Goal: Task Accomplishment & Management: Manage account settings

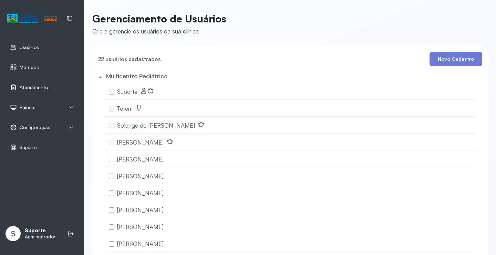
click at [34, 107] on span "Painéis" at bounding box center [28, 107] width 16 height 6
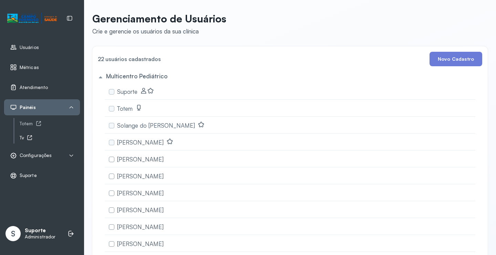
click at [27, 137] on div "Tv" at bounding box center [50, 138] width 60 height 6
click at [38, 124] on icon at bounding box center [39, 124] width 6 height 6
click at [43, 89] on span "Atendimento" at bounding box center [34, 87] width 28 height 6
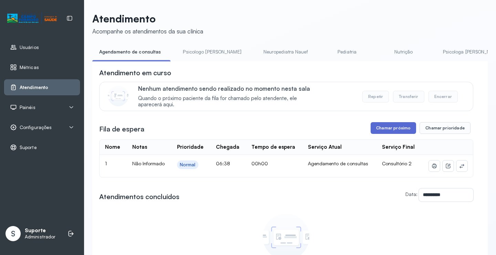
click at [390, 128] on button "Chamar próximo" at bounding box center [394, 128] width 46 height 12
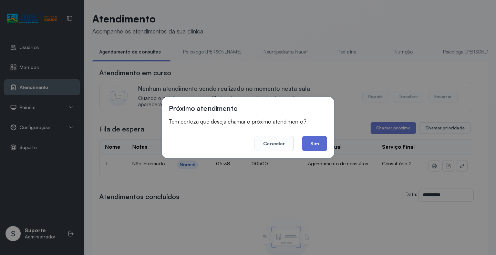
click at [309, 148] on button "Sim" at bounding box center [314, 143] width 25 height 15
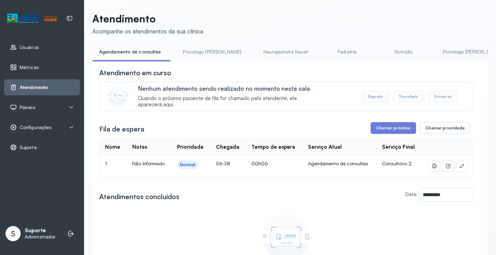
click at [37, 109] on div "Painéis" at bounding box center [42, 107] width 64 height 7
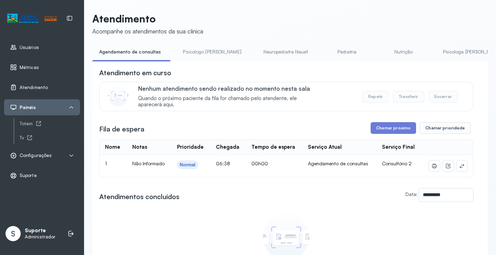
click at [50, 156] on span "Configurações" at bounding box center [36, 155] width 32 height 6
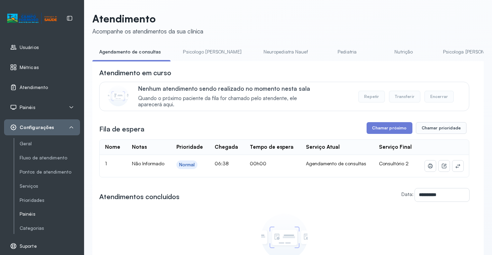
click at [30, 211] on link "Painéis" at bounding box center [50, 214] width 60 height 6
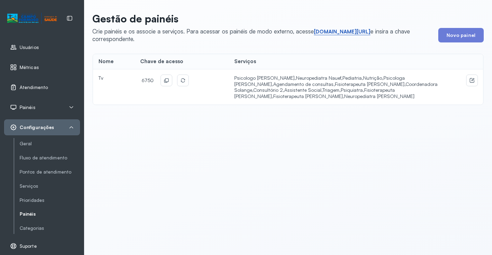
click at [345, 29] on link "short.sysvale.com/tv" at bounding box center [342, 31] width 57 height 7
click at [166, 82] on icon at bounding box center [167, 80] width 4 height 4
click at [49, 85] on link "Atendimento" at bounding box center [42, 87] width 64 height 7
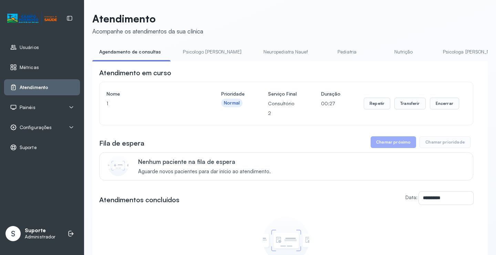
click at [299, 148] on div "Fila de espera Chamar próximo Chamar prioridade" at bounding box center [286, 142] width 374 height 12
click at [441, 108] on button "Encerrar" at bounding box center [444, 104] width 29 height 12
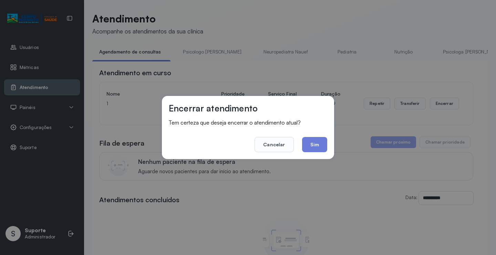
click at [318, 137] on footer "Cancelar Sim" at bounding box center [248, 139] width 159 height 25
click at [319, 140] on button "Sim" at bounding box center [314, 144] width 25 height 15
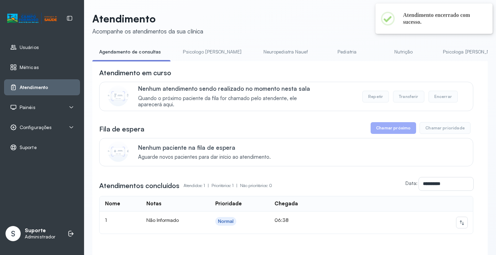
click at [194, 51] on link "Psicologo Pedro" at bounding box center [212, 51] width 72 height 11
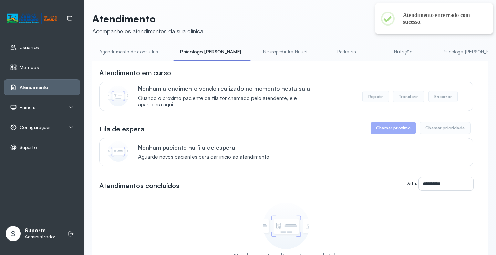
click at [141, 44] on div "**********" at bounding box center [290, 164] width 396 height 304
click at [146, 47] on link "Agendamento de consultas" at bounding box center [128, 51] width 73 height 11
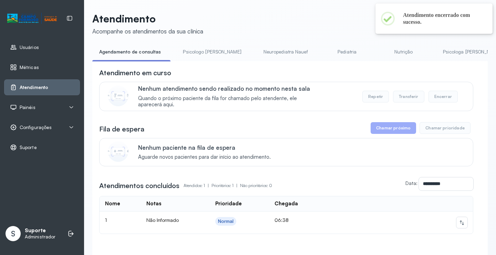
click at [194, 57] on link "Psicologo Pedro" at bounding box center [212, 51] width 72 height 11
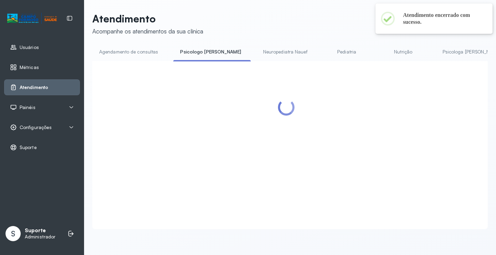
click at [259, 41] on div "Atendimento Acompanhe os atendimentos da sua clínica Agendamento de consultas P…" at bounding box center [290, 120] width 396 height 216
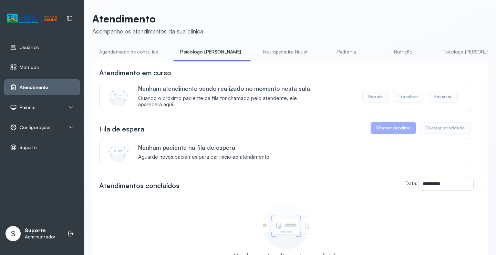
click at [37, 112] on div "Painéis" at bounding box center [42, 107] width 76 height 16
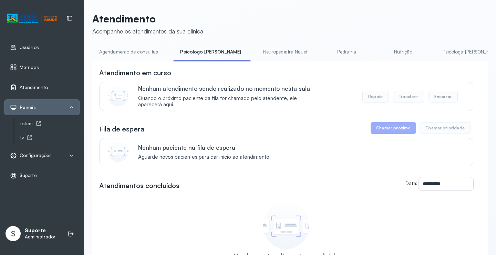
click at [139, 50] on link "Agendamento de consultas" at bounding box center [128, 51] width 73 height 11
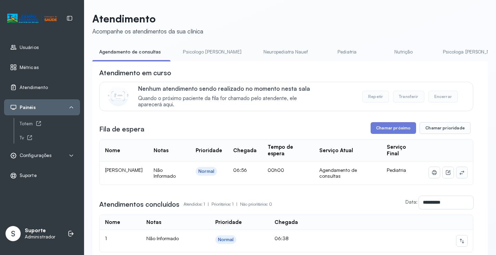
click at [461, 176] on button at bounding box center [462, 172] width 11 height 11
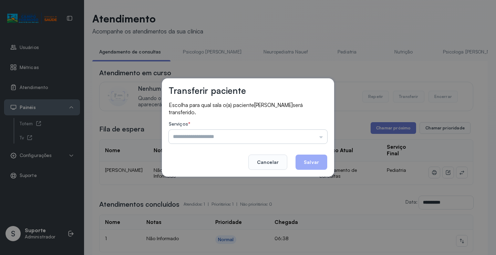
click at [311, 137] on input "text" at bounding box center [248, 137] width 159 height 14
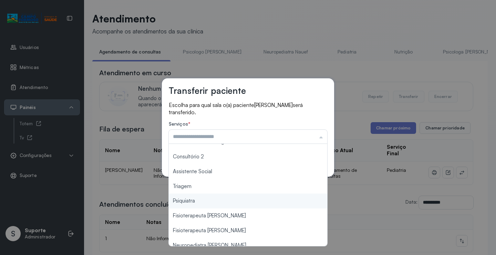
scroll to position [104, 0]
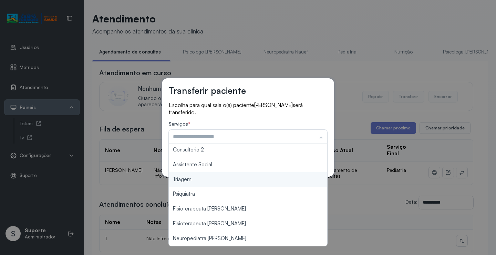
type input "*******"
click at [209, 181] on div "Transferir paciente Escolha para qual sala o(a) paciente BEATRIZ EMANUELLE VAND…" at bounding box center [248, 127] width 496 height 255
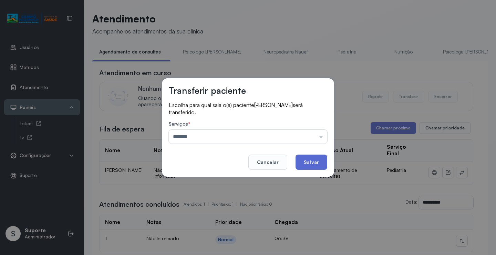
click at [307, 160] on button "Salvar" at bounding box center [312, 161] width 32 height 15
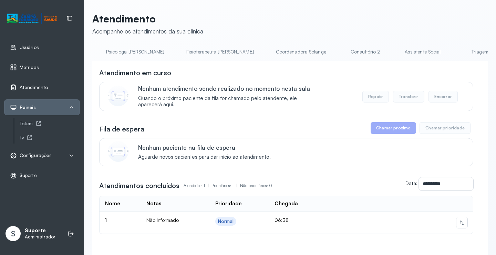
scroll to position [0, 376]
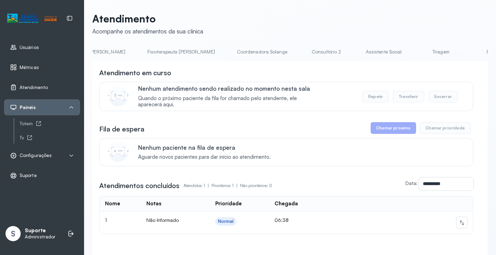
click at [417, 48] on link "Triagem" at bounding box center [441, 51] width 48 height 11
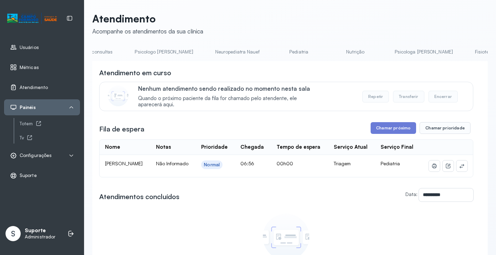
scroll to position [0, 0]
click at [123, 53] on link "Agendamento de consultas" at bounding box center [128, 51] width 73 height 11
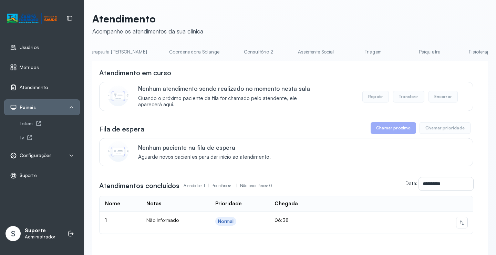
scroll to position [0, 489]
click at [304, 49] on link "Triagem" at bounding box center [328, 51] width 48 height 11
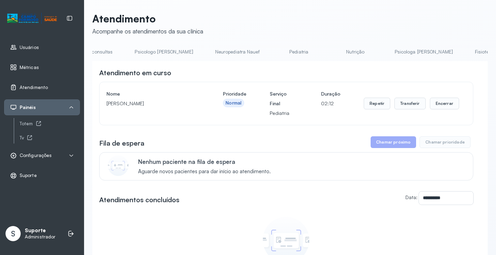
scroll to position [0, 0]
click at [137, 51] on link "Agendamento de consultas" at bounding box center [128, 51] width 73 height 11
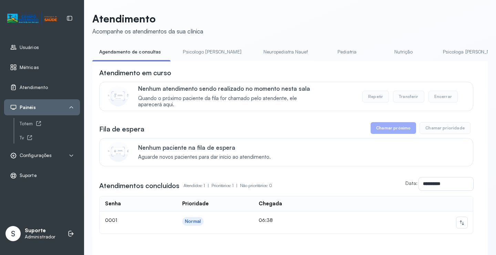
click at [323, 51] on link "Pediatria" at bounding box center [347, 51] width 48 height 11
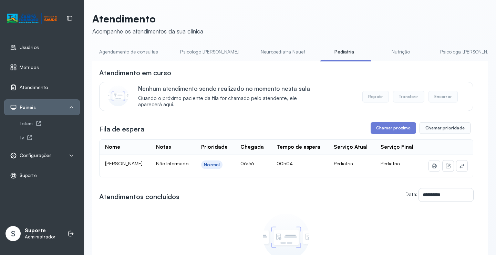
click at [140, 52] on link "Agendamento de consultas" at bounding box center [128, 51] width 73 height 11
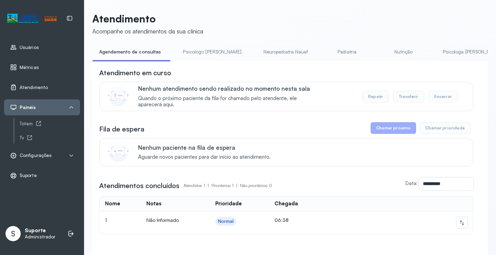
click at [204, 56] on link "Psicologo [PERSON_NAME]" at bounding box center [212, 51] width 72 height 11
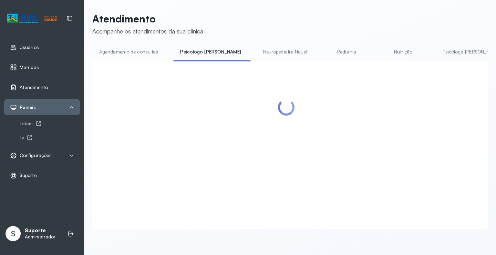
click at [138, 50] on link "Agendamento de consultas" at bounding box center [128, 51] width 73 height 11
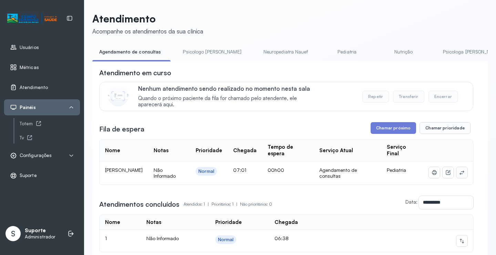
click at [460, 174] on icon at bounding box center [462, 173] width 6 height 6
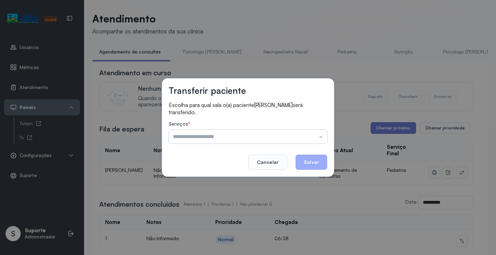
click at [313, 133] on input "text" at bounding box center [248, 137] width 159 height 14
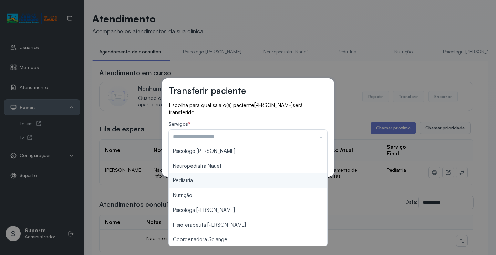
scroll to position [104, 0]
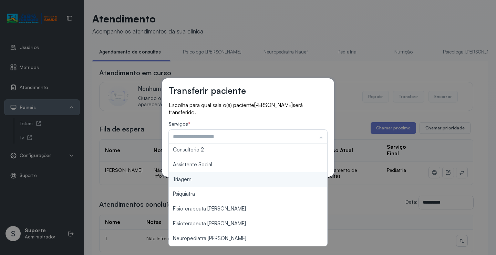
type input "*******"
click at [213, 180] on div "Transferir paciente Escolha para qual sala o(a) paciente MARIA CLARA JESUS PERE…" at bounding box center [248, 127] width 496 height 255
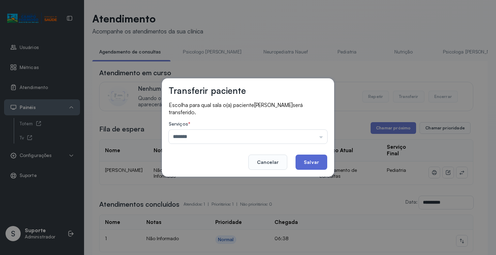
click at [323, 159] on button "Salvar" at bounding box center [312, 161] width 32 height 15
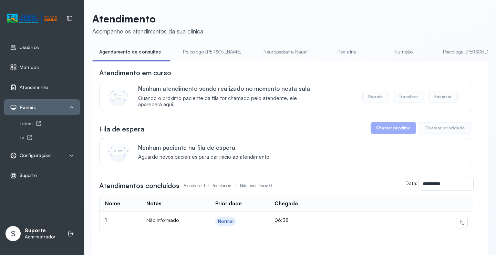
click at [323, 49] on link "Pediatria" at bounding box center [347, 51] width 48 height 11
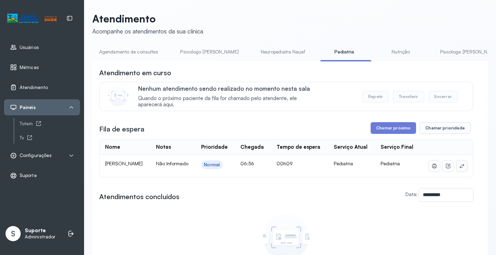
click at [461, 171] on button at bounding box center [462, 165] width 11 height 11
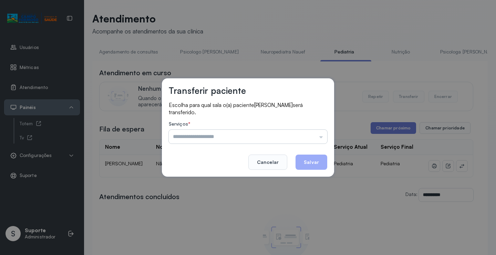
click at [316, 135] on input "text" at bounding box center [248, 137] width 159 height 14
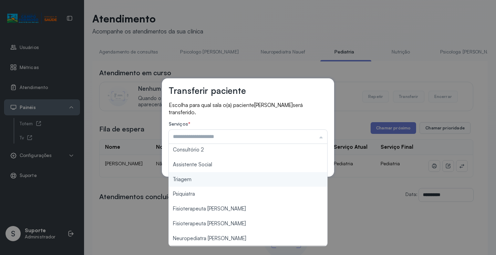
type input "*******"
drag, startPoint x: 202, startPoint y: 183, endPoint x: 205, endPoint y: 180, distance: 4.2
click at [202, 181] on div "Transferir paciente Escolha para qual sala o(a) paciente BEATRIZ EMANUELLE VAND…" at bounding box center [248, 127] width 496 height 255
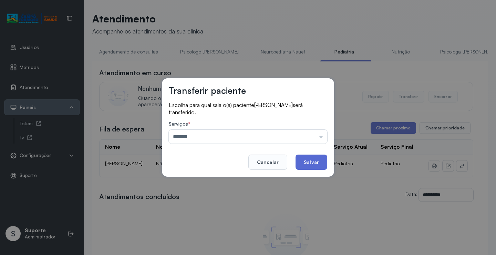
click at [307, 161] on button "Salvar" at bounding box center [312, 161] width 32 height 15
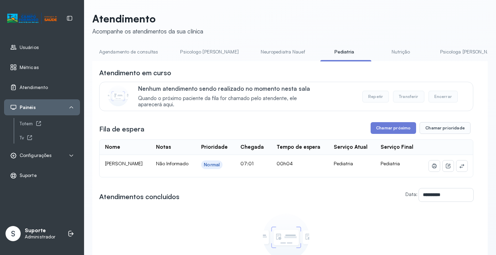
click at [141, 50] on link "Agendamento de consultas" at bounding box center [128, 51] width 73 height 11
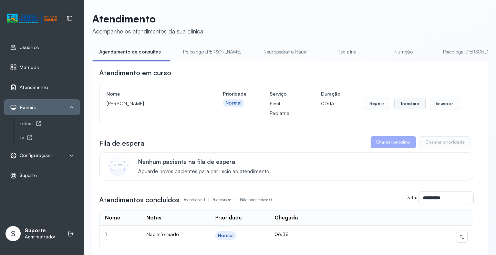
click at [403, 106] on button "Transferir" at bounding box center [410, 104] width 31 height 12
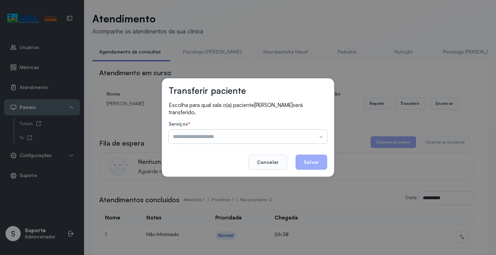
click at [278, 139] on input "text" at bounding box center [248, 137] width 159 height 14
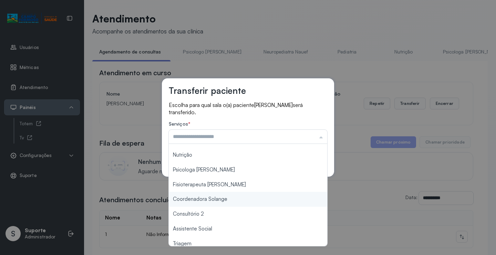
scroll to position [103, 0]
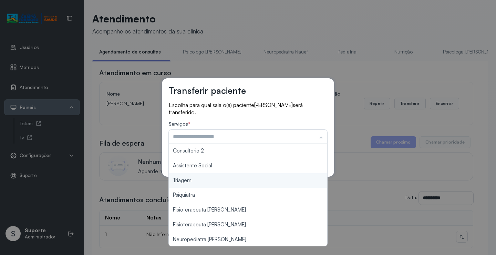
type input "*******"
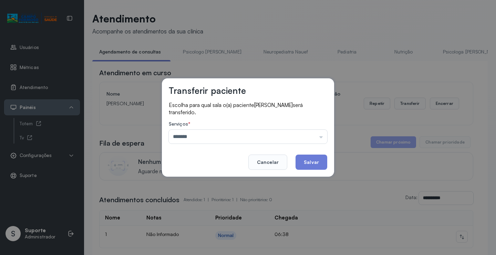
click at [219, 183] on div "Transferir paciente Escolha para qual sala o(a) paciente STEFANY VITORIA CARVAL…" at bounding box center [248, 127] width 496 height 255
click at [317, 158] on button "Salvar" at bounding box center [312, 161] width 32 height 15
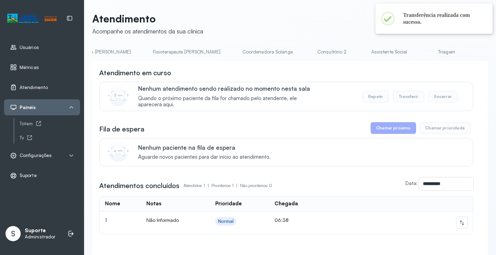
scroll to position [0, 381]
click at [412, 50] on link "Triagem" at bounding box center [436, 51] width 48 height 11
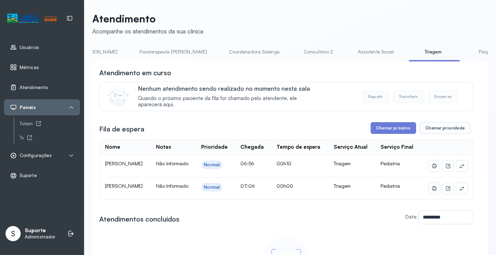
drag, startPoint x: 410, startPoint y: 58, endPoint x: 412, endPoint y: 54, distance: 4.8
click at [466, 56] on li "Psiquiatra" at bounding box center [491, 54] width 51 height 16
click at [466, 53] on link "Psiquiatra" at bounding box center [490, 51] width 48 height 11
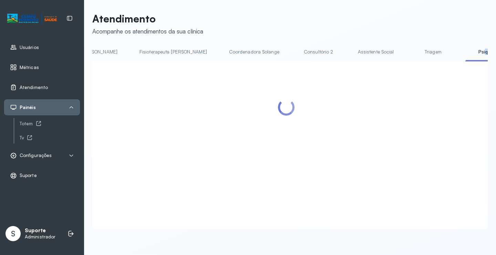
click at [409, 48] on link "Triagem" at bounding box center [433, 51] width 48 height 11
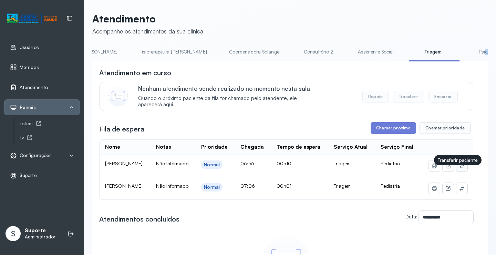
click at [459, 169] on icon at bounding box center [462, 166] width 6 height 6
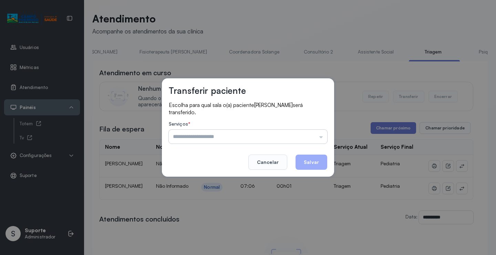
click at [296, 138] on input "text" at bounding box center [248, 137] width 159 height 14
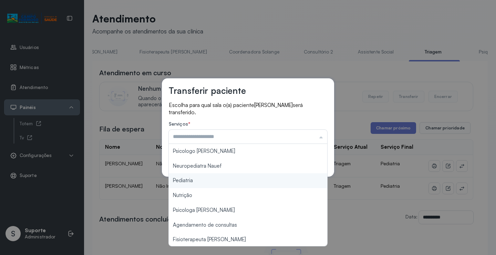
type input "*********"
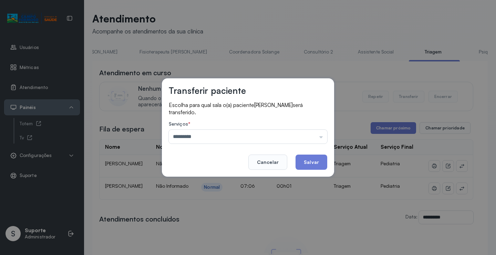
click at [216, 184] on div "Transferir paciente Escolha para qual sala o(a) paciente BEATRIZ EMANUELLE VAND…" at bounding box center [248, 127] width 496 height 255
click at [318, 161] on button "Salvar" at bounding box center [312, 161] width 32 height 15
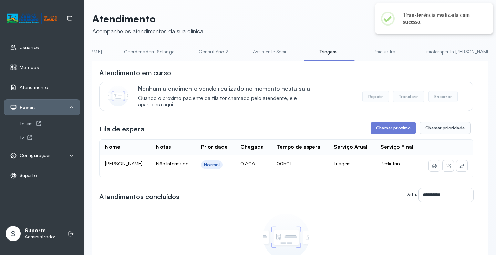
scroll to position [0, 487]
click at [360, 46] on link "Psiquiatra" at bounding box center [384, 51] width 48 height 11
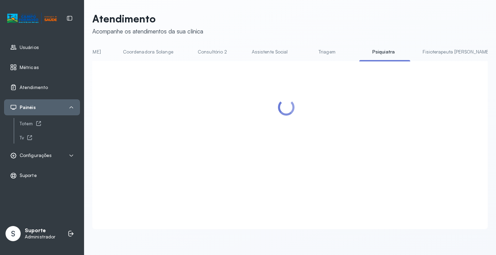
click at [303, 49] on link "Triagem" at bounding box center [327, 51] width 48 height 11
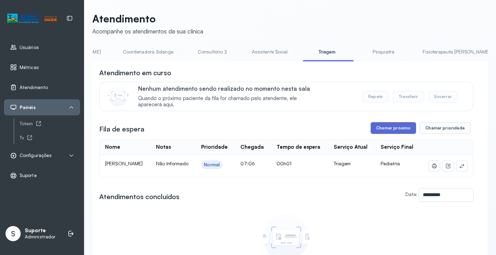
click at [393, 130] on button "Chamar próximo" at bounding box center [394, 128] width 46 height 12
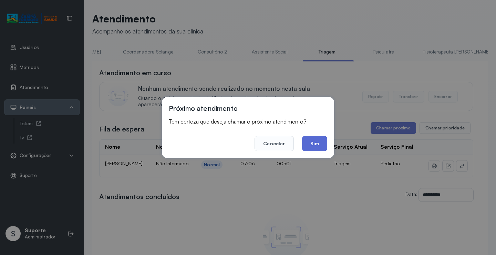
click at [316, 139] on button "Sim" at bounding box center [314, 143] width 25 height 15
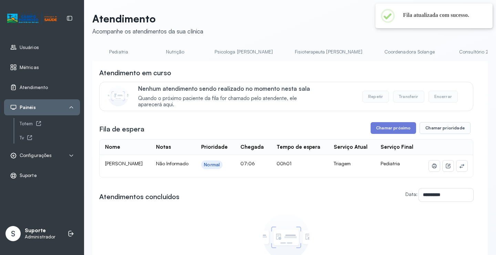
scroll to position [0, 0]
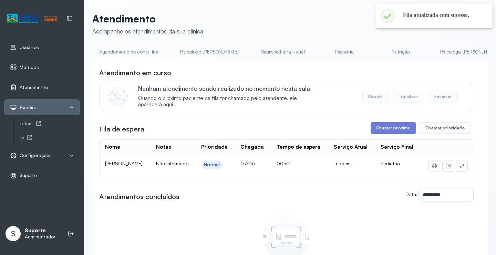
drag, startPoint x: 134, startPoint y: 40, endPoint x: 134, endPoint y: 52, distance: 12.1
click at [134, 40] on div "**********" at bounding box center [290, 169] width 396 height 315
click at [134, 52] on link "Agendamento de consultas" at bounding box center [128, 51] width 73 height 11
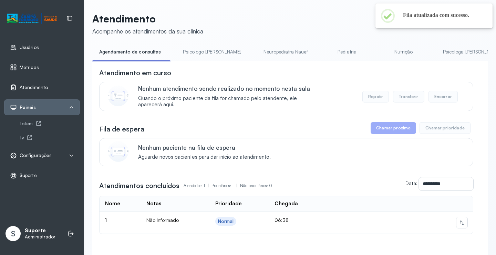
click at [323, 51] on link "Pediatria" at bounding box center [347, 51] width 48 height 11
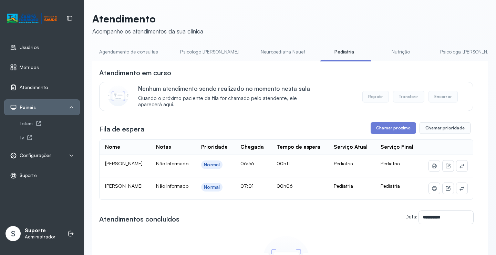
click at [127, 52] on link "Agendamento de consultas" at bounding box center [128, 51] width 73 height 11
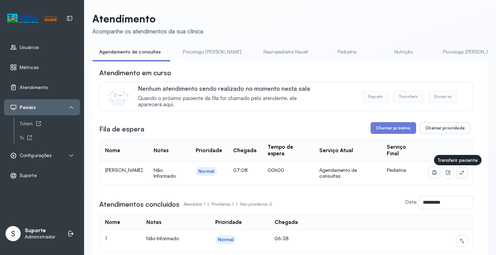
click at [460, 175] on icon at bounding box center [462, 173] width 6 height 6
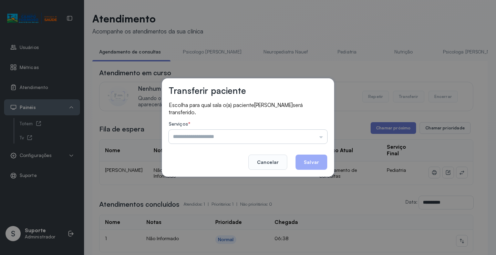
click at [304, 132] on input "text" at bounding box center [248, 137] width 159 height 14
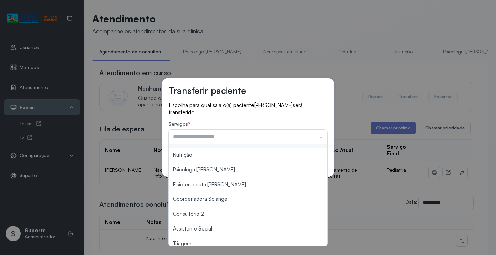
scroll to position [104, 0]
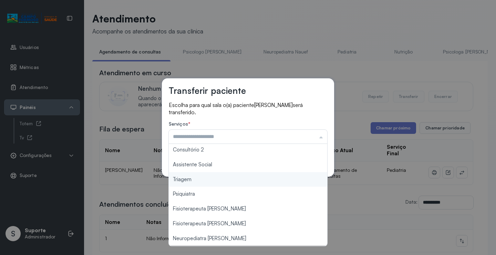
type input "*******"
drag, startPoint x: 215, startPoint y: 179, endPoint x: 233, endPoint y: 176, distance: 18.2
click at [215, 179] on div "Transferir paciente Escolha para qual sala o(a) paciente ITALO MIGUEL CARVALHO …" at bounding box center [248, 127] width 496 height 255
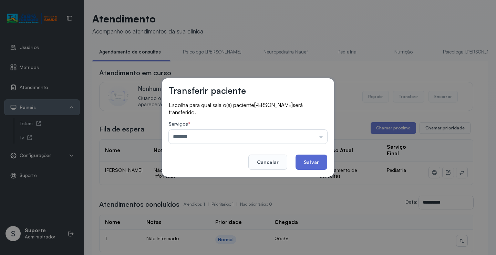
click at [311, 156] on button "Salvar" at bounding box center [312, 161] width 32 height 15
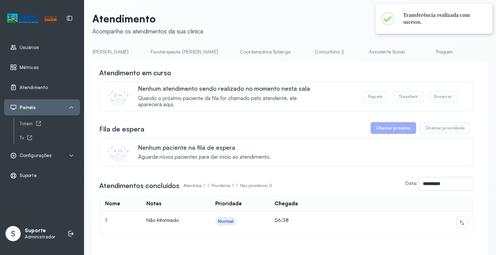
scroll to position [0, 374]
click at [419, 52] on link "Triagem" at bounding box center [443, 51] width 48 height 11
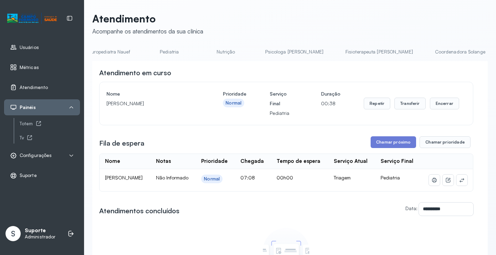
scroll to position [0, 77]
click at [244, 49] on link "Pediatria" at bounding box center [268, 51] width 48 height 11
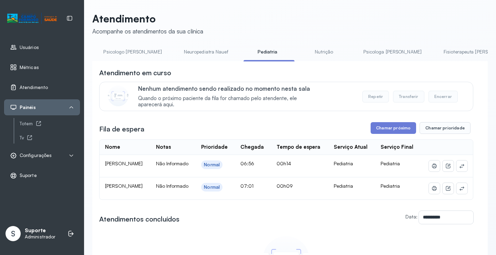
scroll to position [0, 0]
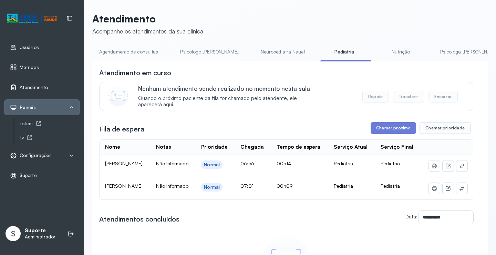
click at [112, 49] on link "Agendamento de consultas" at bounding box center [128, 51] width 73 height 11
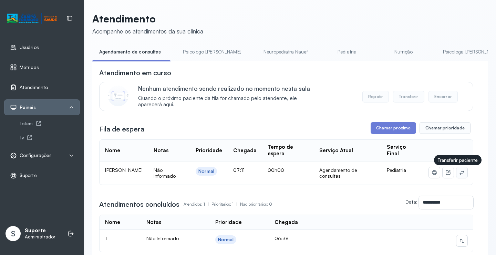
click at [459, 174] on icon at bounding box center [462, 173] width 6 height 6
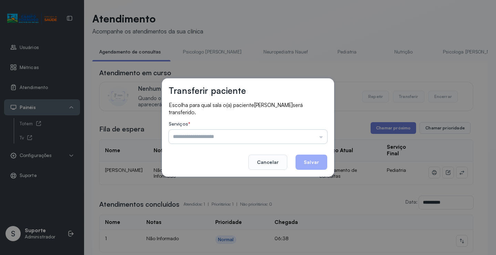
click at [301, 134] on input "text" at bounding box center [248, 137] width 159 height 14
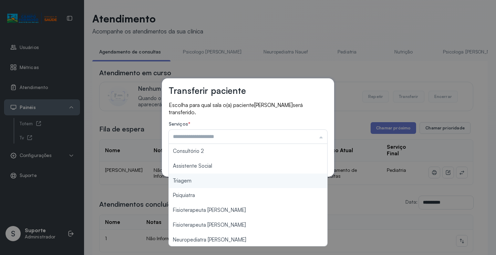
scroll to position [104, 0]
type input "*******"
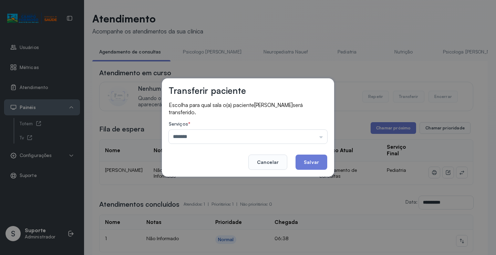
click at [211, 180] on div "Transferir paciente Escolha para qual sala o(a) paciente ÁGATHA ELLOÁ CARVALHO …" at bounding box center [248, 127] width 496 height 255
click at [310, 166] on button "Salvar" at bounding box center [312, 161] width 32 height 15
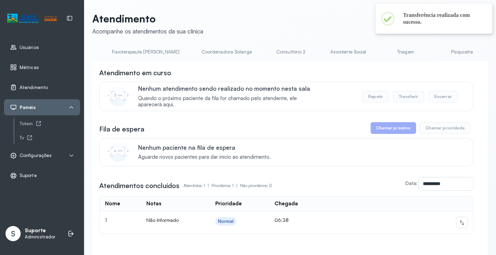
scroll to position [0, 413]
click at [381, 52] on link "Triagem" at bounding box center [405, 51] width 48 height 11
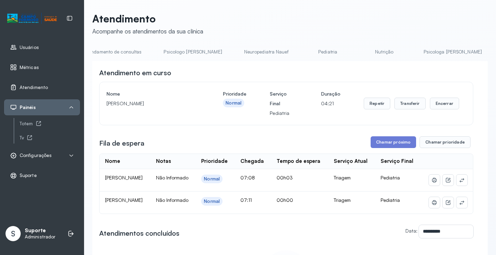
scroll to position [0, 2]
click at [327, 49] on link "Pediatria" at bounding box center [343, 51] width 48 height 11
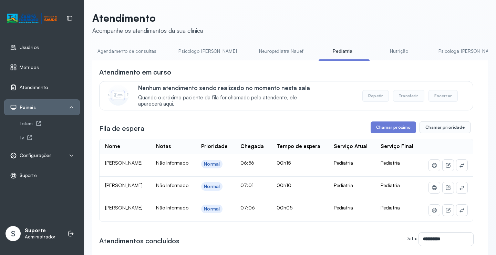
scroll to position [0, 0]
click at [138, 50] on link "Agendamento de consultas" at bounding box center [127, 51] width 73 height 11
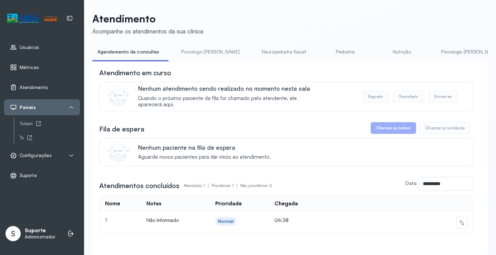
click at [322, 53] on link "Pediatria" at bounding box center [346, 51] width 48 height 11
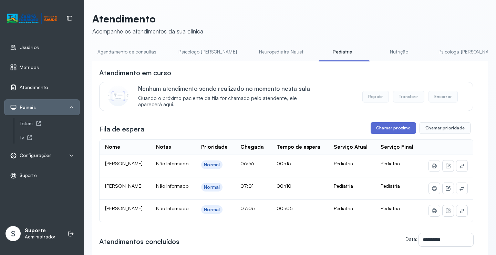
click at [392, 129] on button "Chamar próximo" at bounding box center [394, 128] width 46 height 12
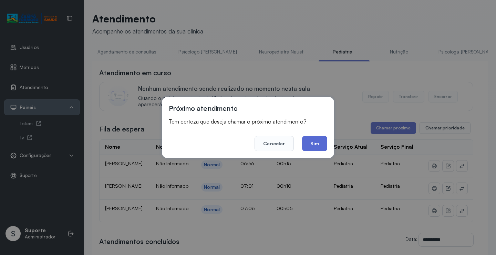
click at [317, 139] on button "Sim" at bounding box center [314, 143] width 25 height 15
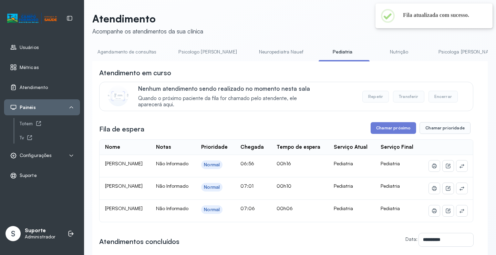
click at [137, 55] on link "Agendamento de consultas" at bounding box center [127, 51] width 73 height 11
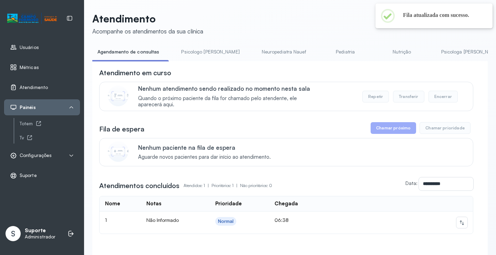
click at [322, 49] on link "Pediatria" at bounding box center [346, 51] width 48 height 11
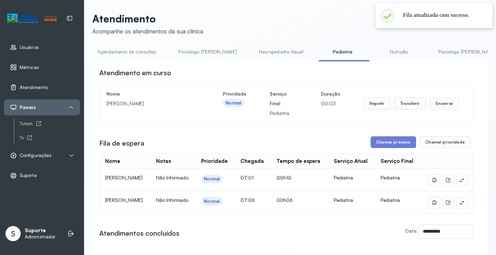
click at [132, 51] on link "Agendamento de consultas" at bounding box center [127, 51] width 73 height 11
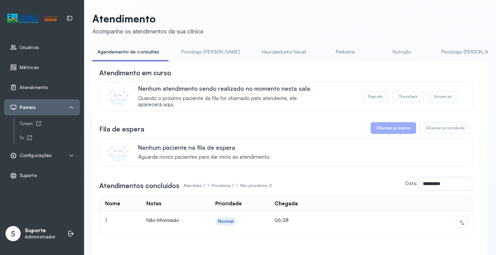
click at [322, 52] on link "Pediatria" at bounding box center [346, 51] width 48 height 11
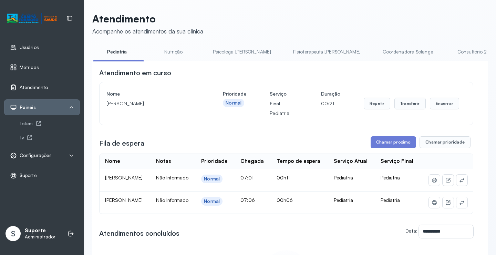
scroll to position [0, 392]
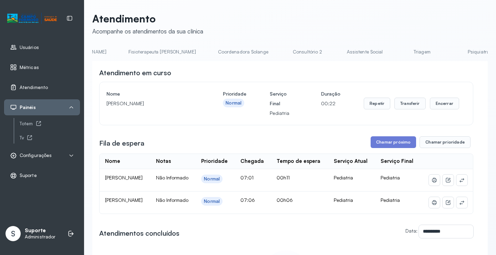
click at [398, 48] on link "Triagem" at bounding box center [422, 51] width 48 height 11
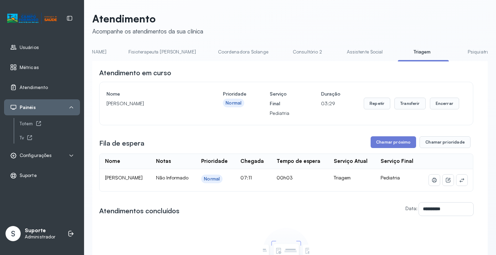
drag, startPoint x: 105, startPoint y: 186, endPoint x: 161, endPoint y: 191, distance: 55.8
click at [151, 191] on td "ÁGATHA ELLOÁ CARVALHO AGUIAR" at bounding box center [125, 180] width 51 height 22
copy span "ÁGATHA ELLOÁ CARVALHO AGUIAR"
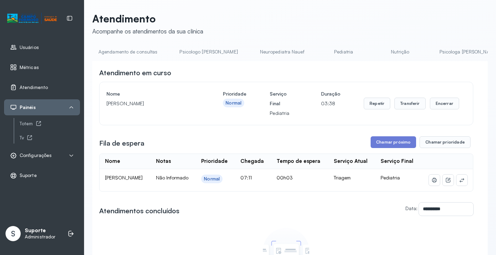
scroll to position [0, 0]
click at [127, 48] on link "Agendamento de consultas" at bounding box center [128, 51] width 73 height 11
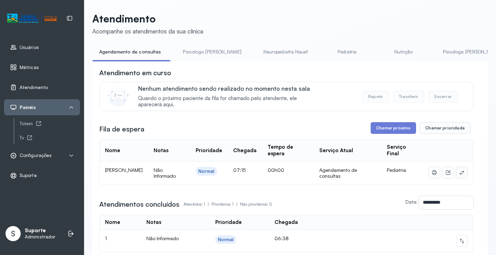
click at [459, 174] on icon at bounding box center [462, 173] width 6 height 6
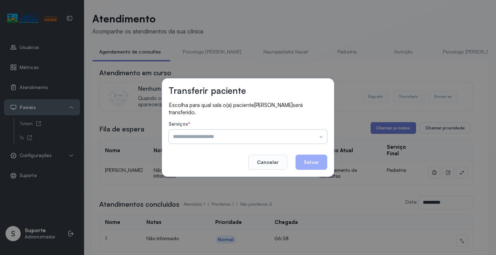
click at [318, 139] on input "text" at bounding box center [248, 137] width 159 height 14
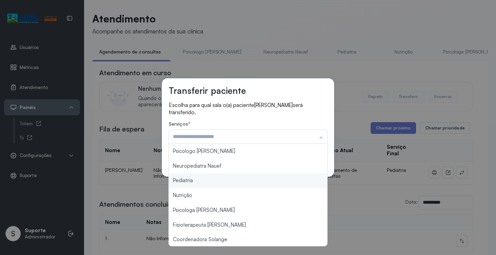
type input "*********"
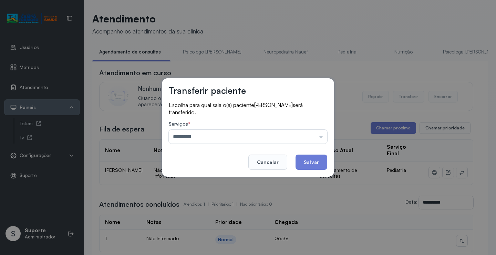
click at [221, 181] on div "Transferir paciente Escolha para qual sala o(a) paciente AGATHA ELLOA CARVALHO …" at bounding box center [248, 127] width 496 height 255
click at [319, 160] on button "Salvar" at bounding box center [312, 161] width 32 height 15
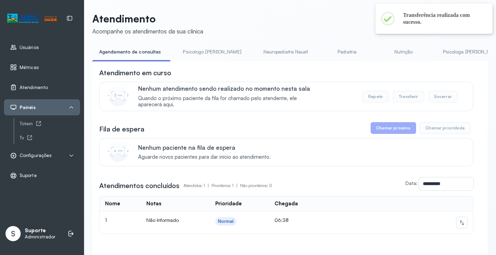
scroll to position [0, 103]
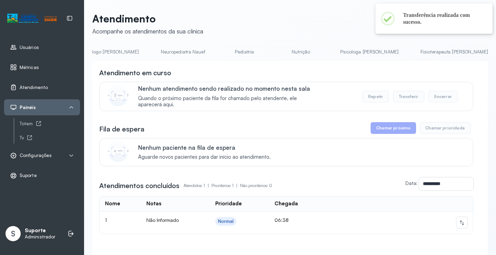
click at [228, 52] on link "Pediatria" at bounding box center [245, 51] width 48 height 11
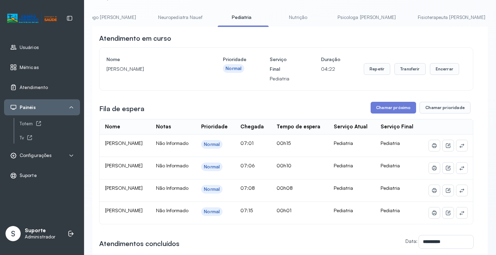
scroll to position [0, 0]
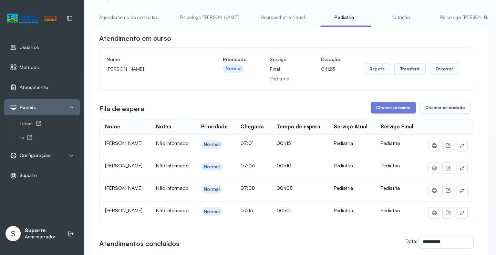
click at [124, 17] on link "Agendamento de consultas" at bounding box center [128, 17] width 73 height 11
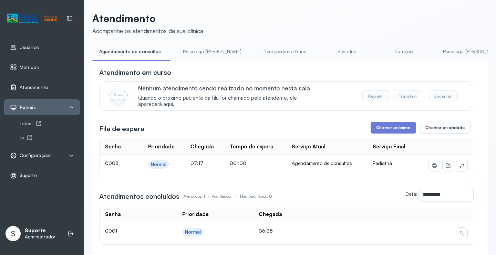
scroll to position [34, 0]
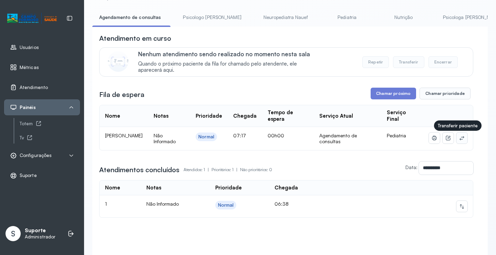
click at [458, 136] on button at bounding box center [462, 137] width 11 height 11
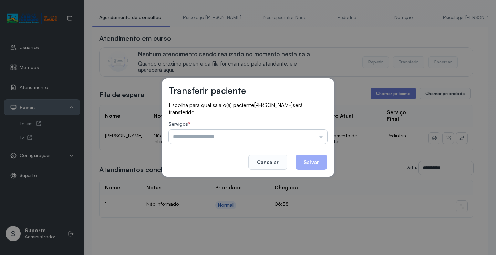
click at [318, 132] on input "text" at bounding box center [248, 137] width 159 height 14
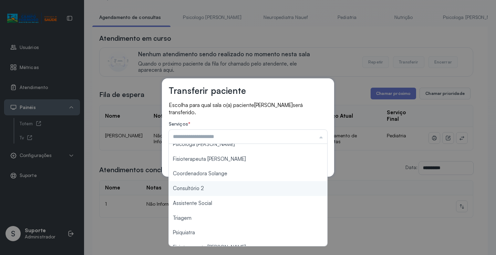
scroll to position [69, 0]
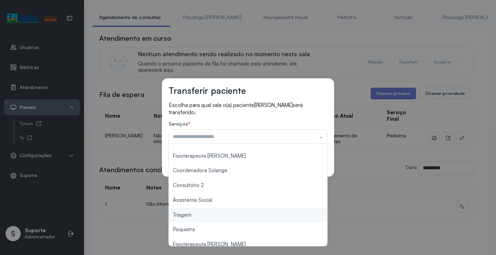
type input "*******"
drag, startPoint x: 198, startPoint y: 216, endPoint x: 202, endPoint y: 215, distance: 4.2
click at [202, 215] on div "Transferir paciente Escolha para qual sala o(a) paciente SAMUEL CARVALHO DE ARA…" at bounding box center [248, 127] width 496 height 255
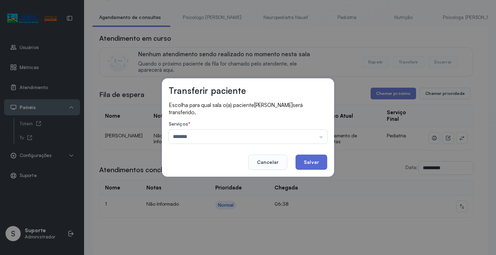
click at [319, 161] on button "Salvar" at bounding box center [312, 161] width 32 height 15
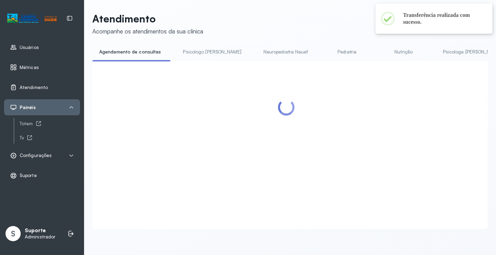
scroll to position [34, 0]
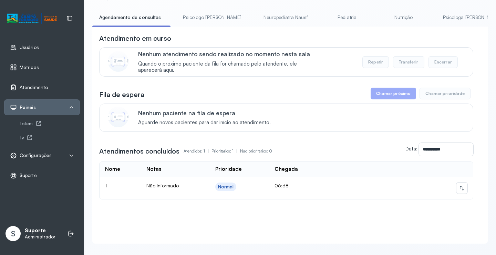
click at [327, 18] on link "Pediatria" at bounding box center [347, 17] width 48 height 11
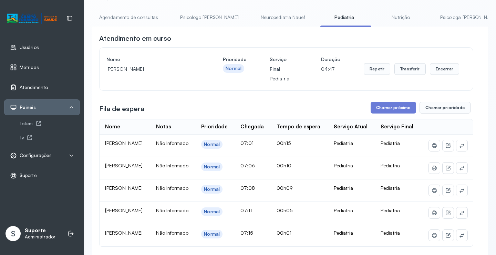
drag, startPoint x: 235, startPoint y: 11, endPoint x: 242, endPoint y: 13, distance: 7.4
click at [237, 11] on div "Atendimento Acompanhe os atendimentos da sua clínica Agendamento de consultas P…" at bounding box center [290, 187] width 396 height 418
click at [254, 18] on link "Neuropediatra Nauef" at bounding box center [283, 17] width 58 height 11
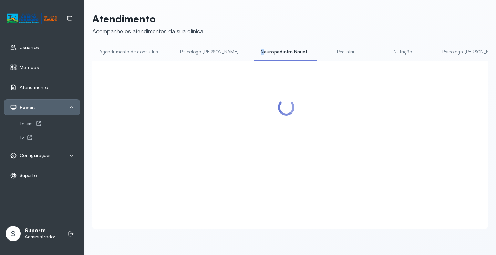
click at [323, 48] on link "Pediatria" at bounding box center [347, 51] width 48 height 11
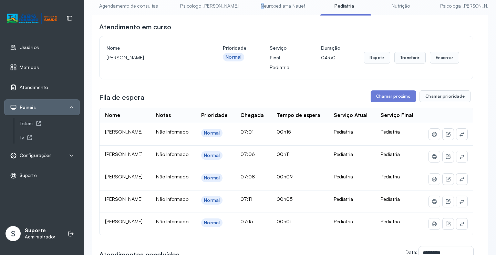
scroll to position [138, 0]
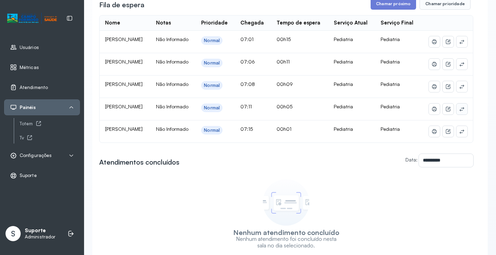
click at [461, 114] on button at bounding box center [462, 108] width 11 height 11
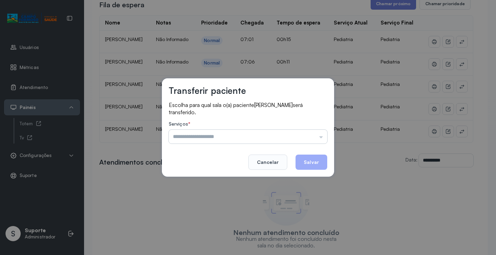
click at [305, 133] on input "text" at bounding box center [248, 137] width 159 height 14
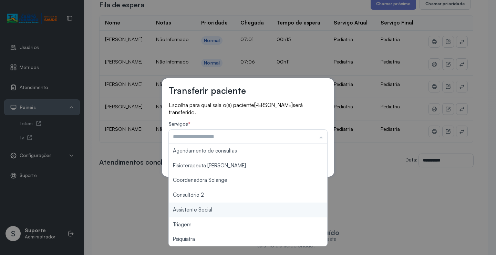
scroll to position [104, 0]
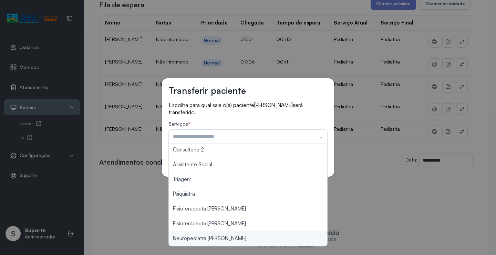
type input "**********"
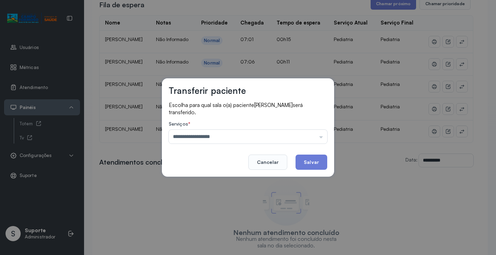
click at [228, 240] on div "**********" at bounding box center [248, 127] width 496 height 255
click at [309, 161] on button "Salvar" at bounding box center [312, 161] width 32 height 15
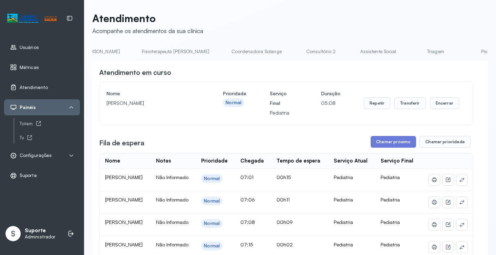
scroll to position [0, 413]
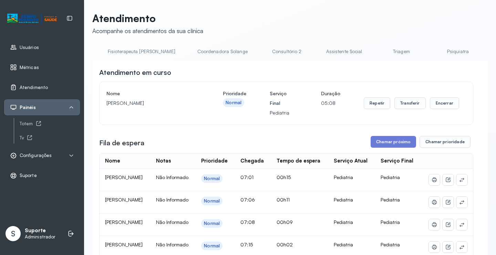
click at [377, 52] on link "Triagem" at bounding box center [401, 51] width 48 height 11
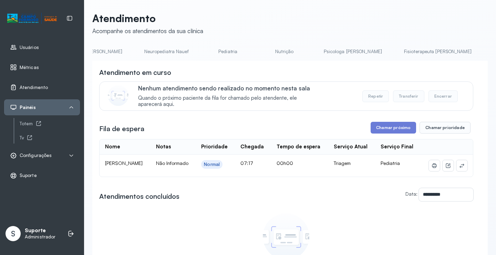
scroll to position [0, 0]
click at [121, 58] on li "Agendamento de consultas" at bounding box center [129, 54] width 75 height 16
click at [121, 56] on link "Agendamento de consultas" at bounding box center [128, 51] width 73 height 11
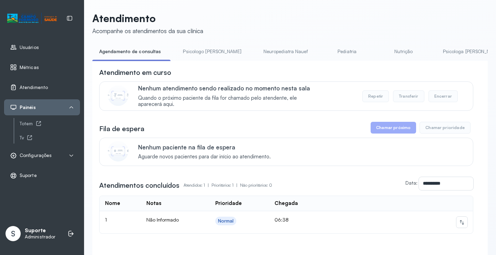
click at [323, 50] on link "Pediatria" at bounding box center [347, 51] width 48 height 11
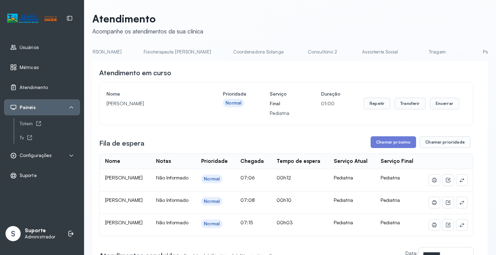
scroll to position [0, 403]
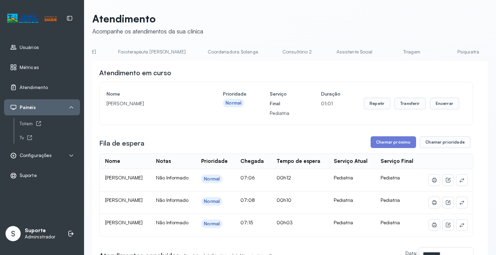
click at [388, 52] on link "Triagem" at bounding box center [412, 51] width 48 height 11
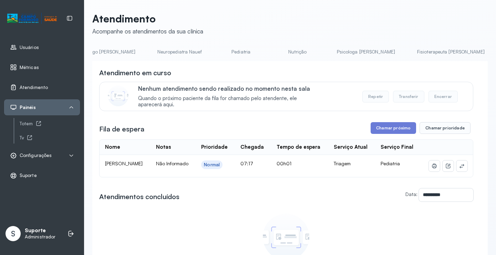
scroll to position [0, 0]
click at [123, 51] on link "Agendamento de consultas" at bounding box center [128, 51] width 73 height 11
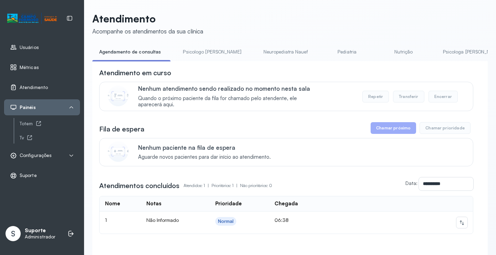
drag, startPoint x: 207, startPoint y: 55, endPoint x: 186, endPoint y: 55, distance: 21.0
click at [207, 54] on link "Psicologo Pedro" at bounding box center [212, 51] width 72 height 11
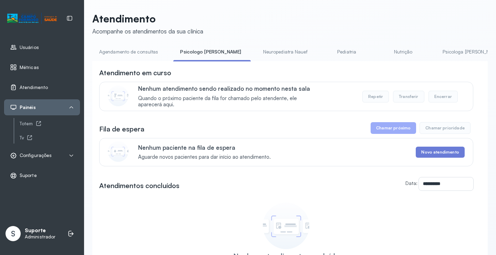
click at [141, 51] on link "Agendamento de consultas" at bounding box center [128, 51] width 73 height 11
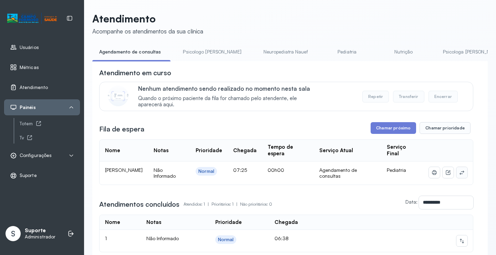
click at [459, 171] on icon at bounding box center [462, 173] width 6 height 6
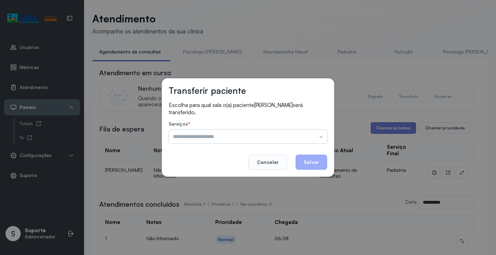
click at [306, 139] on input "text" at bounding box center [248, 137] width 159 height 14
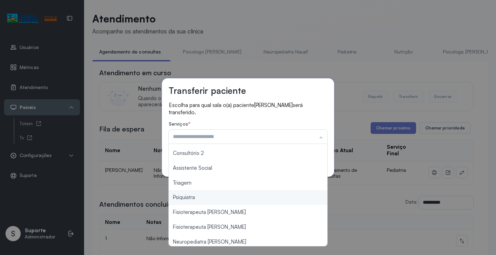
scroll to position [104, 0]
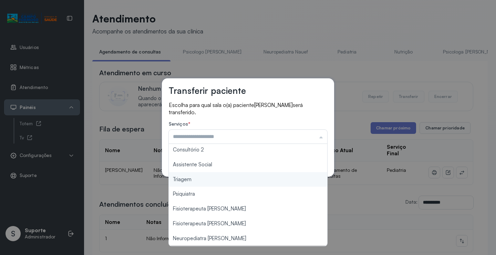
type input "*******"
click at [201, 181] on div "Transferir paciente Escolha para qual sala o(a) paciente BRAYAN PEREIRA DA SILV…" at bounding box center [248, 127] width 496 height 255
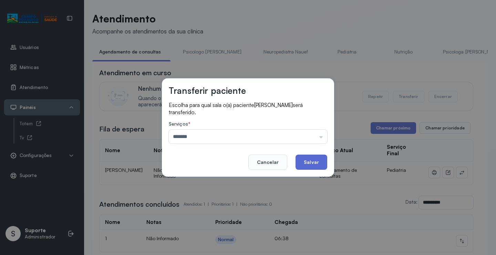
click at [305, 167] on button "Salvar" at bounding box center [312, 161] width 32 height 15
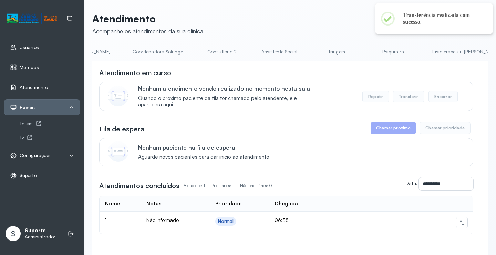
scroll to position [0, 509]
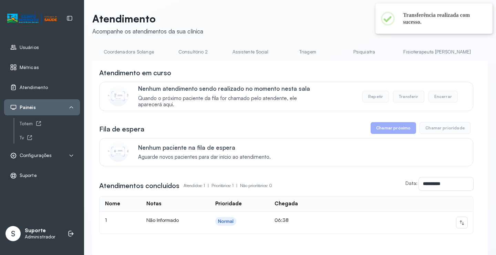
click at [284, 47] on link "Triagem" at bounding box center [308, 51] width 48 height 11
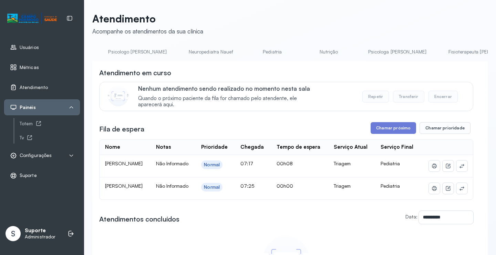
scroll to position [0, 0]
click at [143, 47] on link "Agendamento de consultas" at bounding box center [128, 51] width 73 height 11
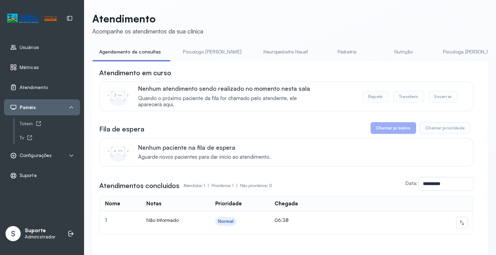
click at [257, 55] on link "Neuropediatra Nauef" at bounding box center [286, 51] width 58 height 11
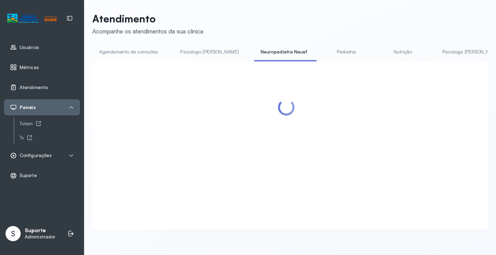
click at [186, 52] on link "Psicologo Pedro" at bounding box center [209, 51] width 72 height 11
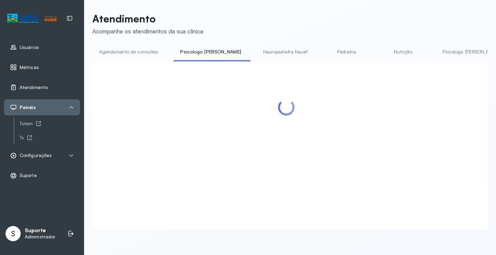
click at [125, 48] on link "Agendamento de consultas" at bounding box center [128, 51] width 73 height 11
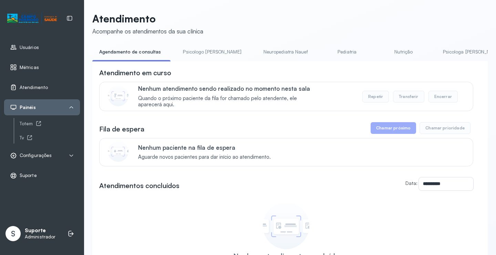
click at [209, 51] on link "Psicologo Pedro" at bounding box center [212, 51] width 72 height 11
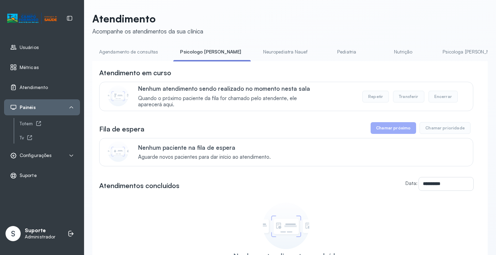
click at [143, 53] on link "Agendamento de consultas" at bounding box center [128, 51] width 73 height 11
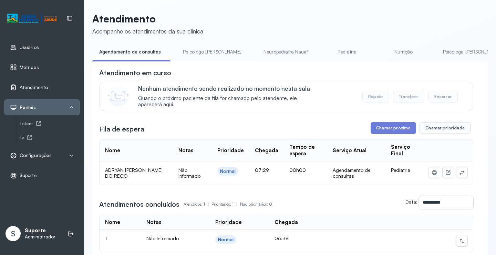
drag, startPoint x: 465, startPoint y: 173, endPoint x: 457, endPoint y: 174, distance: 8.3
click at [464, 172] on td at bounding box center [449, 172] width 50 height 23
click at [459, 173] on icon at bounding box center [462, 173] width 6 height 6
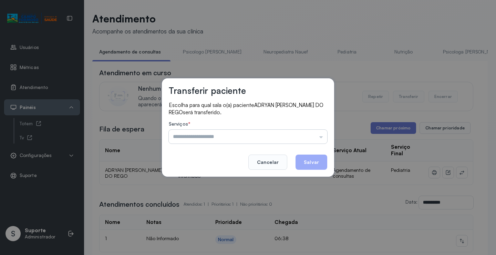
drag, startPoint x: 322, startPoint y: 136, endPoint x: 267, endPoint y: 138, distance: 54.5
click at [321, 135] on input "text" at bounding box center [248, 137] width 159 height 14
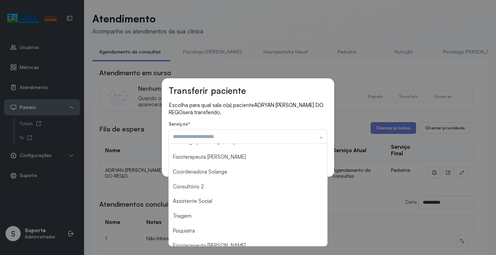
scroll to position [70, 0]
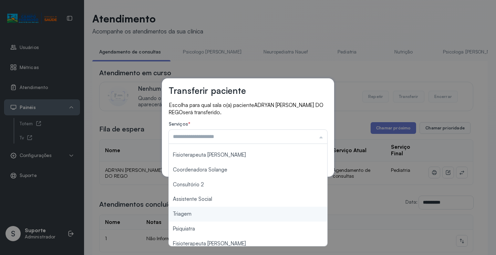
type input "*******"
drag, startPoint x: 200, startPoint y: 210, endPoint x: 275, endPoint y: 179, distance: 81.3
click at [201, 210] on div "Transferir paciente Escolha para qual sala o(a) paciente ADRYAN LUIS JESUS DO R…" at bounding box center [248, 127] width 496 height 255
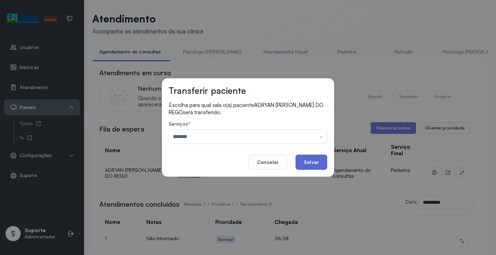
click at [303, 169] on button "Salvar" at bounding box center [312, 161] width 32 height 15
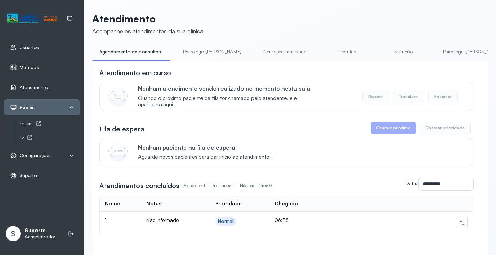
click at [197, 49] on link "Psicologo Pedro" at bounding box center [212, 51] width 72 height 11
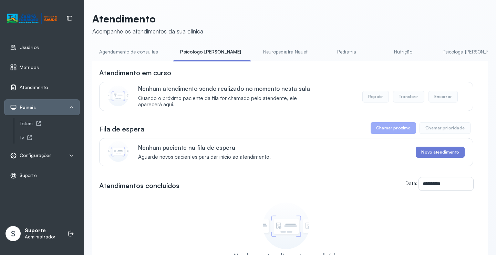
click at [140, 49] on link "Agendamento de consultas" at bounding box center [128, 51] width 73 height 11
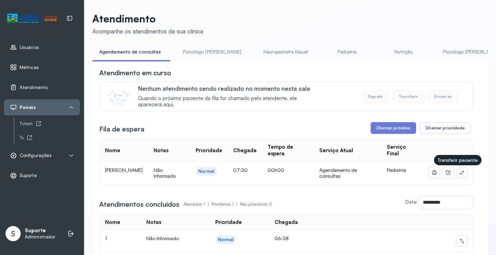
click at [459, 173] on icon at bounding box center [462, 173] width 6 height 6
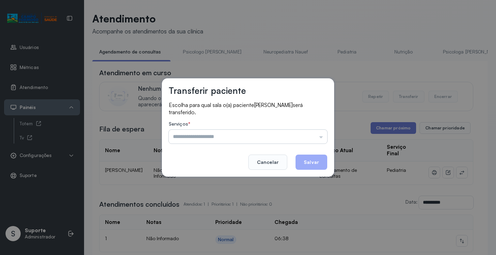
click at [304, 132] on input "text" at bounding box center [248, 137] width 159 height 14
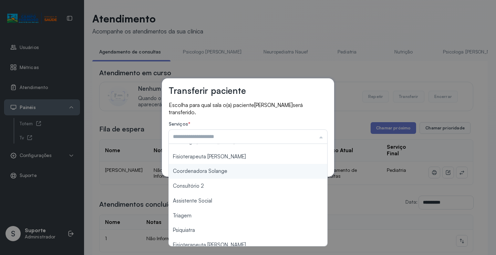
scroll to position [69, 0]
type input "*******"
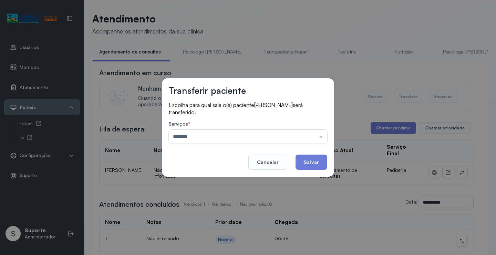
drag, startPoint x: 202, startPoint y: 216, endPoint x: 265, endPoint y: 182, distance: 71.3
click at [204, 214] on div "Transferir paciente Escolha para qual sala o(a) paciente MIGUEL FRANÇA DE SOUZA…" at bounding box center [248, 127] width 496 height 255
click at [303, 162] on button "Salvar" at bounding box center [312, 161] width 32 height 15
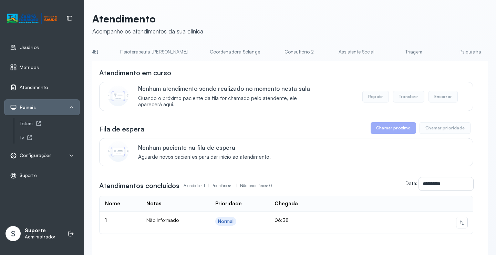
scroll to position [0, 430]
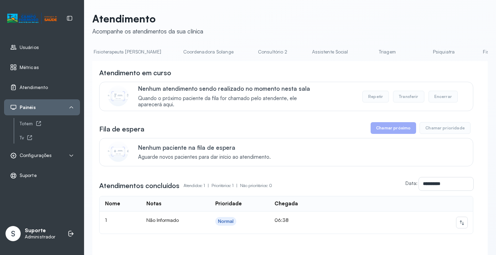
click at [363, 50] on link "Triagem" at bounding box center [387, 51] width 48 height 11
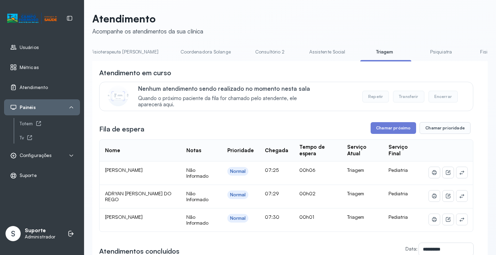
click at [417, 51] on link "Psiquiatra" at bounding box center [441, 51] width 48 height 11
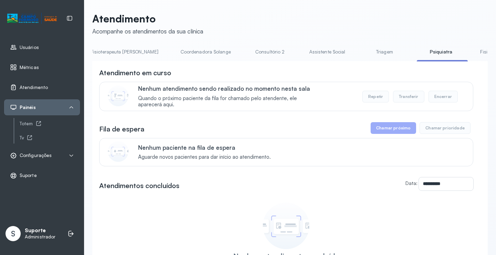
click at [361, 53] on link "Triagem" at bounding box center [385, 51] width 48 height 11
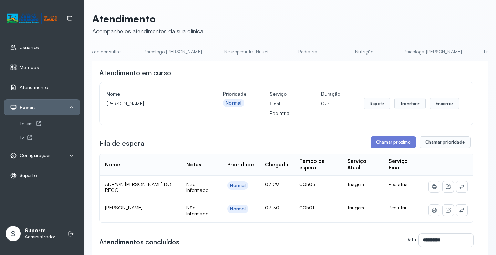
scroll to position [0, 0]
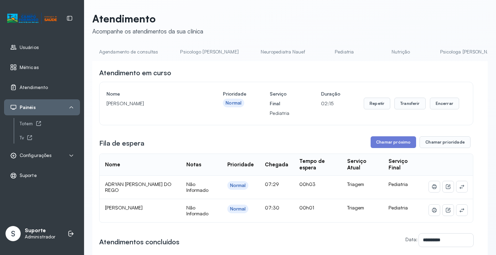
click at [142, 46] on link "Agendamento de consultas" at bounding box center [128, 51] width 73 height 11
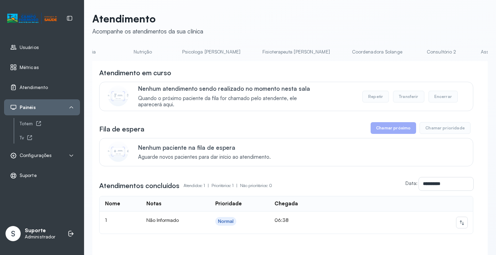
scroll to position [0, 343]
click at [450, 51] on link "Triagem" at bounding box center [474, 51] width 48 height 11
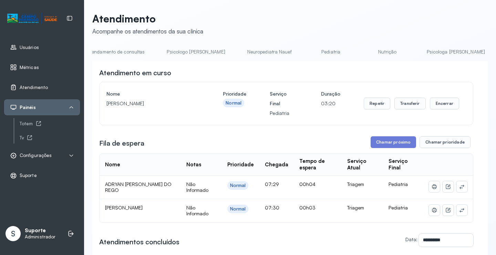
scroll to position [0, 0]
click at [127, 47] on link "Agendamento de consultas" at bounding box center [128, 51] width 73 height 11
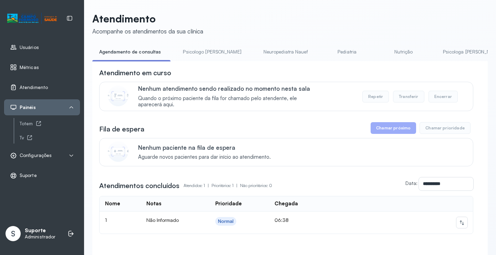
click at [323, 52] on link "Pediatria" at bounding box center [347, 51] width 48 height 11
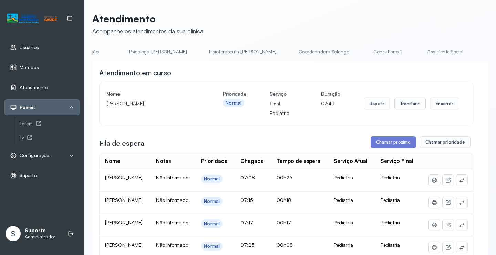
scroll to position [0, 313]
click at [478, 47] on link "Triagem" at bounding box center [502, 51] width 48 height 11
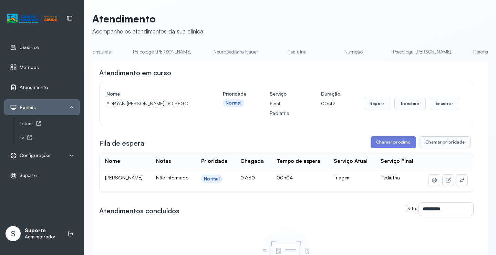
scroll to position [0, 0]
click at [142, 50] on link "Agendamento de consultas" at bounding box center [128, 51] width 73 height 11
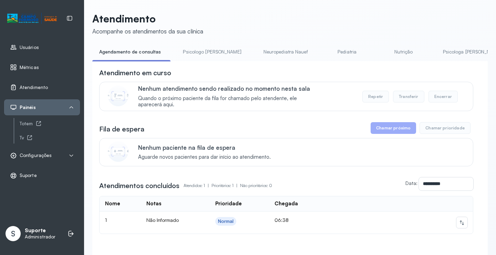
click at [329, 47] on link "Pediatria" at bounding box center [347, 51] width 48 height 11
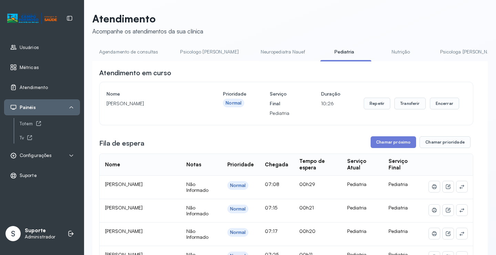
click at [145, 49] on link "Agendamento de consultas" at bounding box center [128, 51] width 73 height 11
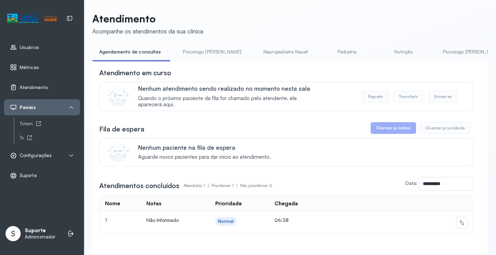
click at [328, 53] on link "Pediatria" at bounding box center [347, 51] width 48 height 11
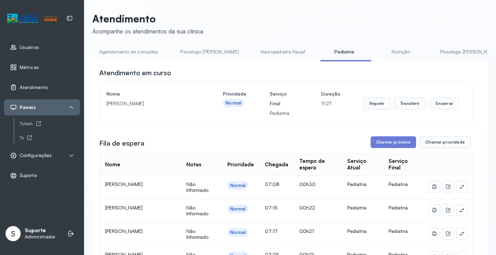
click at [133, 52] on link "Agendamento de consultas" at bounding box center [128, 51] width 73 height 11
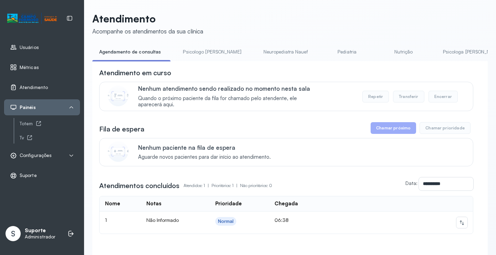
drag, startPoint x: 208, startPoint y: 51, endPoint x: 180, endPoint y: 53, distance: 27.7
click at [208, 51] on link "Psicologo Pedro" at bounding box center [212, 51] width 72 height 11
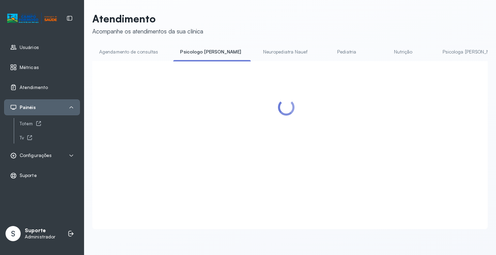
click at [148, 48] on link "Agendamento de consultas" at bounding box center [128, 51] width 73 height 11
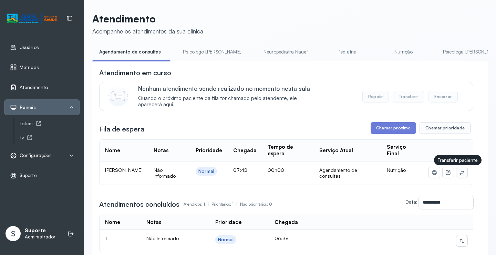
click at [459, 171] on icon at bounding box center [462, 173] width 6 height 6
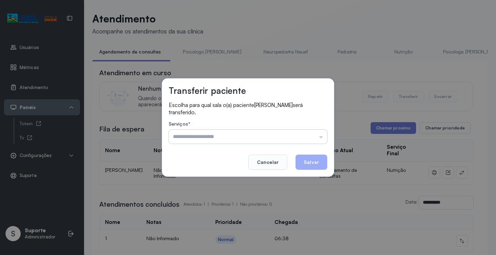
click at [306, 139] on input "text" at bounding box center [248, 137] width 159 height 14
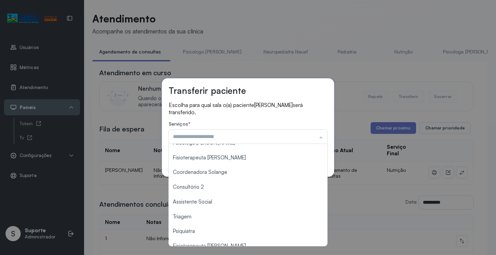
scroll to position [69, 0]
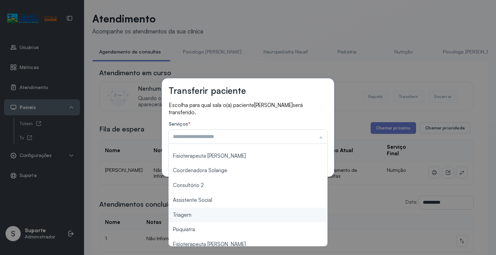
type input "*******"
click at [193, 215] on div "Transferir paciente Escolha para qual sala o(a) paciente Maria Julia Costa Silv…" at bounding box center [248, 127] width 496 height 255
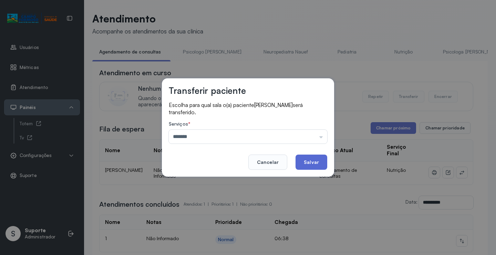
click at [315, 165] on button "Salvar" at bounding box center [312, 161] width 32 height 15
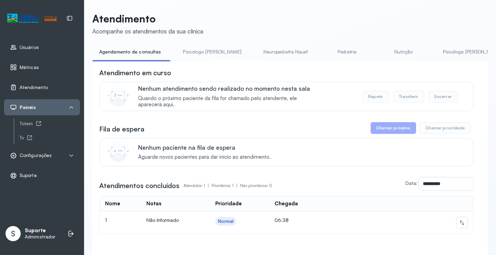
click at [198, 57] on link "Psicologo Pedro" at bounding box center [212, 51] width 72 height 11
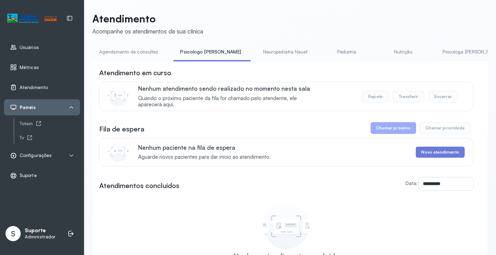
click at [144, 52] on link "Agendamento de consultas" at bounding box center [128, 51] width 73 height 11
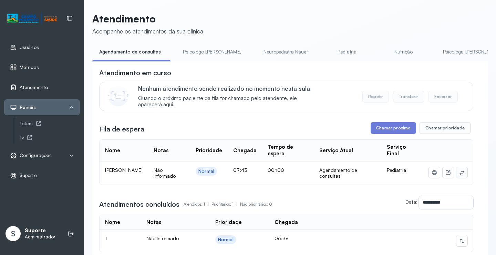
click at [459, 173] on icon at bounding box center [462, 173] width 6 height 6
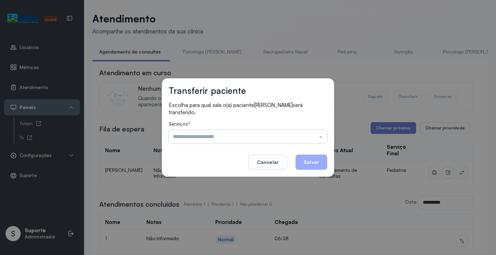
drag, startPoint x: 322, startPoint y: 138, endPoint x: 301, endPoint y: 139, distance: 20.7
click at [317, 138] on input "text" at bounding box center [248, 137] width 159 height 14
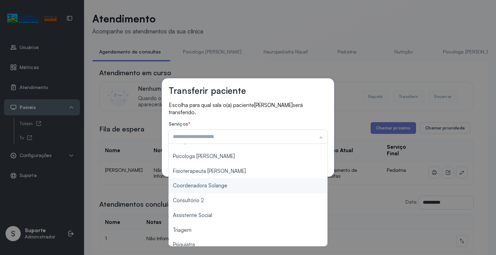
scroll to position [104, 0]
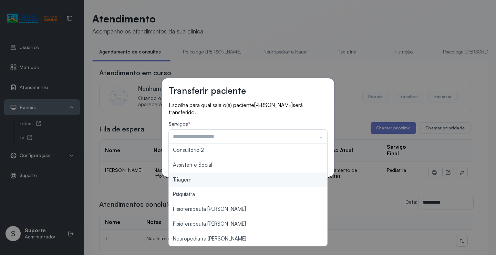
type input "*******"
drag, startPoint x: 216, startPoint y: 185, endPoint x: 227, endPoint y: 182, distance: 11.8
click at [215, 184] on div "Transferir paciente Escolha para qual sala o(a) paciente KYARA DA SILVA será tr…" at bounding box center [248, 127] width 496 height 255
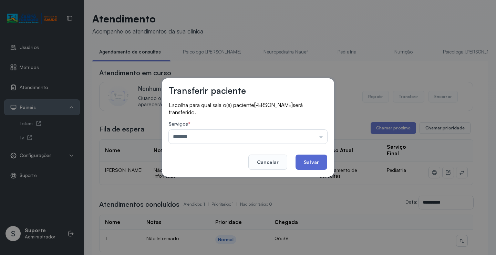
click at [303, 163] on button "Salvar" at bounding box center [312, 161] width 32 height 15
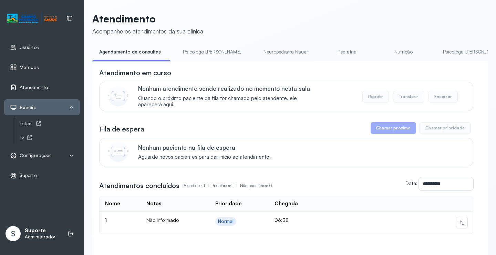
click at [203, 52] on link "Psicologo Pedro" at bounding box center [212, 51] width 72 height 11
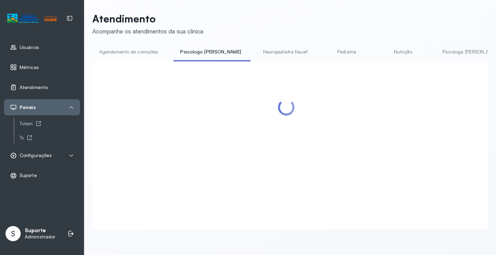
click at [145, 50] on link "Agendamento de consultas" at bounding box center [128, 51] width 73 height 11
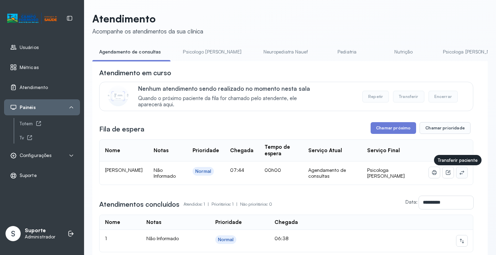
click at [461, 172] on button at bounding box center [462, 172] width 11 height 11
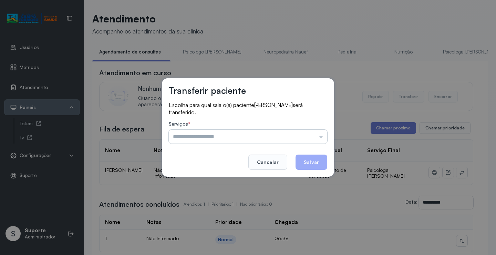
click at [307, 135] on input "text" at bounding box center [248, 137] width 159 height 14
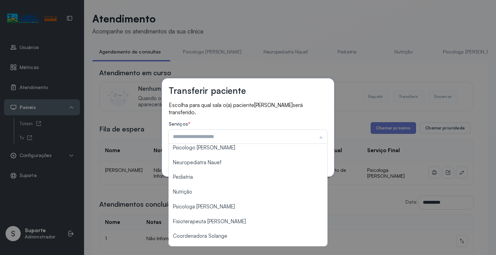
scroll to position [0, 0]
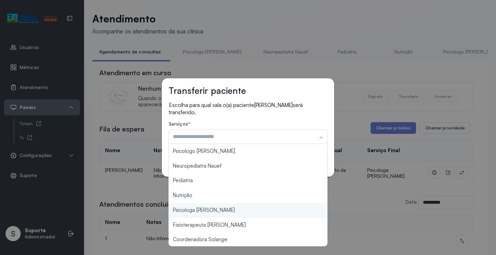
type input "**********"
drag, startPoint x: 213, startPoint y: 209, endPoint x: 236, endPoint y: 197, distance: 25.6
click at [219, 205] on div "**********" at bounding box center [248, 127] width 496 height 255
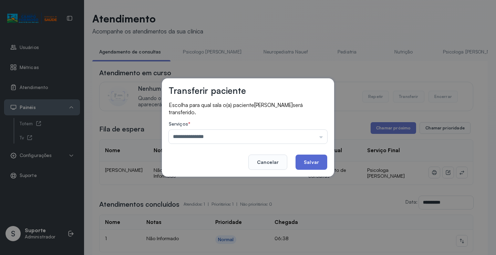
click at [306, 164] on button "Salvar" at bounding box center [312, 161] width 32 height 15
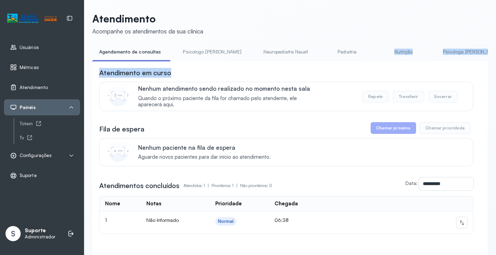
drag, startPoint x: 242, startPoint y: 63, endPoint x: 360, endPoint y: 68, distance: 117.6
click at [362, 61] on div "**********" at bounding box center [290, 162] width 396 height 232
click at [360, 68] on div "**********" at bounding box center [290, 169] width 396 height 217
drag, startPoint x: 247, startPoint y: 63, endPoint x: 263, endPoint y: 63, distance: 16.2
click at [264, 63] on div "**********" at bounding box center [290, 169] width 396 height 217
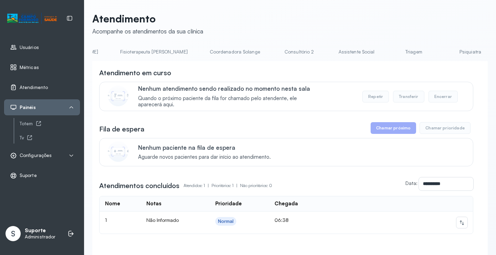
scroll to position [0, 410]
click at [383, 52] on link "Triagem" at bounding box center [407, 51] width 48 height 11
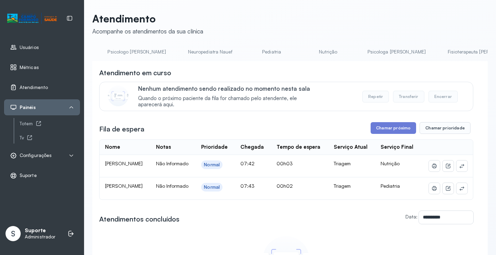
scroll to position [0, 0]
click at [131, 49] on link "Agendamento de consultas" at bounding box center [128, 51] width 73 height 11
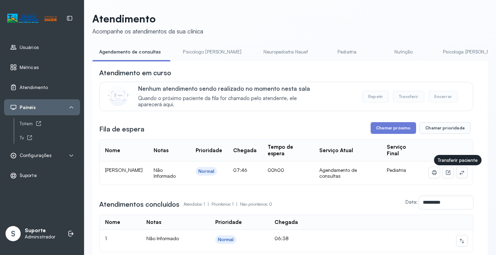
click at [460, 178] on button at bounding box center [462, 172] width 11 height 11
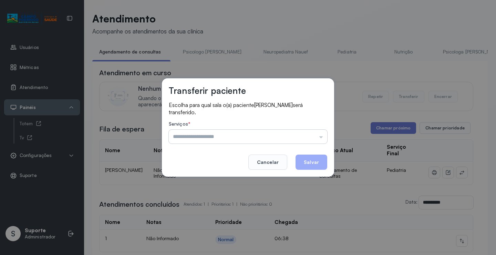
drag, startPoint x: 315, startPoint y: 133, endPoint x: 294, endPoint y: 142, distance: 22.5
click at [314, 133] on input "text" at bounding box center [248, 137] width 159 height 14
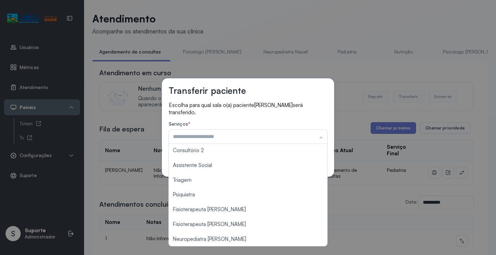
scroll to position [104, 0]
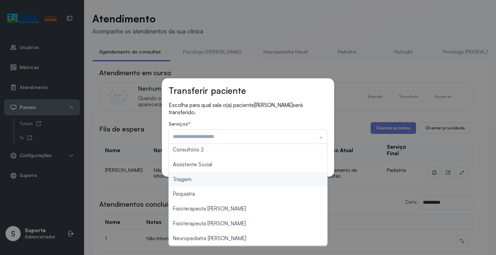
type input "*******"
drag, startPoint x: 200, startPoint y: 181, endPoint x: 205, endPoint y: 179, distance: 5.0
click at [203, 180] on div "Transferir paciente Escolha para qual sala o(a) paciente ANA VITORIA VIEIRA GUI…" at bounding box center [248, 127] width 496 height 255
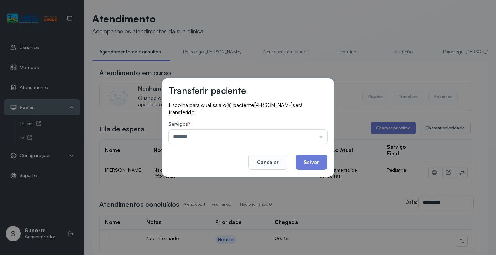
drag, startPoint x: 297, startPoint y: 168, endPoint x: 303, endPoint y: 165, distance: 6.8
click at [300, 167] on button "Salvar" at bounding box center [312, 161] width 32 height 15
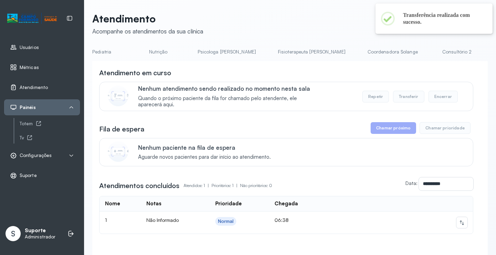
scroll to position [0, 391]
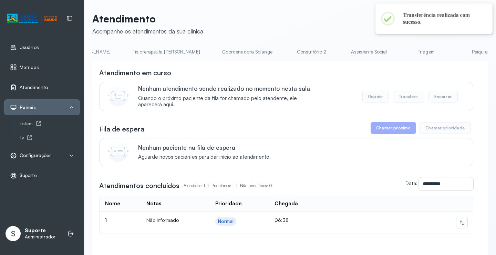
click at [402, 48] on link "Triagem" at bounding box center [426, 51] width 48 height 11
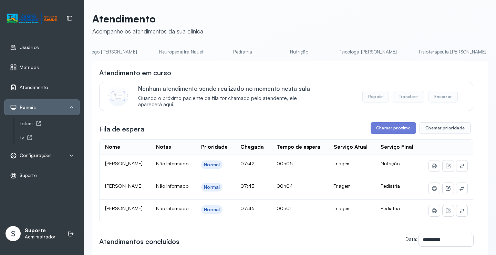
scroll to position [0, 0]
click at [147, 46] on div "**********" at bounding box center [290, 192] width 396 height 360
click at [143, 51] on link "Agendamento de consultas" at bounding box center [128, 51] width 73 height 11
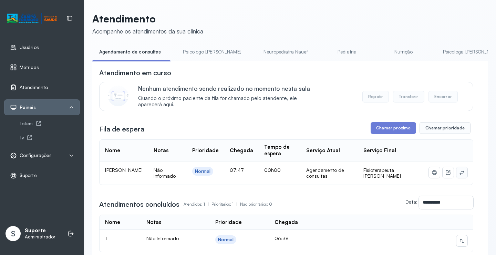
click at [459, 173] on icon at bounding box center [462, 173] width 6 height 6
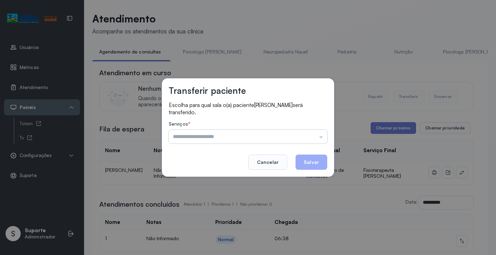
click at [309, 136] on input "text" at bounding box center [248, 137] width 159 height 14
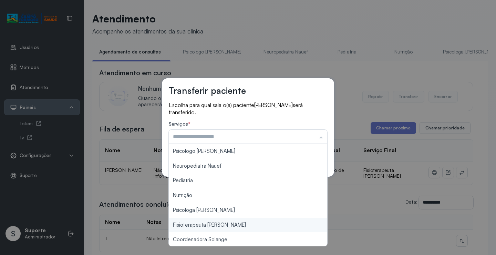
type input "**********"
click at [225, 223] on div "**********" at bounding box center [248, 127] width 496 height 255
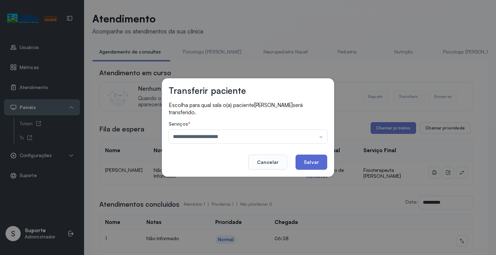
click at [312, 164] on button "Salvar" at bounding box center [312, 161] width 32 height 15
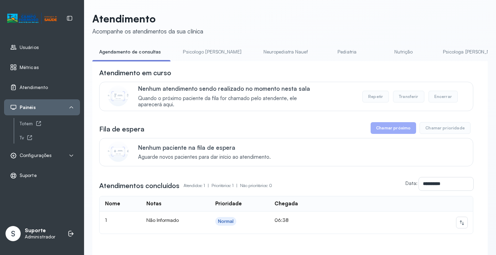
click at [263, 55] on link "Neuropediatra Nauef" at bounding box center [286, 51] width 58 height 11
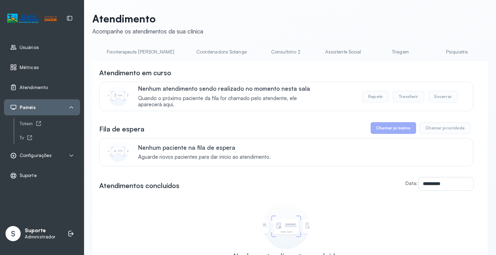
scroll to position [0, 439]
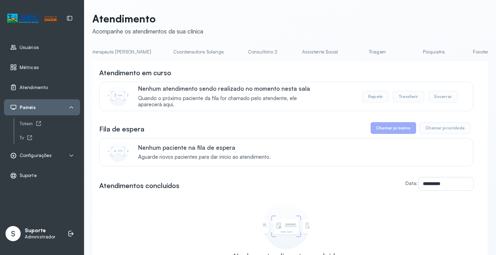
click at [353, 51] on link "Triagem" at bounding box center [377, 51] width 48 height 11
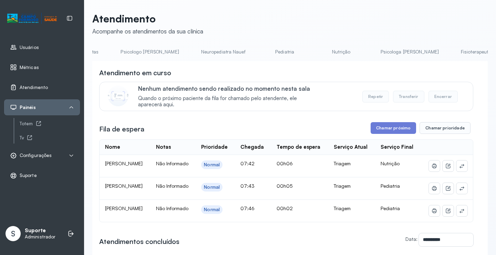
scroll to position [0, 0]
click at [127, 52] on link "Agendamento de consultas" at bounding box center [128, 51] width 73 height 11
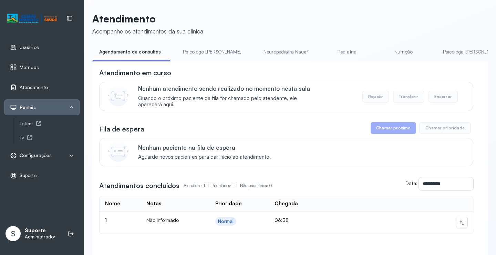
click at [257, 55] on link "Neuropediatra Nauef" at bounding box center [286, 51] width 58 height 11
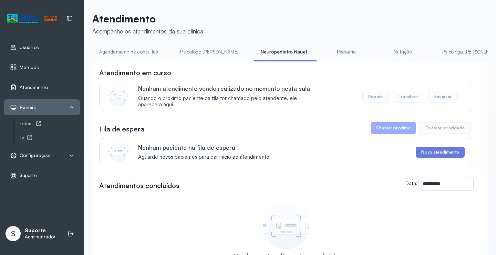
click at [141, 50] on link "Agendamento de consultas" at bounding box center [128, 51] width 73 height 11
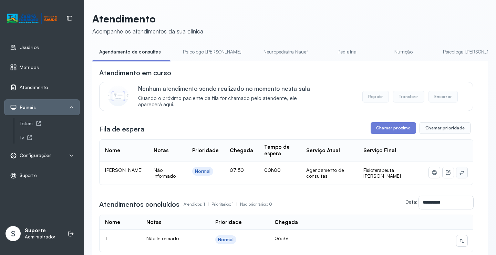
click at [459, 171] on icon at bounding box center [462, 173] width 6 height 6
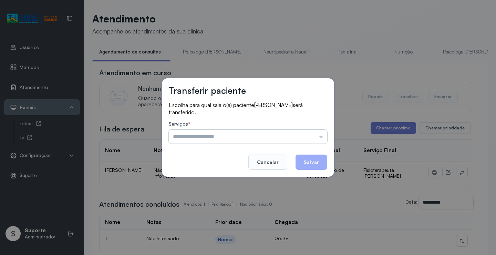
drag, startPoint x: 312, startPoint y: 145, endPoint x: 309, endPoint y: 141, distance: 4.6
click at [312, 145] on footer "Cancelar Salvar" at bounding box center [248, 157] width 159 height 25
drag, startPoint x: 309, startPoint y: 140, endPoint x: 259, endPoint y: 152, distance: 50.9
click at [308, 140] on input "text" at bounding box center [248, 137] width 159 height 14
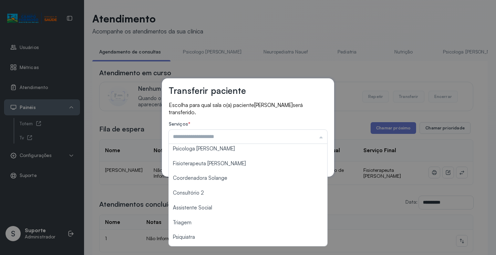
scroll to position [104, 0]
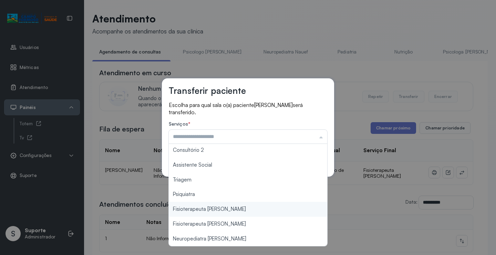
type input "**********"
drag, startPoint x: 224, startPoint y: 207, endPoint x: 302, endPoint y: 173, distance: 85.1
click at [224, 206] on div "**********" at bounding box center [248, 127] width 496 height 255
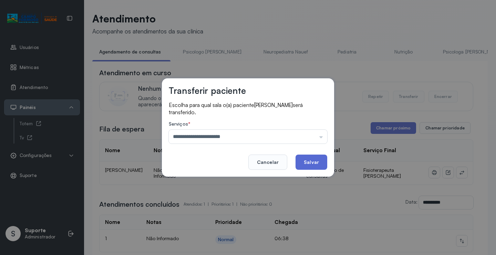
click at [312, 164] on button "Salvar" at bounding box center [312, 161] width 32 height 15
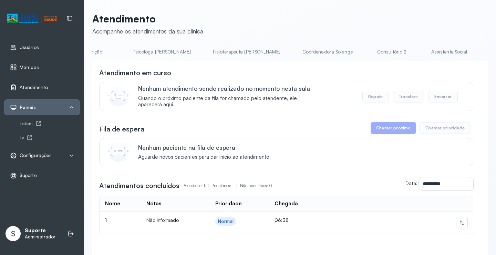
scroll to position [0, 321]
click at [473, 50] on link "Triagem" at bounding box center [497, 51] width 48 height 11
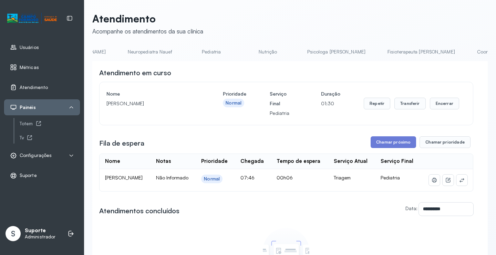
scroll to position [0, 121]
click at [256, 51] on link "Nutrição" at bounding box center [280, 51] width 48 height 11
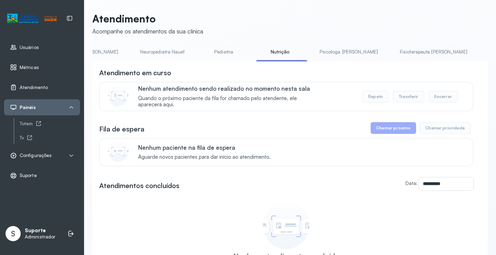
click at [200, 53] on link "Pediatria" at bounding box center [224, 51] width 48 height 11
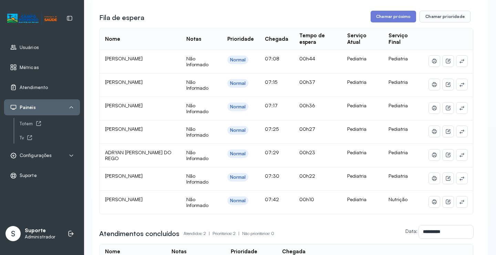
scroll to position [138, 0]
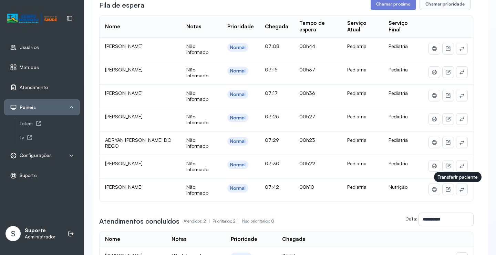
click at [459, 192] on icon at bounding box center [462, 189] width 6 height 6
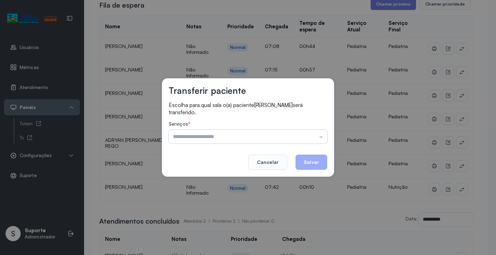
click at [290, 130] on input "text" at bounding box center [248, 137] width 159 height 14
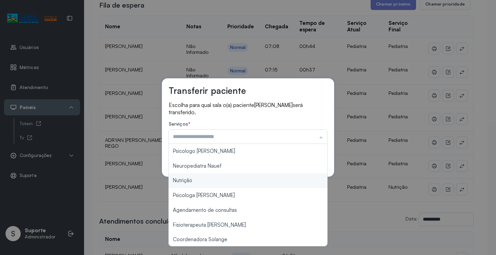
type input "********"
drag, startPoint x: 208, startPoint y: 183, endPoint x: 284, endPoint y: 171, distance: 77.1
click at [210, 182] on div "Transferir paciente Escolha para qual sala o(a) paciente Maria Julia Costa Silv…" at bounding box center [248, 127] width 496 height 255
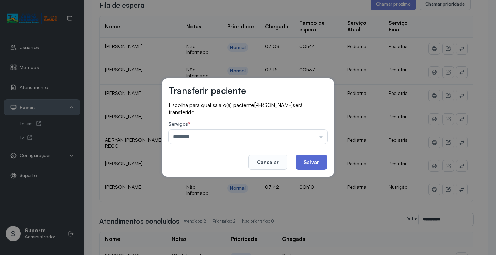
click at [320, 162] on button "Salvar" at bounding box center [312, 161] width 32 height 15
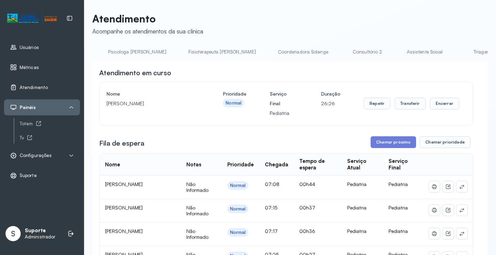
scroll to position [0, 337]
click at [453, 51] on link "Triagem" at bounding box center [477, 51] width 48 height 11
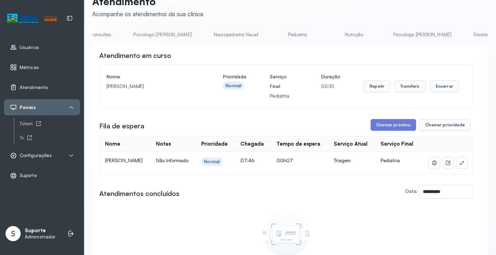
scroll to position [0, 44]
click at [277, 33] on link "Pediatria" at bounding box center [301, 34] width 48 height 11
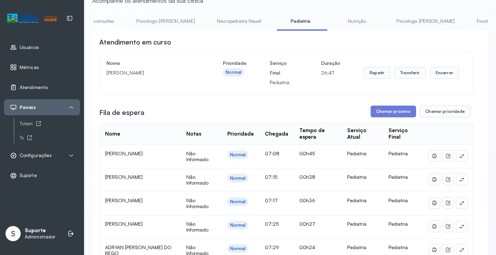
scroll to position [15, 0]
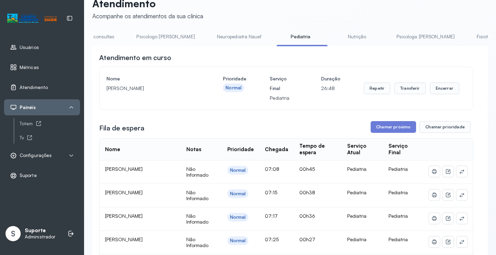
click at [218, 34] on link "Neuropediatra Nauef" at bounding box center [239, 36] width 58 height 11
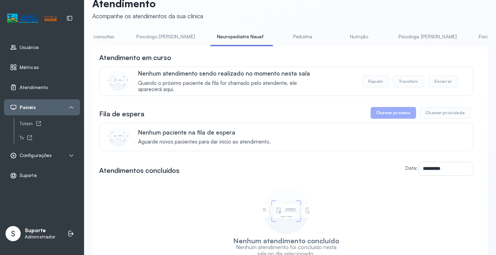
click at [155, 36] on link "Psicologo Pedro" at bounding box center [166, 36] width 72 height 11
click at [280, 37] on link "Pediatria" at bounding box center [303, 36] width 48 height 11
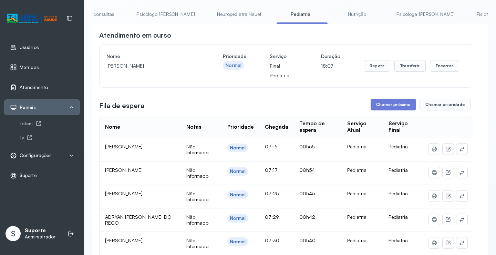
scroll to position [0, 0]
click at [117, 14] on link "Agendamento de consultas" at bounding box center [128, 14] width 73 height 11
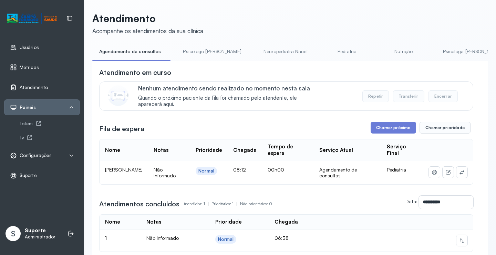
scroll to position [38, 0]
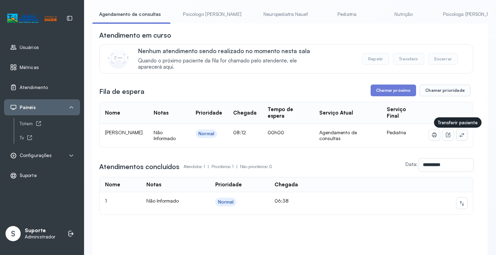
click at [461, 138] on button at bounding box center [462, 134] width 11 height 11
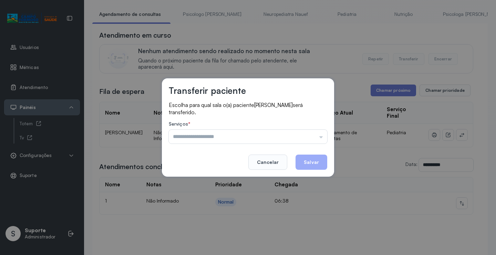
drag, startPoint x: 310, startPoint y: 130, endPoint x: 261, endPoint y: 152, distance: 53.9
click at [310, 130] on input "text" at bounding box center [248, 137] width 159 height 14
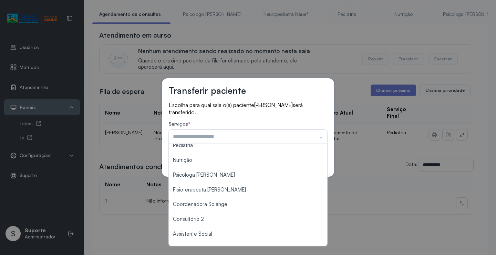
scroll to position [69, 0]
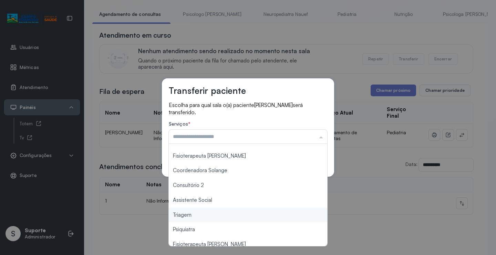
type input "*******"
drag, startPoint x: 190, startPoint y: 217, endPoint x: 276, endPoint y: 174, distance: 95.7
click at [194, 215] on div "Transferir paciente Escolha para qual sala o(a) paciente GABRIEL SOARES NASCIME…" at bounding box center [248, 127] width 496 height 255
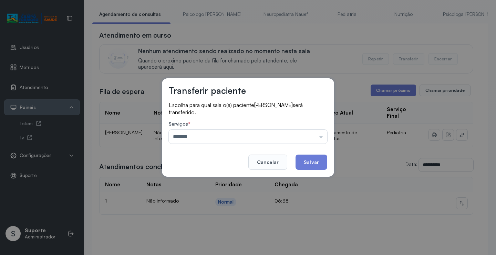
click at [315, 165] on button "Salvar" at bounding box center [312, 161] width 32 height 15
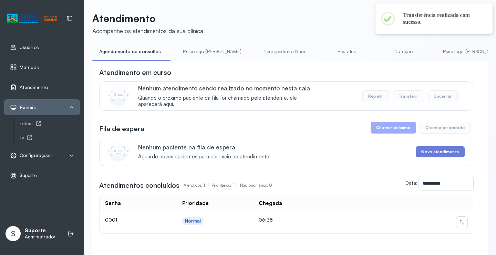
scroll to position [38, 0]
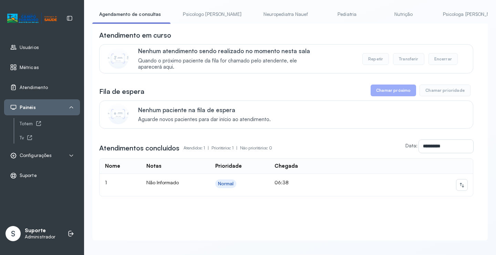
click at [190, 10] on link "Psicologo Pedro" at bounding box center [212, 14] width 72 height 11
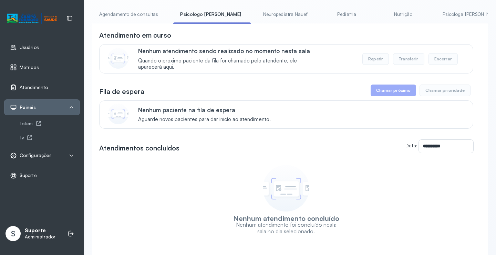
click at [128, 16] on link "Agendamento de consultas" at bounding box center [128, 14] width 73 height 11
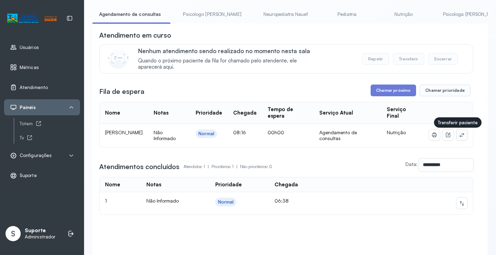
click at [459, 135] on icon at bounding box center [462, 135] width 6 height 6
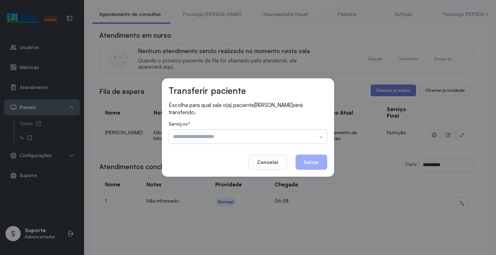
click at [301, 140] on input "text" at bounding box center [248, 137] width 159 height 14
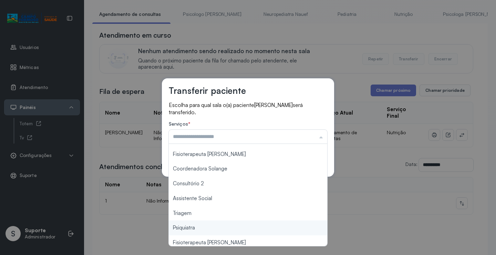
scroll to position [103, 0]
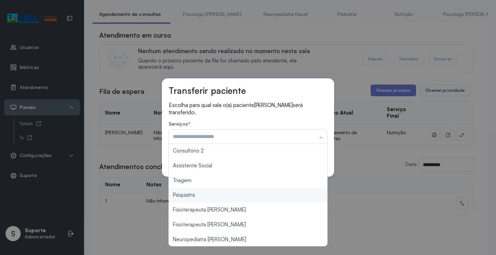
type input "*******"
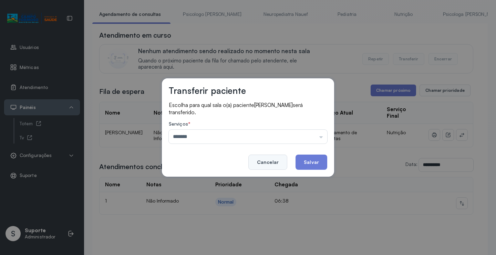
drag, startPoint x: 200, startPoint y: 179, endPoint x: 254, endPoint y: 168, distance: 54.9
click at [200, 179] on div "Transferir paciente Escolha para qual sala o(a) paciente Lunna Nunes Pimentel s…" at bounding box center [248, 127] width 496 height 255
click at [309, 160] on button "Salvar" at bounding box center [312, 161] width 32 height 15
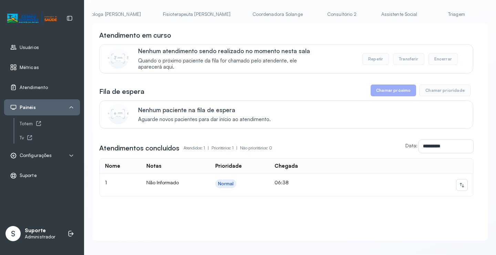
scroll to position [0, 368]
click at [425, 10] on link "Triagem" at bounding box center [449, 14] width 48 height 11
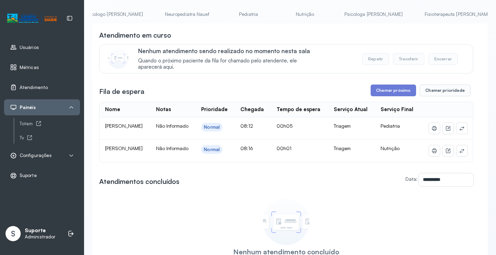
scroll to position [0, 0]
click at [123, 21] on li "Agendamento de consultas" at bounding box center [129, 17] width 75 height 16
click at [129, 16] on link "Agendamento de consultas" at bounding box center [128, 14] width 73 height 11
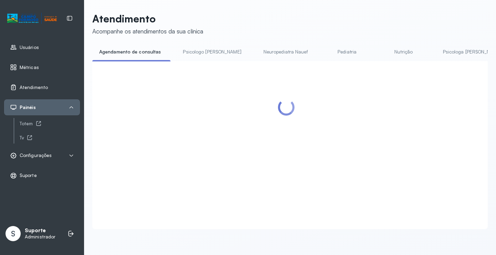
scroll to position [38, 0]
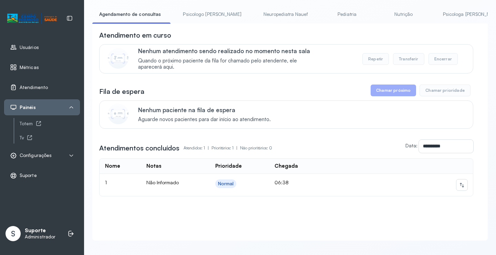
click at [204, 13] on link "Psicologo Pedro" at bounding box center [212, 14] width 72 height 11
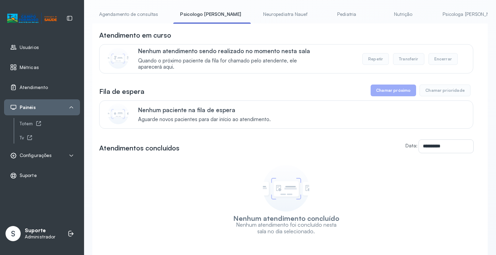
click at [132, 16] on link "Agendamento de consultas" at bounding box center [128, 14] width 73 height 11
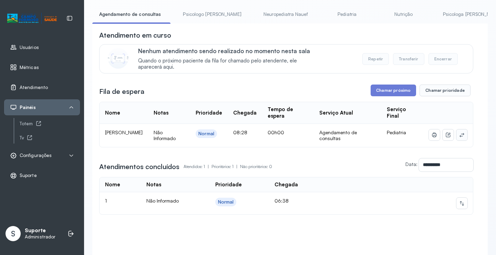
click at [459, 138] on icon at bounding box center [462, 135] width 6 height 6
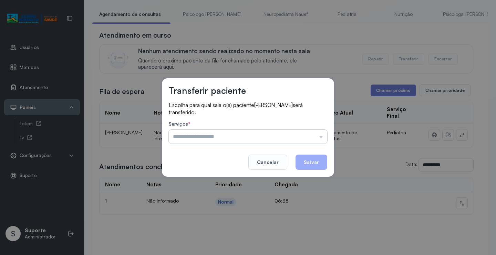
click at [300, 137] on input "text" at bounding box center [248, 137] width 159 height 14
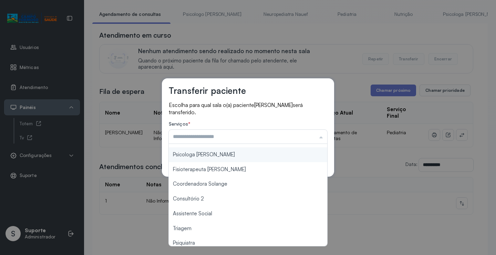
scroll to position [103, 0]
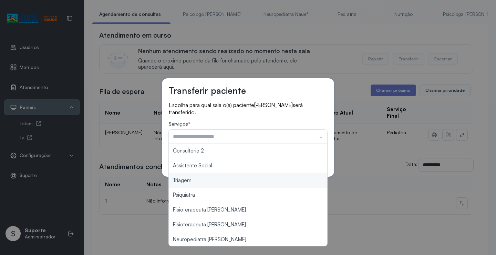
type input "*******"
drag, startPoint x: 202, startPoint y: 180, endPoint x: 208, endPoint y: 177, distance: 5.7
click at [203, 178] on div "Transferir paciente Escolha para qual sala o(a) paciente FERNANDO RAMOS ATAIDE …" at bounding box center [248, 127] width 496 height 255
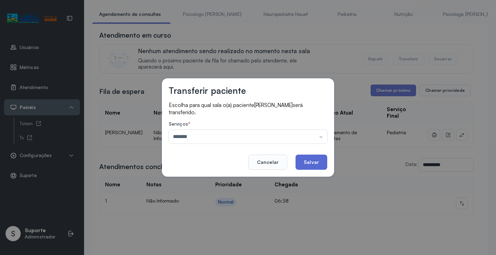
click at [307, 160] on button "Salvar" at bounding box center [312, 161] width 32 height 15
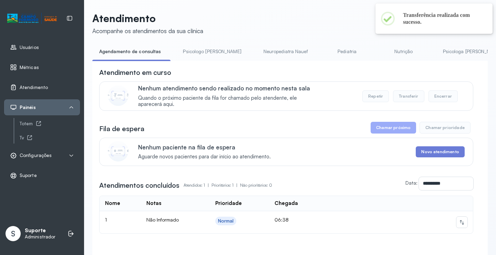
scroll to position [38, 0]
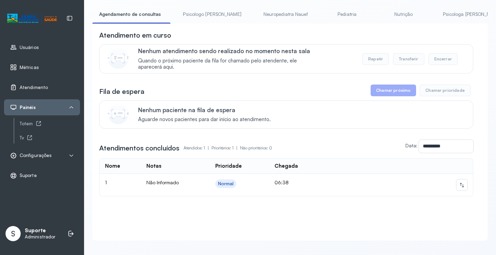
drag, startPoint x: 194, startPoint y: 14, endPoint x: 153, endPoint y: 14, distance: 40.3
click at [194, 14] on link "Psicologo Pedro" at bounding box center [212, 14] width 72 height 11
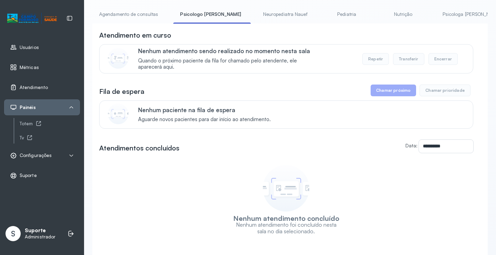
click at [138, 10] on link "Agendamento de consultas" at bounding box center [128, 14] width 73 height 11
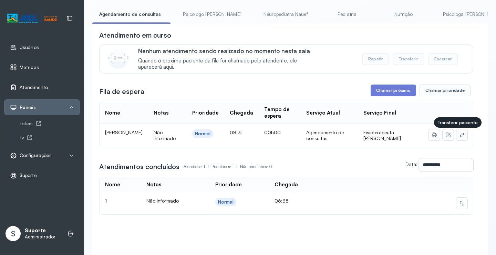
click at [462, 135] on button at bounding box center [462, 134] width 11 height 11
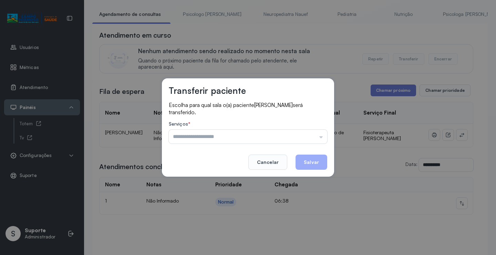
drag, startPoint x: 305, startPoint y: 132, endPoint x: 284, endPoint y: 146, distance: 25.5
click at [305, 132] on input "text" at bounding box center [248, 137] width 159 height 14
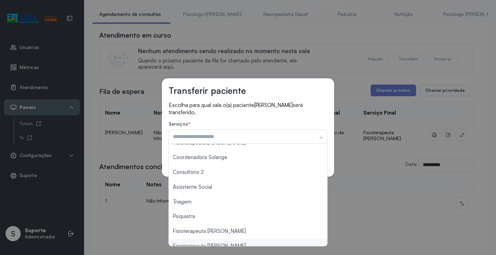
scroll to position [103, 0]
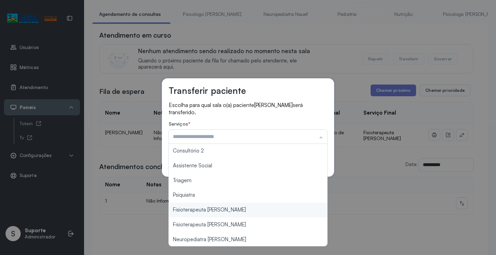
type input "**********"
drag, startPoint x: 229, startPoint y: 210, endPoint x: 239, endPoint y: 206, distance: 10.7
click at [230, 210] on div "**********" at bounding box center [248, 127] width 496 height 255
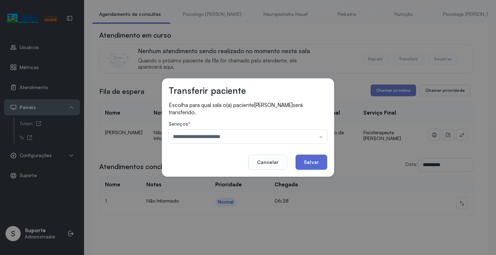
click at [312, 161] on button "Salvar" at bounding box center [312, 161] width 32 height 15
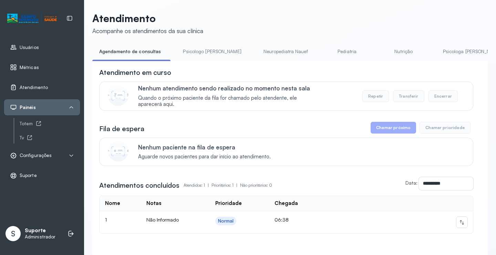
scroll to position [38, 0]
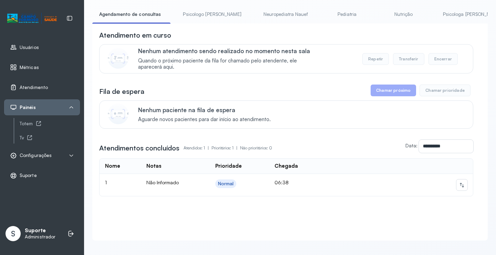
click at [200, 15] on link "Psicologo Pedro" at bounding box center [212, 14] width 72 height 11
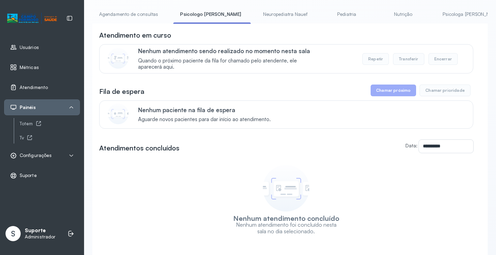
click at [135, 17] on link "Agendamento de consultas" at bounding box center [128, 14] width 73 height 11
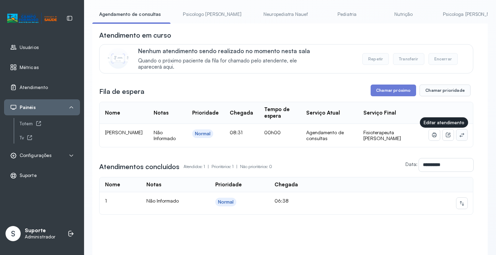
click at [457, 134] on button at bounding box center [462, 134] width 11 height 11
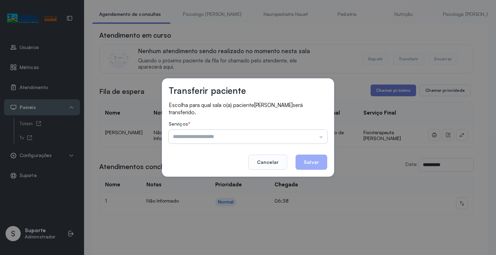
click at [318, 135] on input "text" at bounding box center [248, 137] width 159 height 14
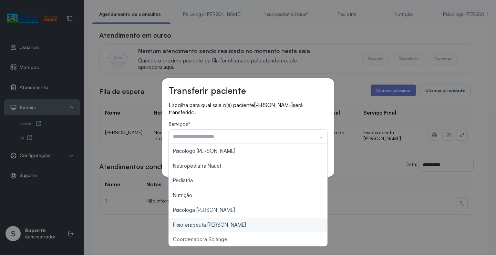
type input "**********"
drag, startPoint x: 227, startPoint y: 224, endPoint x: 240, endPoint y: 214, distance: 15.9
click at [231, 221] on div "**********" at bounding box center [248, 127] width 496 height 255
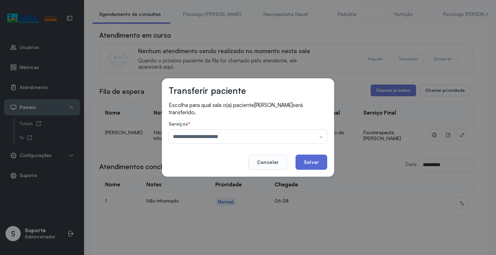
click at [314, 165] on button "Salvar" at bounding box center [312, 161] width 32 height 15
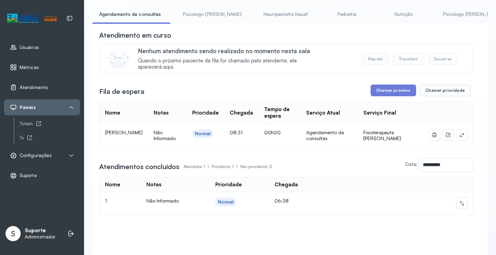
scroll to position [0, 0]
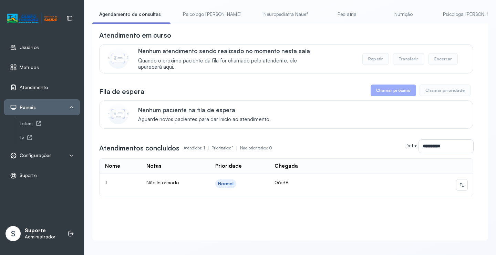
click at [200, 16] on link "Psicologo Pedro" at bounding box center [212, 14] width 72 height 11
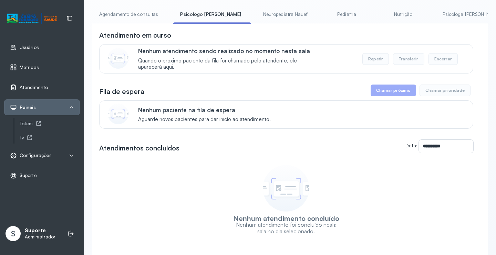
click at [139, 16] on link "Agendamento de consultas" at bounding box center [128, 14] width 73 height 11
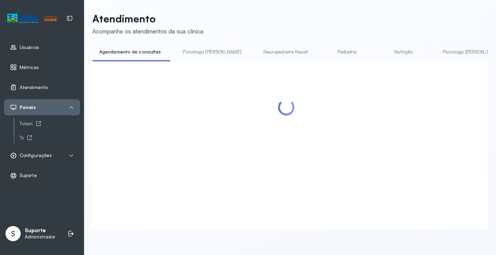
scroll to position [38, 0]
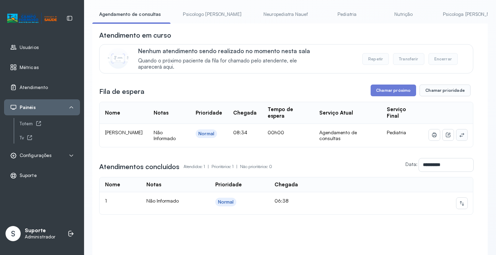
click at [459, 138] on icon at bounding box center [462, 135] width 6 height 6
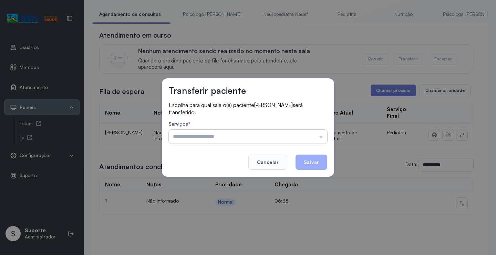
click at [317, 135] on input "text" at bounding box center [248, 137] width 159 height 14
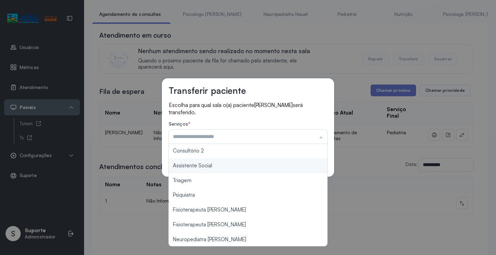
scroll to position [104, 0]
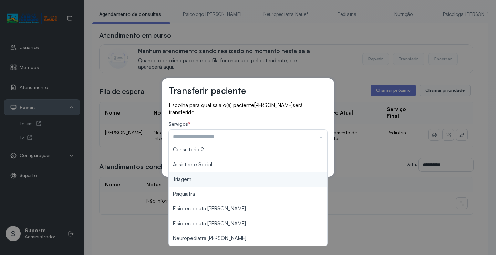
type input "*******"
click at [213, 181] on div "Transferir paciente Escolha para qual sala o(a) paciente ARTHUR GABRIEL PEREIRA…" at bounding box center [248, 127] width 496 height 255
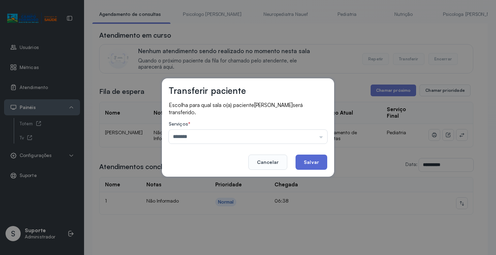
click at [308, 168] on button "Salvar" at bounding box center [312, 161] width 32 height 15
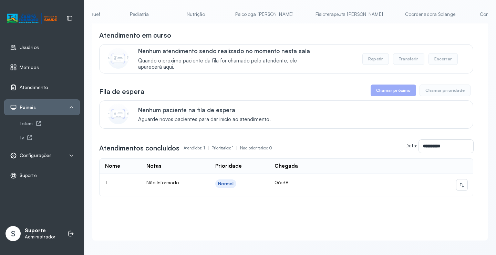
scroll to position [0, 255]
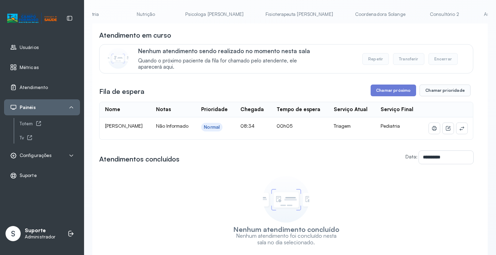
scroll to position [0, 0]
click at [123, 11] on link "Agendamento de consultas" at bounding box center [128, 14] width 73 height 11
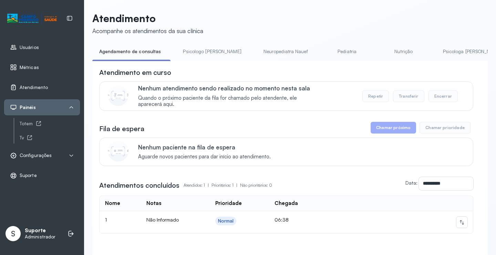
scroll to position [38, 0]
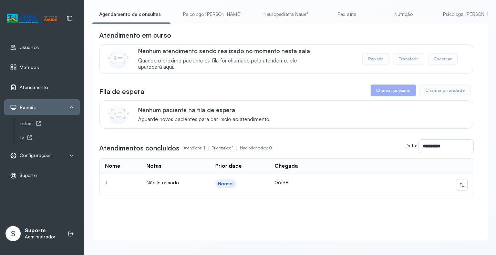
drag, startPoint x: 327, startPoint y: 7, endPoint x: 328, endPoint y: 11, distance: 3.5
click at [328, 9] on div "**********" at bounding box center [290, 107] width 396 height 265
click at [327, 18] on link "Pediatria" at bounding box center [347, 14] width 48 height 11
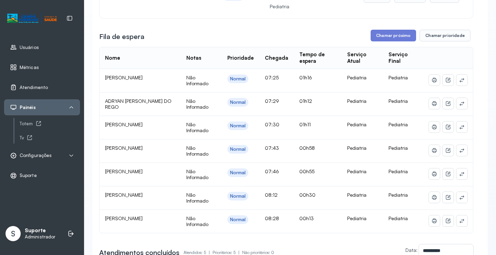
scroll to position [3, 0]
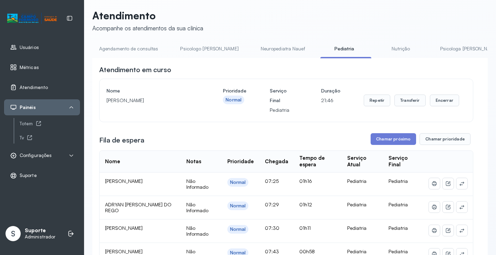
click at [140, 49] on link "Agendamento de consultas" at bounding box center [128, 48] width 73 height 11
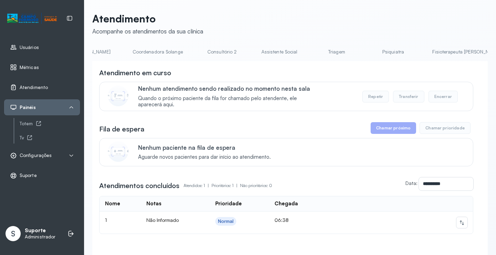
scroll to position [0, 506]
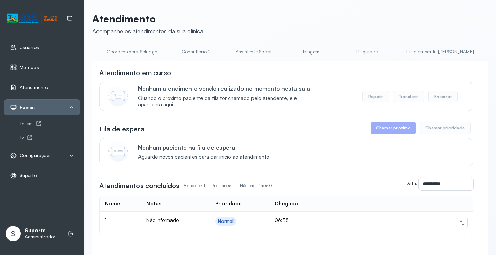
click at [287, 52] on link "Triagem" at bounding box center [311, 51] width 48 height 11
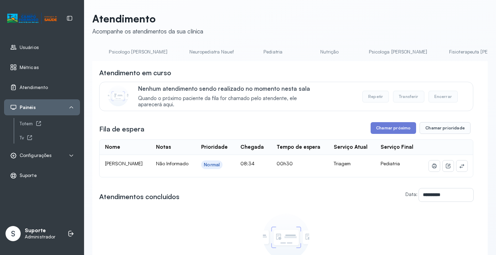
scroll to position [0, 20]
click at [112, 53] on link "Agendamento de consultas" at bounding box center [109, 51] width 73 height 11
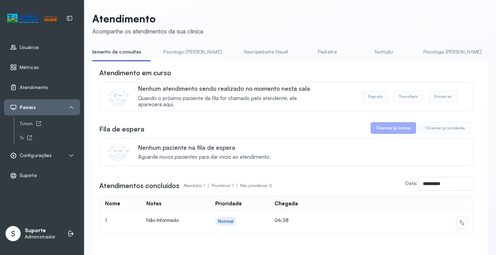
click at [170, 50] on link "Psicologo Pedro" at bounding box center [192, 51] width 72 height 11
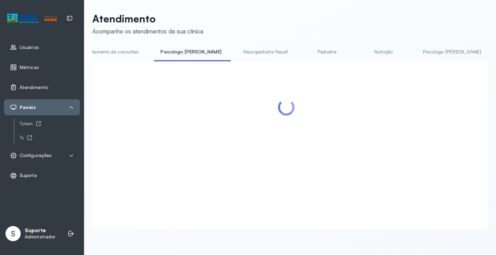
click at [119, 58] on li "Agendamento de consultas" at bounding box center [110, 54] width 75 height 16
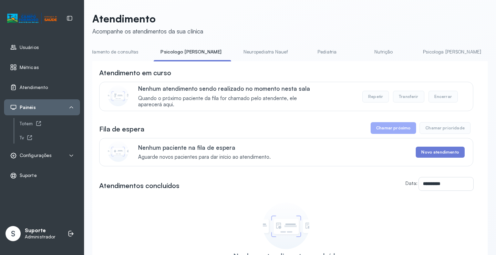
click at [117, 52] on link "Agendamento de consultas" at bounding box center [109, 51] width 73 height 11
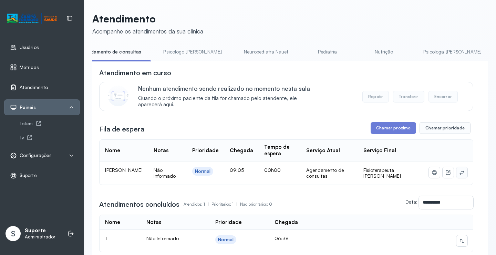
click at [459, 173] on icon at bounding box center [462, 173] width 6 height 6
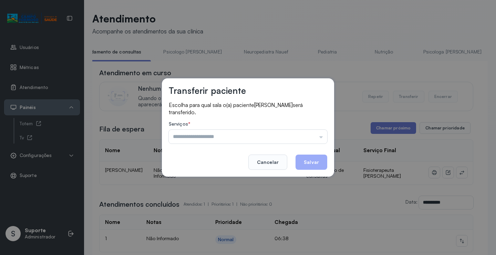
click at [312, 127] on label "Serviços *" at bounding box center [248, 124] width 159 height 7
click at [312, 133] on input "text" at bounding box center [248, 137] width 159 height 14
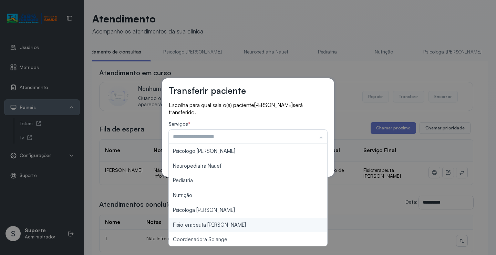
scroll to position [34, 0]
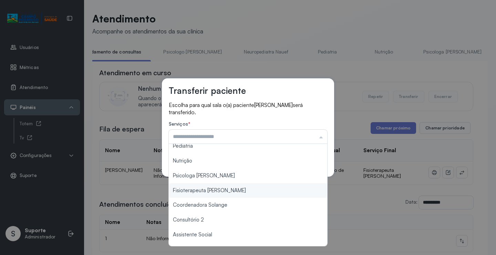
type input "**********"
drag, startPoint x: 235, startPoint y: 191, endPoint x: 257, endPoint y: 180, distance: 24.7
click at [237, 189] on div "**********" at bounding box center [248, 127] width 496 height 255
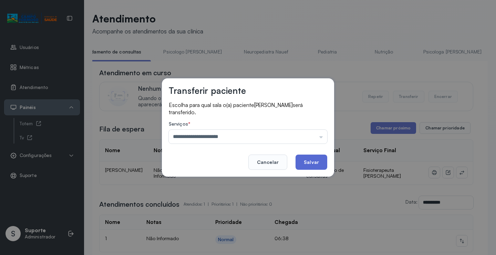
click at [316, 156] on button "Salvar" at bounding box center [312, 161] width 32 height 15
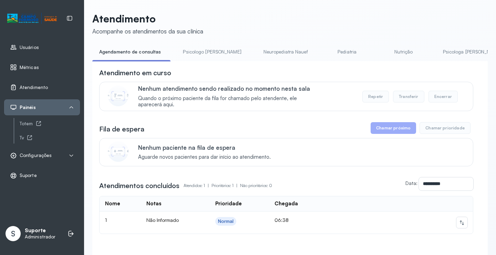
drag, startPoint x: 203, startPoint y: 50, endPoint x: 155, endPoint y: 53, distance: 47.6
click at [203, 51] on link "Psicologo Pedro" at bounding box center [212, 51] width 72 height 11
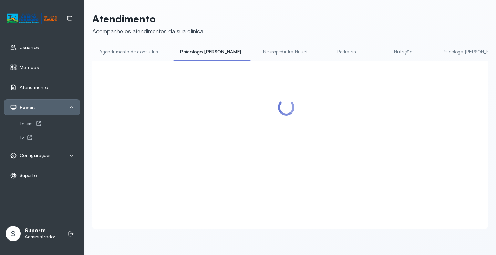
click at [142, 52] on link "Agendamento de consultas" at bounding box center [128, 51] width 73 height 11
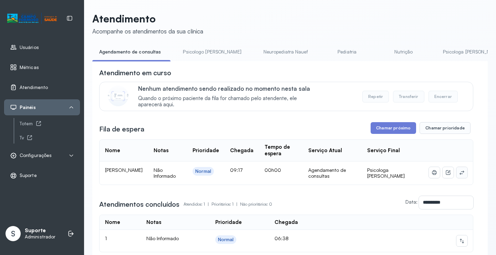
click at [459, 175] on icon at bounding box center [462, 173] width 6 height 6
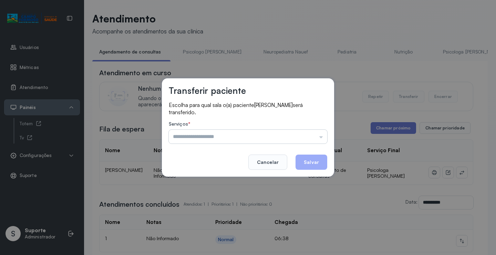
click at [322, 137] on input "text" at bounding box center [248, 137] width 159 height 14
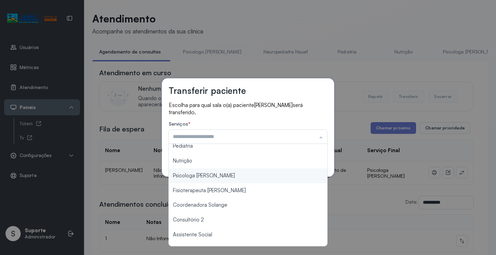
type input "**********"
drag, startPoint x: 234, startPoint y: 178, endPoint x: 304, endPoint y: 152, distance: 74.2
click at [244, 174] on div "**********" at bounding box center [248, 127] width 172 height 98
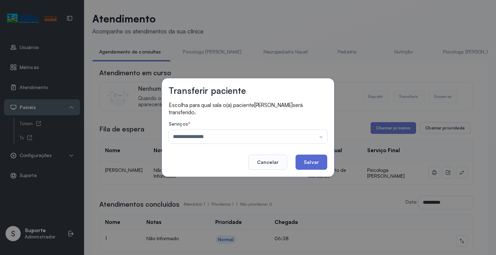
click at [316, 156] on button "Salvar" at bounding box center [312, 161] width 32 height 15
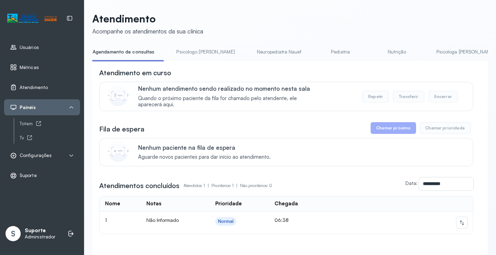
scroll to position [0, 0]
click at [204, 54] on link "Psicologo Pedro" at bounding box center [212, 51] width 72 height 11
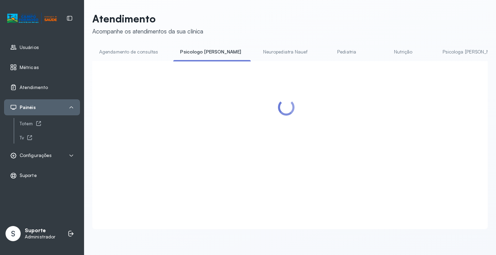
click at [142, 51] on link "Agendamento de consultas" at bounding box center [128, 51] width 73 height 11
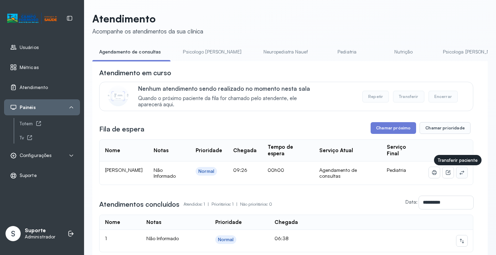
click at [459, 172] on icon at bounding box center [462, 173] width 6 height 6
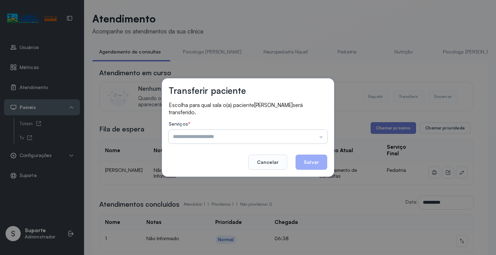
drag, startPoint x: 310, startPoint y: 135, endPoint x: 245, endPoint y: 154, distance: 67.9
click at [310, 135] on input "text" at bounding box center [248, 137] width 159 height 14
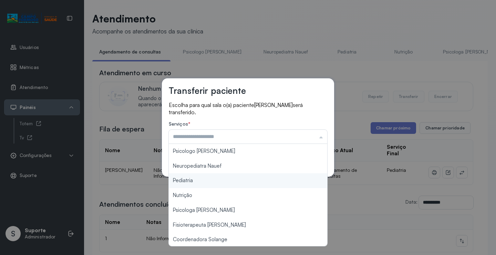
type input "*********"
drag, startPoint x: 202, startPoint y: 182, endPoint x: 283, endPoint y: 165, distance: 82.4
click at [205, 181] on div "Transferir paciente Escolha para qual sala o(a) paciente ANTENOR DE CARVALHO FE…" at bounding box center [248, 127] width 496 height 255
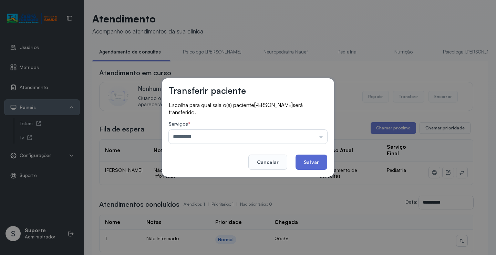
click at [325, 158] on button "Salvar" at bounding box center [312, 161] width 32 height 15
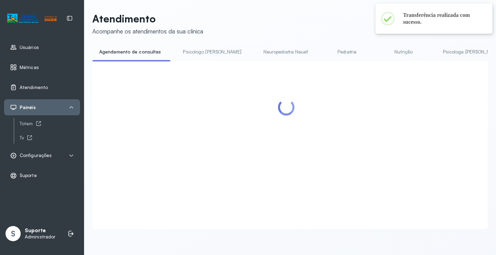
click at [329, 50] on link "Pediatria" at bounding box center [347, 51] width 48 height 11
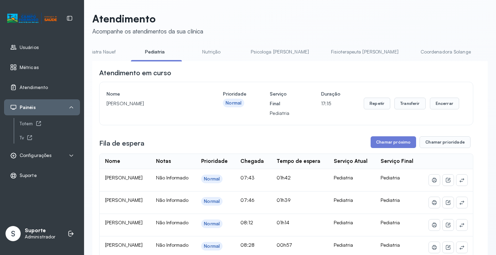
scroll to position [0, 329]
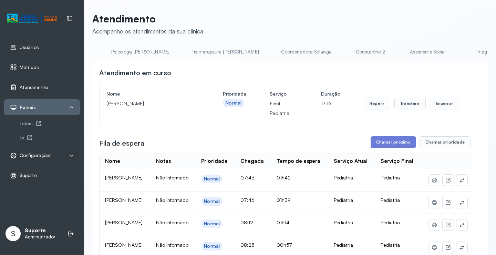
click at [461, 47] on link "Triagem" at bounding box center [485, 51] width 48 height 11
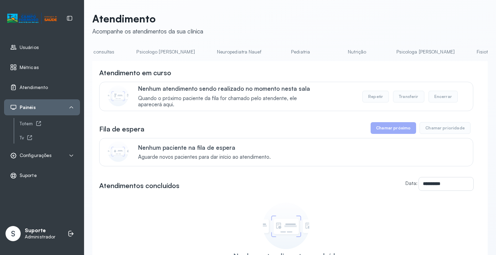
scroll to position [0, 34]
click at [286, 51] on link "Pediatria" at bounding box center [310, 51] width 48 height 11
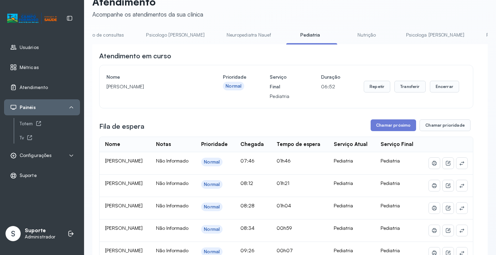
scroll to position [0, 0]
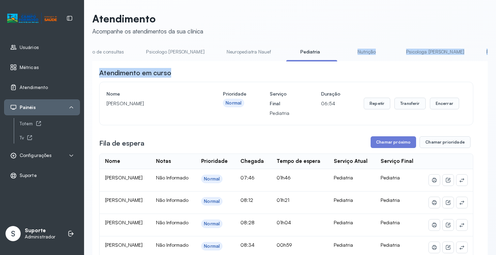
drag, startPoint x: 244, startPoint y: 63, endPoint x: 320, endPoint y: 60, distance: 76.3
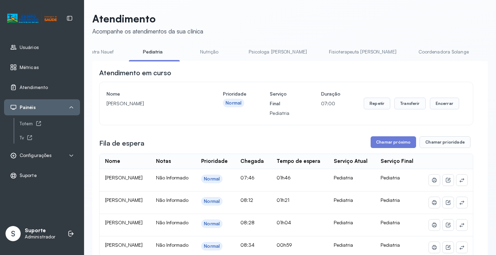
scroll to position [0, 180]
click at [256, 52] on link "Psicologa Alana" at bounding box center [290, 51] width 72 height 11
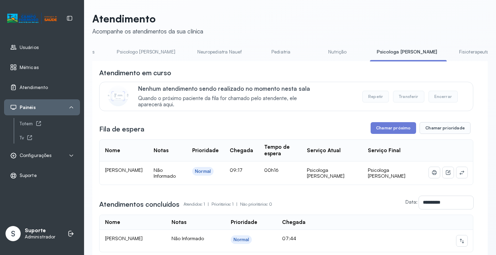
scroll to position [0, 0]
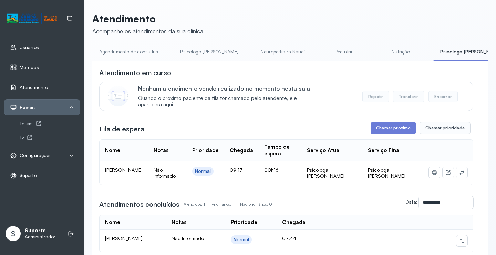
click at [120, 57] on link "Agendamento de consultas" at bounding box center [128, 51] width 73 height 11
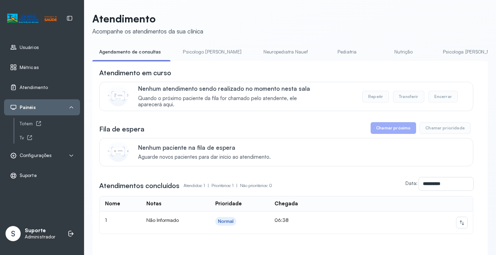
click at [206, 52] on link "Psicologo Pedro" at bounding box center [212, 51] width 72 height 11
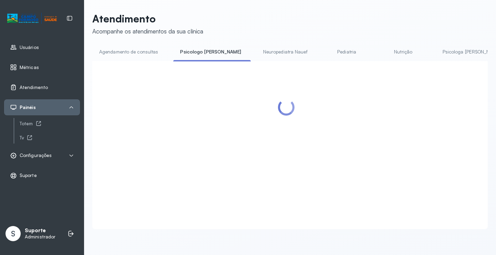
click at [142, 53] on link "Agendamento de consultas" at bounding box center [128, 51] width 73 height 11
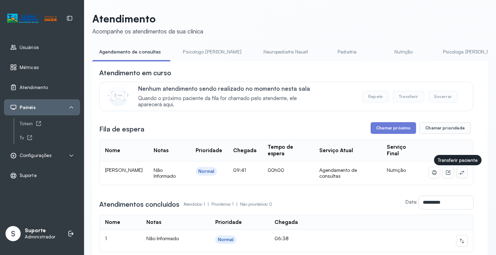
click at [459, 175] on icon at bounding box center [462, 173] width 6 height 6
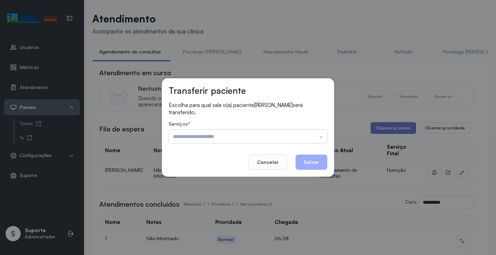
click at [317, 141] on input "text" at bounding box center [248, 137] width 159 height 14
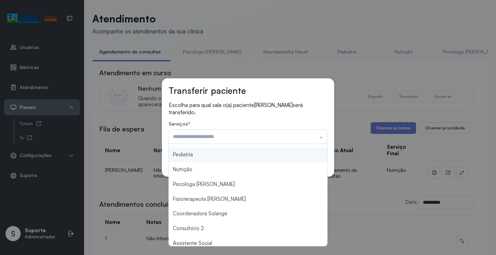
scroll to position [69, 0]
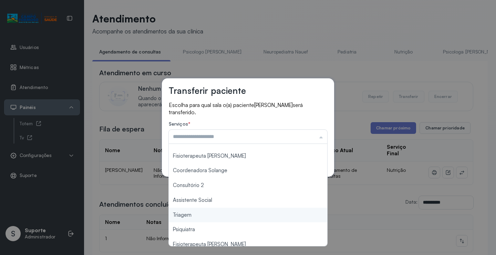
type input "*******"
click at [194, 217] on div "Transferir paciente Escolha para qual sala o(a) paciente NATHAN DE SOUSA MIRAND…" at bounding box center [248, 127] width 496 height 255
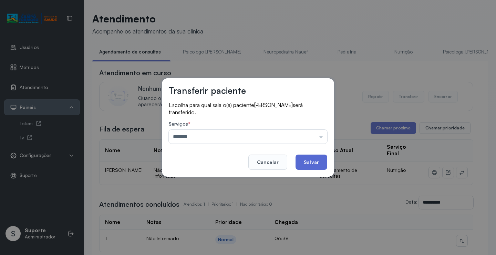
click at [310, 158] on button "Salvar" at bounding box center [312, 161] width 32 height 15
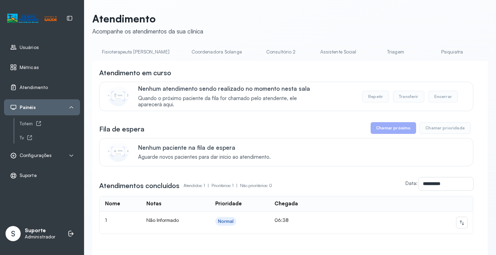
scroll to position [0, 423]
click at [371, 52] on link "Triagem" at bounding box center [395, 51] width 48 height 11
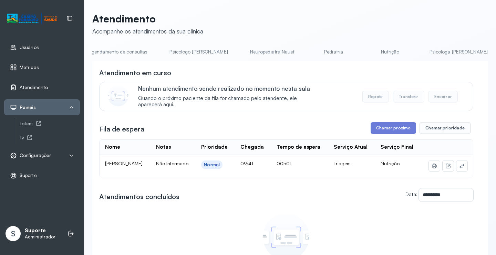
scroll to position [0, 4]
click at [316, 50] on link "Pediatria" at bounding box center [340, 51] width 48 height 11
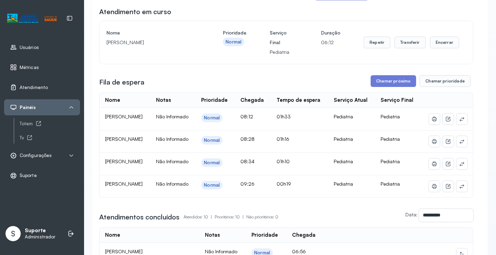
scroll to position [0, 0]
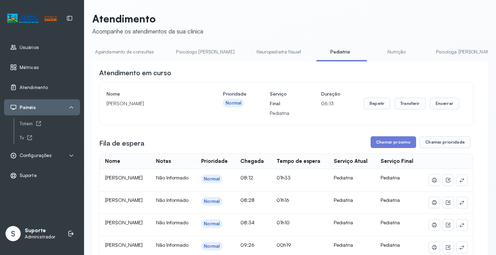
click at [375, 51] on link "Nutrição" at bounding box center [397, 51] width 48 height 11
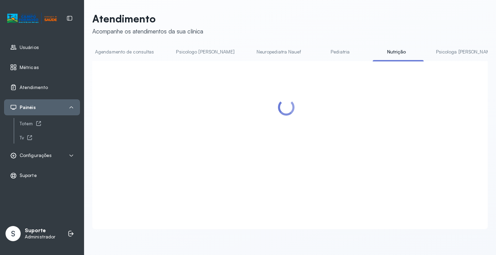
drag, startPoint x: 124, startPoint y: 49, endPoint x: 133, endPoint y: 52, distance: 9.6
click at [124, 50] on link "Agendamento de consultas" at bounding box center [124, 51] width 73 height 11
click at [376, 51] on link "Nutrição" at bounding box center [400, 51] width 48 height 11
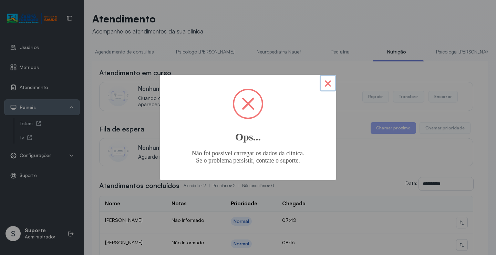
click at [334, 88] on button "×" at bounding box center [328, 83] width 17 height 17
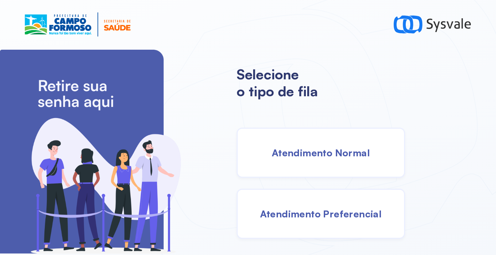
click at [333, 141] on div "Atendimento Normal" at bounding box center [321, 153] width 169 height 50
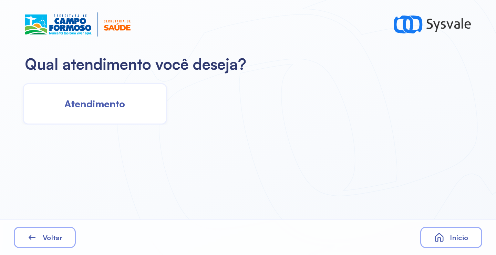
click at [110, 109] on span "Atendimento" at bounding box center [94, 104] width 61 height 12
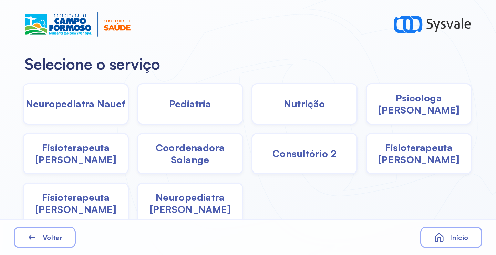
click at [316, 110] on div "Nutrição" at bounding box center [305, 103] width 106 height 41
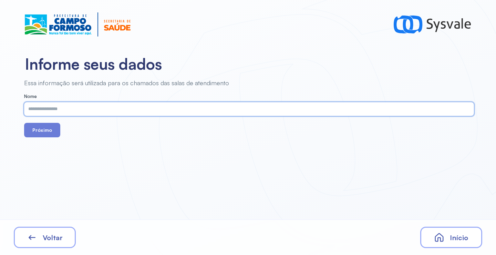
click at [235, 110] on input "text" at bounding box center [247, 109] width 447 height 14
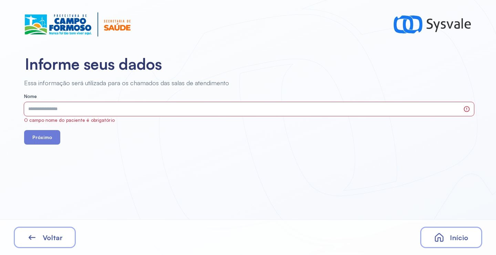
click at [59, 233] on div "Voltar" at bounding box center [45, 236] width 62 height 21
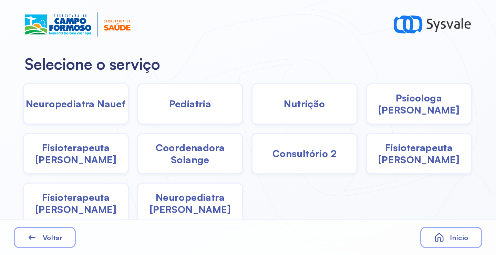
click at [310, 154] on span "Consultório 2" at bounding box center [305, 153] width 64 height 12
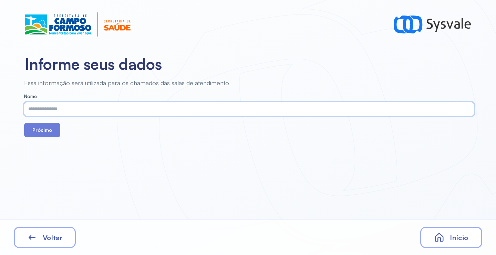
click at [77, 105] on input "text" at bounding box center [247, 109] width 447 height 14
type input "*"
drag, startPoint x: 37, startPoint y: 142, endPoint x: 37, endPoint y: 139, distance: 3.5
click at [36, 141] on div "Informe seus dados Essa informação será utilizada para os chamados das salas de…" at bounding box center [248, 127] width 496 height 255
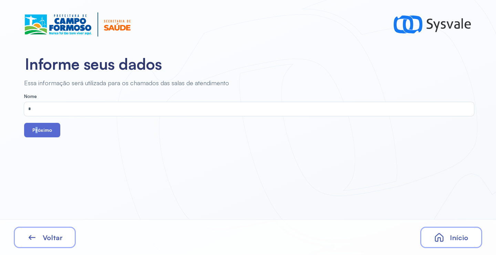
click at [39, 131] on button "Próximo" at bounding box center [42, 130] width 36 height 14
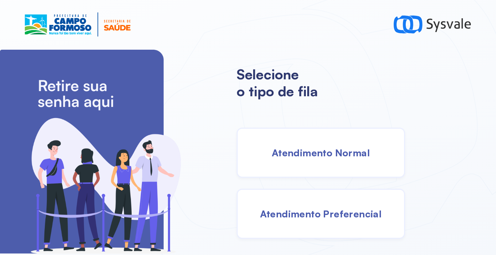
click at [299, 147] on span "Atendimento Normal" at bounding box center [321, 152] width 98 height 12
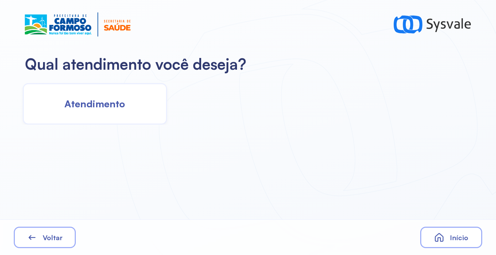
click at [134, 110] on div "Atendimento" at bounding box center [95, 103] width 144 height 41
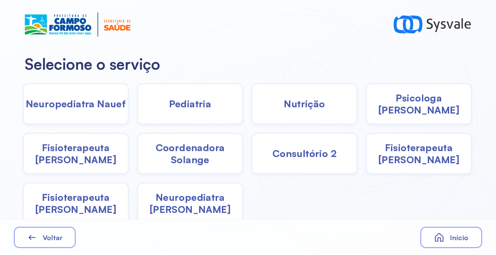
click at [216, 110] on div "Pediatria" at bounding box center [190, 103] width 106 height 41
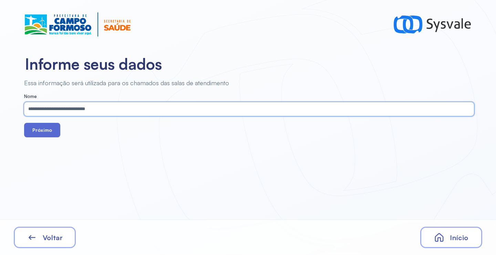
type input "**********"
click at [46, 130] on button "Próximo" at bounding box center [42, 130] width 36 height 14
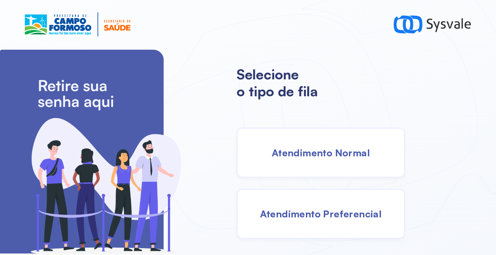
click at [324, 156] on span "Atendimento Normal" at bounding box center [321, 152] width 98 height 12
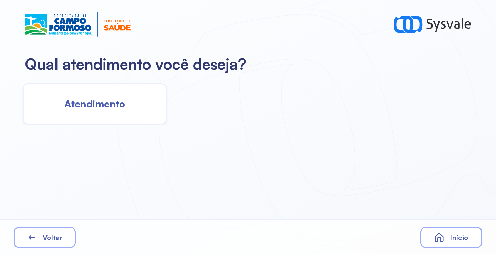
drag, startPoint x: 121, startPoint y: 107, endPoint x: 126, endPoint y: 106, distance: 4.9
click at [126, 106] on div "Atendimento" at bounding box center [95, 103] width 144 height 41
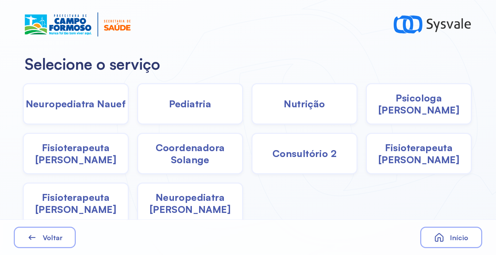
click at [201, 115] on div "Pediatria" at bounding box center [190, 103] width 106 height 41
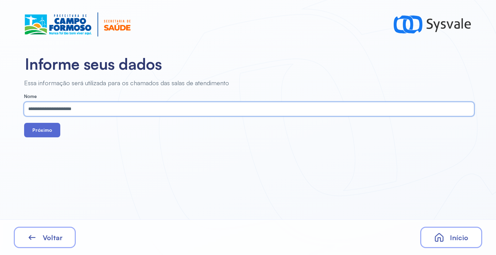
type input "**********"
click at [46, 129] on button "Próximo" at bounding box center [42, 130] width 36 height 14
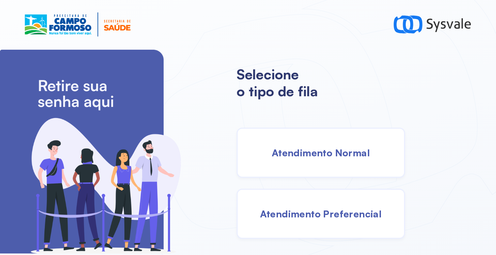
click at [321, 156] on span "Atendimento Normal" at bounding box center [321, 152] width 98 height 12
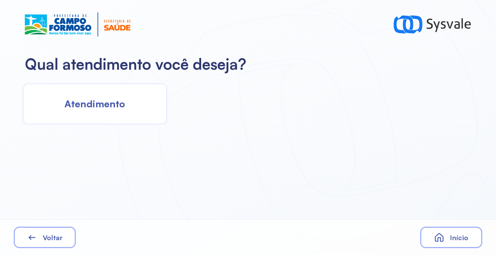
click at [113, 101] on span "Atendimento" at bounding box center [94, 104] width 61 height 12
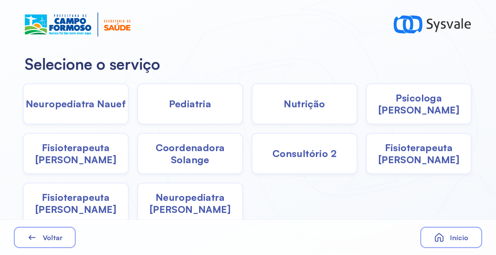
click at [185, 108] on span "Pediatria" at bounding box center [190, 104] width 42 height 12
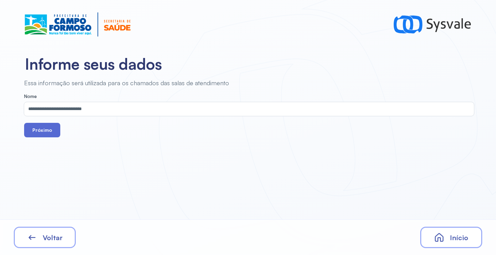
click at [40, 127] on button "Próximo" at bounding box center [42, 130] width 36 height 14
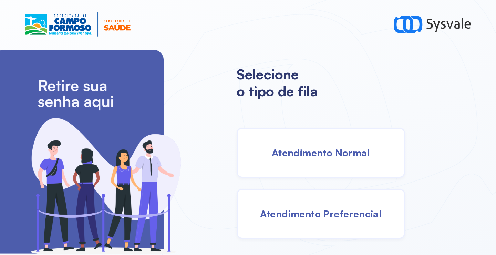
click at [320, 156] on span "Atendimento Normal" at bounding box center [321, 152] width 98 height 12
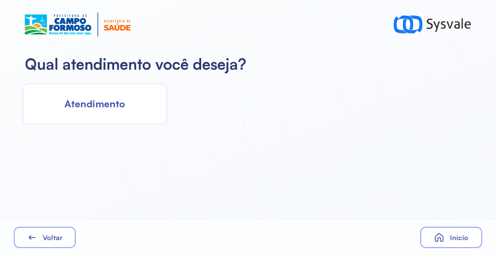
click at [115, 109] on span "Atendimento" at bounding box center [94, 104] width 61 height 12
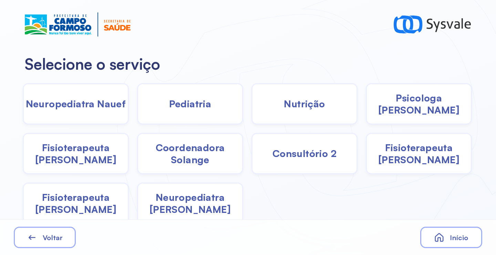
click at [226, 107] on div "Pediatria" at bounding box center [190, 103] width 106 height 41
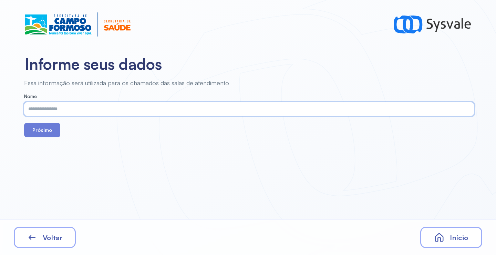
paste input "**********"
type input "**********"
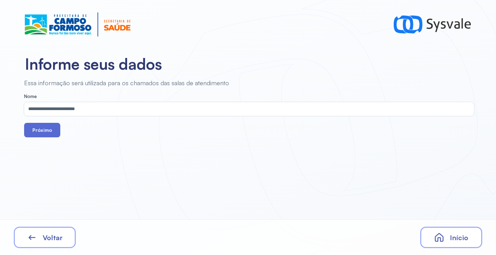
click at [44, 132] on button "Próximo" at bounding box center [42, 130] width 36 height 14
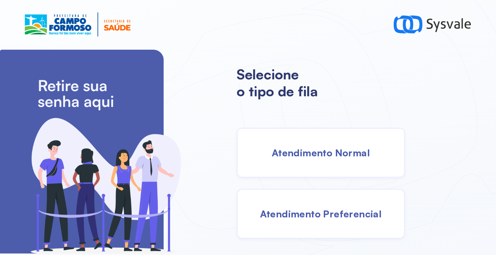
click at [328, 162] on div "Atendimento Normal" at bounding box center [321, 153] width 169 height 50
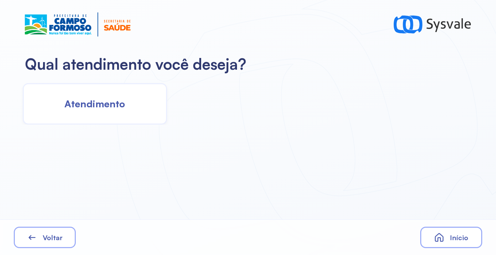
click at [118, 97] on div "Atendimento" at bounding box center [95, 103] width 144 height 41
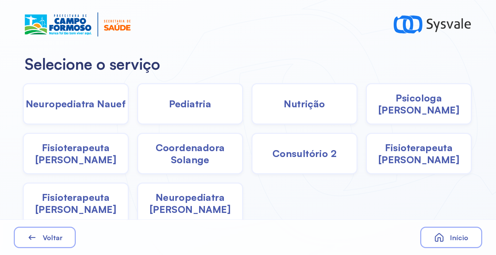
click at [182, 108] on span "Pediatria" at bounding box center [190, 104] width 42 height 12
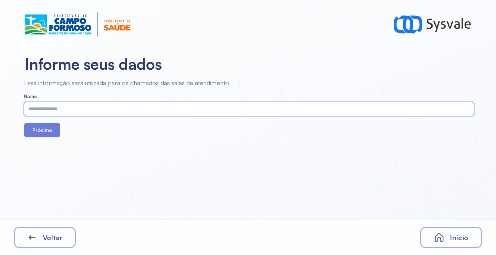
paste input "**********"
click at [62, 112] on input "**********" at bounding box center [247, 109] width 447 height 14
drag, startPoint x: 30, startPoint y: 107, endPoint x: 22, endPoint y: 109, distance: 8.2
click at [23, 107] on div "**********" at bounding box center [247, 108] width 495 height 58
type input "**********"
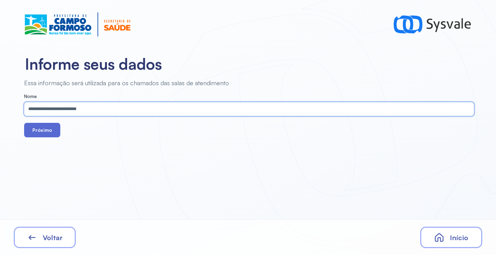
click at [49, 130] on button "Próximo" at bounding box center [42, 130] width 36 height 14
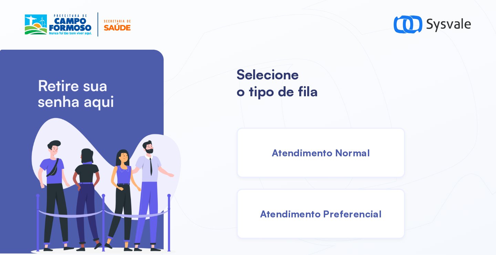
click at [332, 153] on span "Atendimento Normal" at bounding box center [321, 152] width 98 height 12
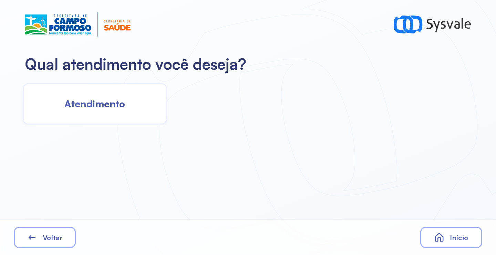
click at [107, 113] on div "Atendimento" at bounding box center [95, 103] width 144 height 41
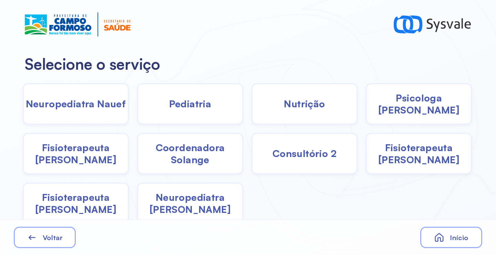
click at [175, 97] on div "Pediatria" at bounding box center [190, 103] width 106 height 41
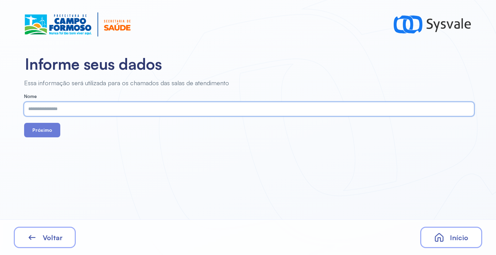
paste input "**********"
type input "**********"
click at [43, 132] on button "Próximo" at bounding box center [42, 130] width 36 height 14
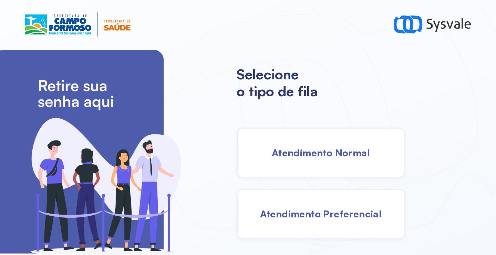
click at [325, 154] on span "Atendimento Normal" at bounding box center [321, 152] width 98 height 12
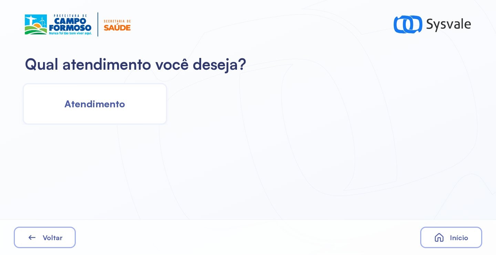
click at [118, 109] on span "Atendimento" at bounding box center [94, 104] width 61 height 12
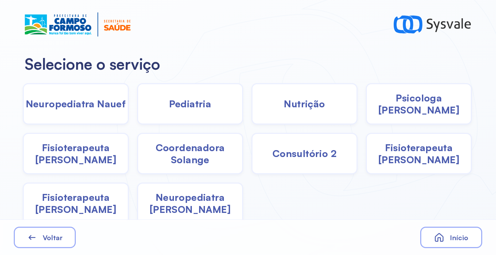
click at [177, 113] on div "Pediatria" at bounding box center [190, 103] width 106 height 41
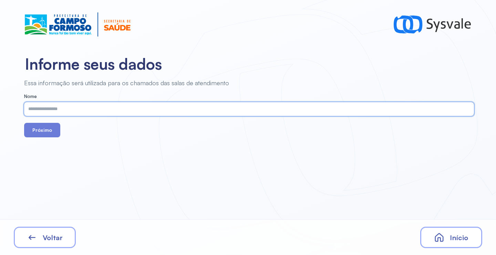
paste input "**********"
type input "**********"
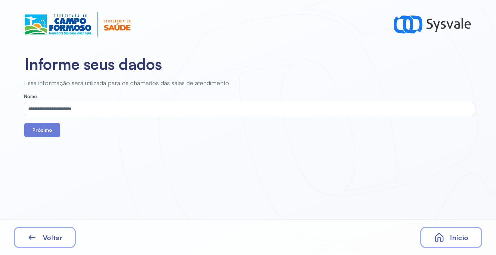
drag, startPoint x: 34, startPoint y: 133, endPoint x: 75, endPoint y: 115, distance: 45.4
click at [37, 133] on button "Próximo" at bounding box center [42, 130] width 36 height 14
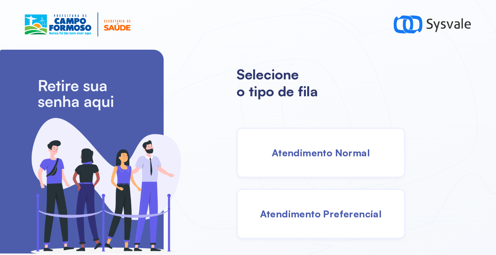
drag, startPoint x: 325, startPoint y: 159, endPoint x: 321, endPoint y: 154, distance: 6.1
click at [321, 154] on div "Atendimento Normal" at bounding box center [321, 153] width 169 height 50
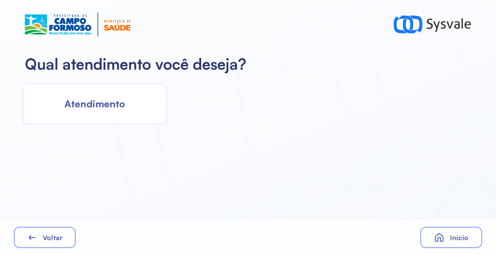
click at [99, 103] on span "Atendimento" at bounding box center [94, 104] width 61 height 12
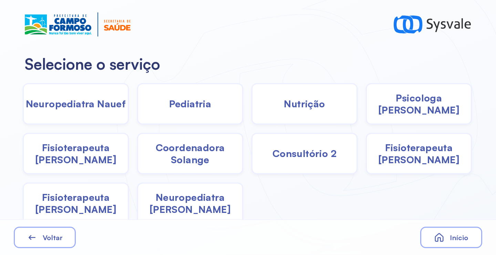
click at [177, 109] on span "Pediatria" at bounding box center [190, 104] width 42 height 12
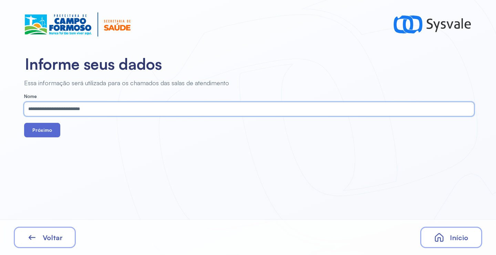
type input "**********"
click at [37, 128] on button "Próximo" at bounding box center [42, 130] width 36 height 14
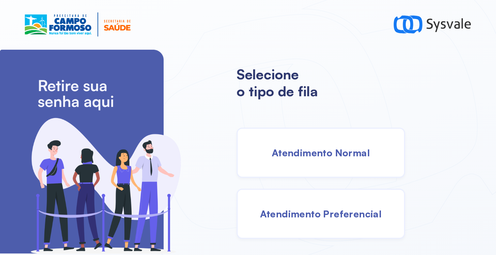
click at [293, 138] on div "Atendimento Normal" at bounding box center [321, 153] width 169 height 50
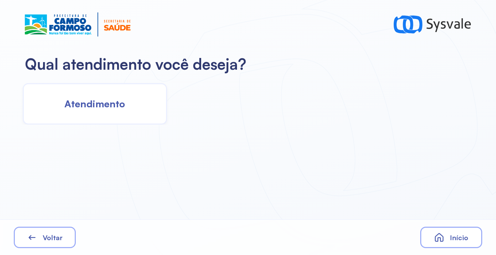
click at [135, 103] on div "Atendimento" at bounding box center [95, 103] width 144 height 41
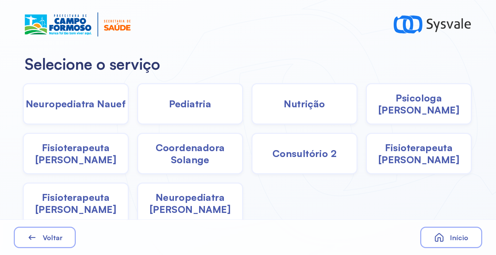
click at [214, 102] on div "Pediatria" at bounding box center [190, 103] width 106 height 41
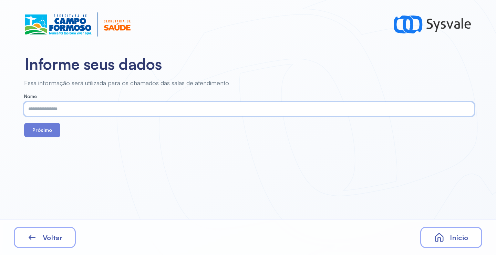
paste input "**********"
type input "**********"
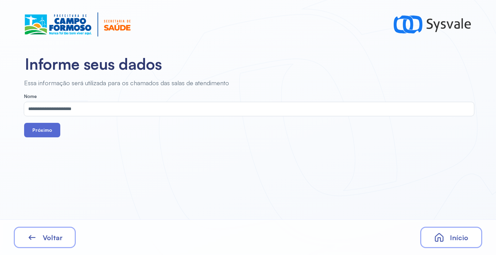
drag, startPoint x: 50, startPoint y: 130, endPoint x: 92, endPoint y: 8, distance: 128.2
click at [50, 130] on button "Próximo" at bounding box center [42, 130] width 36 height 14
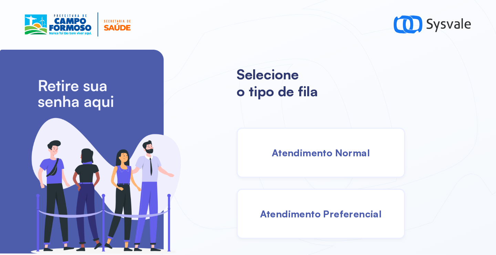
click at [337, 150] on span "Atendimento Normal" at bounding box center [321, 152] width 98 height 12
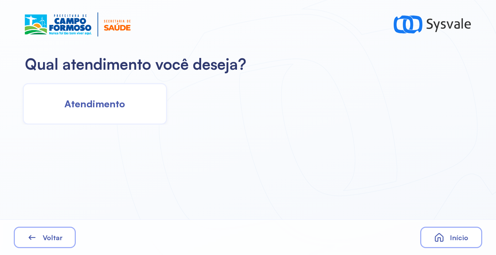
click at [130, 94] on div "Atendimento" at bounding box center [95, 103] width 144 height 41
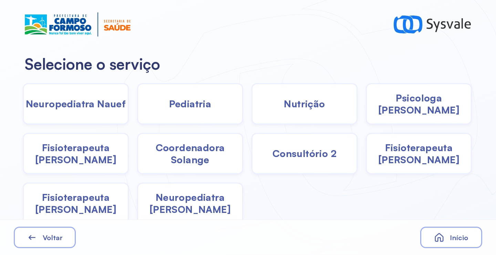
click at [196, 109] on span "Pediatria" at bounding box center [190, 104] width 42 height 12
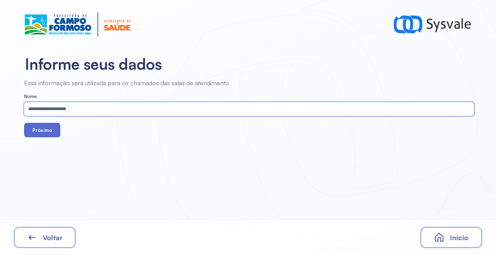
type input "**********"
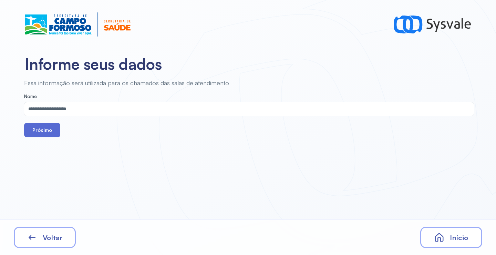
click at [32, 133] on button "Próximo" at bounding box center [42, 130] width 36 height 14
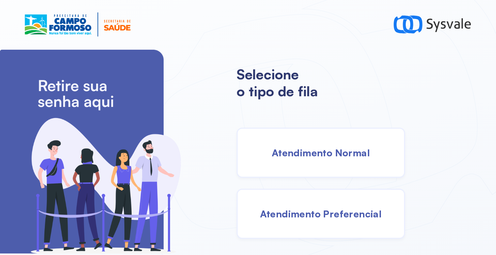
click at [302, 157] on span "Atendimento Normal" at bounding box center [321, 152] width 98 height 12
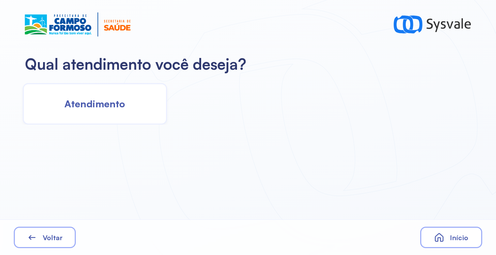
click at [130, 108] on div "Atendimento" at bounding box center [95, 103] width 144 height 41
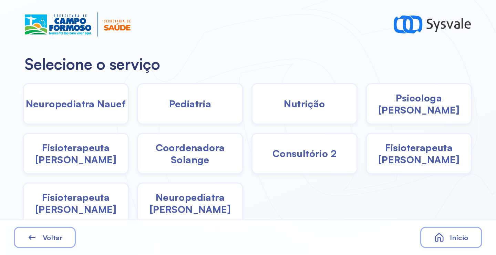
click at [277, 114] on div "Nutrição" at bounding box center [305, 103] width 106 height 41
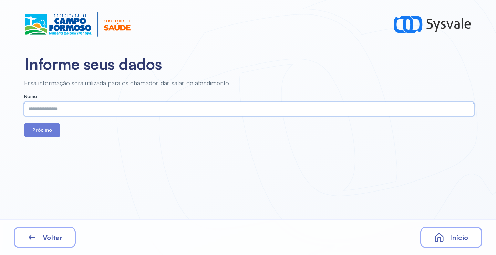
paste input "**********"
type input "**********"
click at [45, 130] on button "Próximo" at bounding box center [42, 130] width 36 height 14
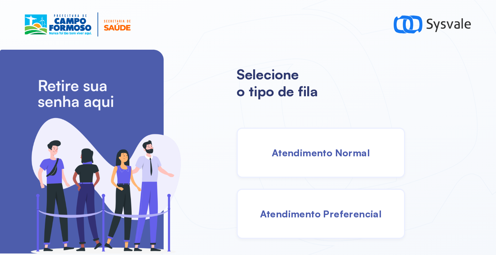
click at [259, 137] on div "Atendimento Normal" at bounding box center [321, 153] width 169 height 50
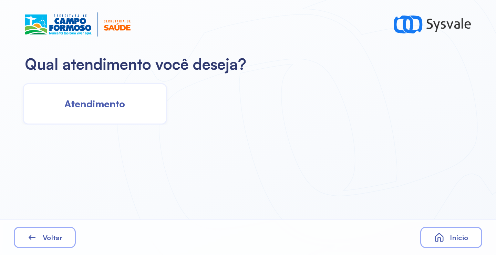
click at [118, 113] on div "Atendimento" at bounding box center [95, 103] width 144 height 41
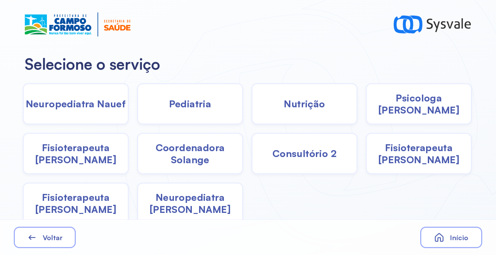
click at [210, 109] on div "Pediatria" at bounding box center [190, 103] width 106 height 41
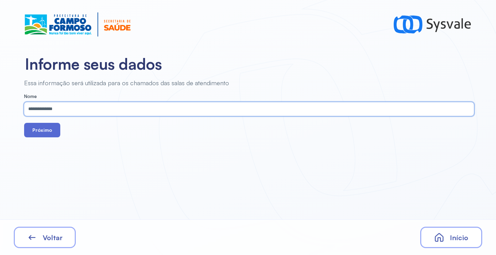
type input "**********"
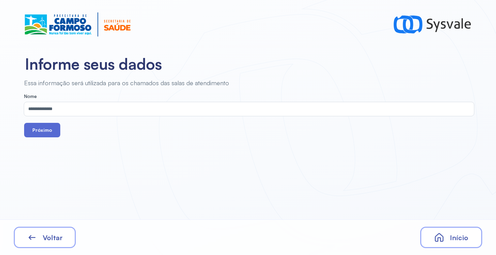
click at [40, 127] on button "Próximo" at bounding box center [42, 130] width 36 height 14
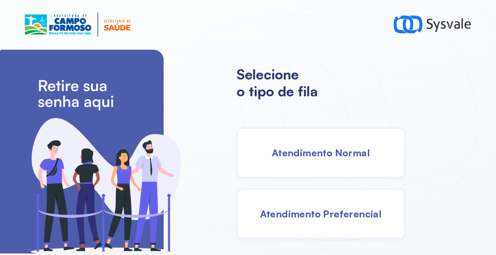
click at [305, 144] on div "Atendimento Normal" at bounding box center [321, 153] width 169 height 50
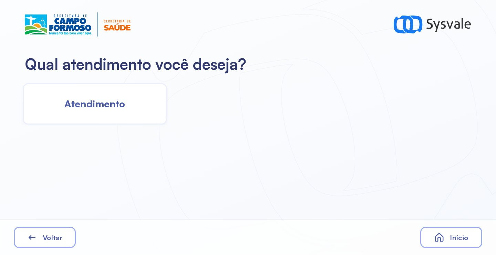
click at [106, 112] on div "Atendimento" at bounding box center [95, 103] width 144 height 41
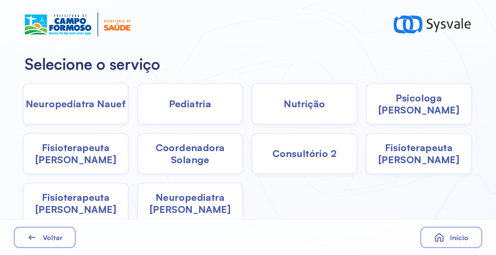
click at [385, 115] on div "Psicologa Alana" at bounding box center [419, 103] width 106 height 41
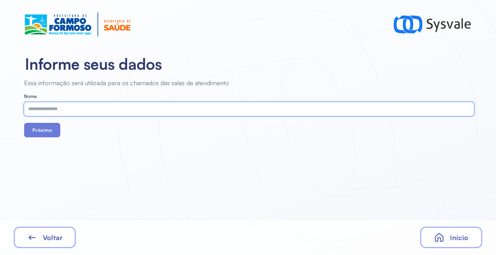
paste input "**********"
type input "**********"
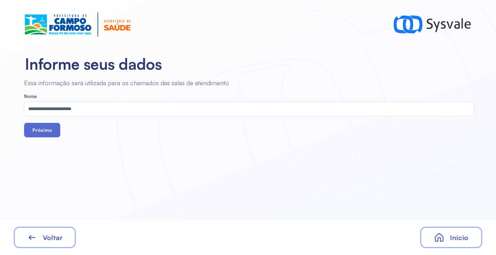
click at [42, 129] on button "Próximo" at bounding box center [42, 130] width 36 height 14
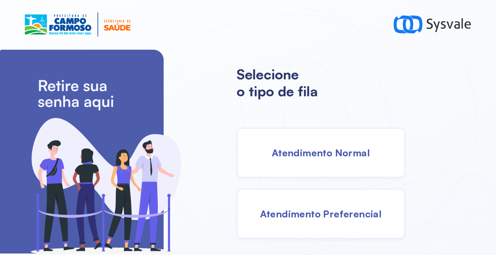
click at [291, 143] on div "Atendimento Normal" at bounding box center [321, 153] width 169 height 50
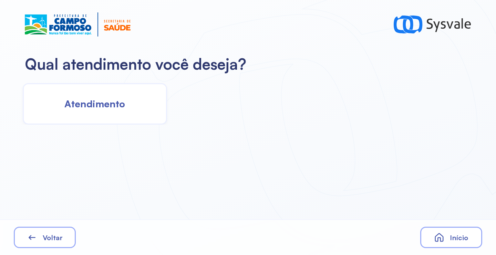
click at [122, 120] on div "Atendimento" at bounding box center [95, 103] width 144 height 41
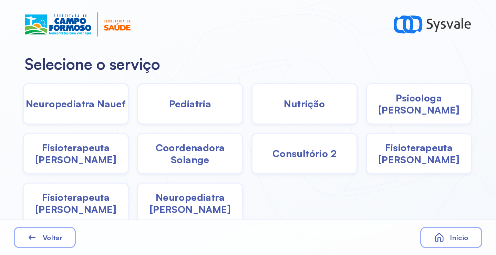
click at [194, 108] on span "Pediatria" at bounding box center [190, 104] width 42 height 12
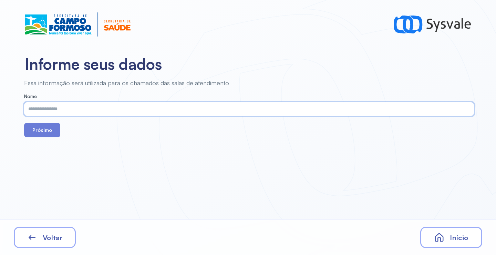
paste input "**********"
type input "**********"
click at [49, 128] on button "Próximo" at bounding box center [42, 130] width 36 height 14
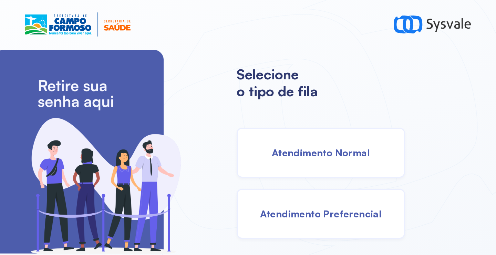
click at [317, 159] on div "Atendimento Normal" at bounding box center [321, 153] width 169 height 50
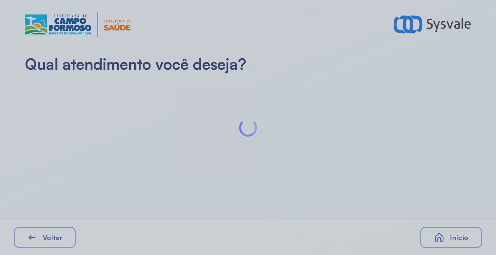
click at [111, 110] on div at bounding box center [248, 127] width 496 height 255
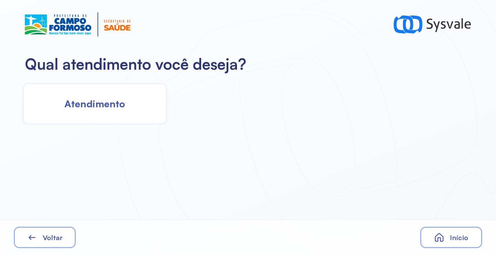
click at [124, 108] on span "Atendimento" at bounding box center [94, 104] width 61 height 12
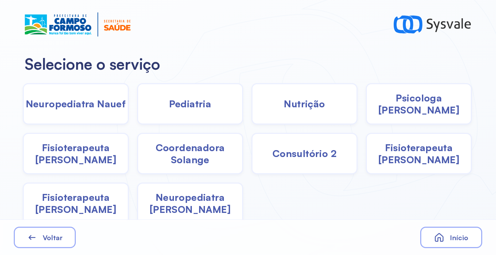
click at [87, 156] on span "Fisioterapeuta Janusia" at bounding box center [76, 153] width 104 height 24
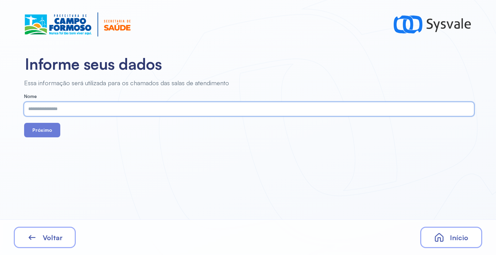
paste input "**********"
type input "**********"
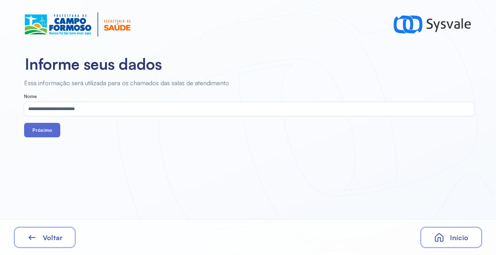
click at [49, 132] on button "Próximo" at bounding box center [42, 130] width 36 height 14
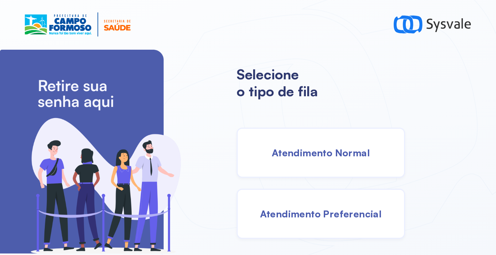
click at [317, 158] on span "Atendimento Normal" at bounding box center [321, 152] width 98 height 12
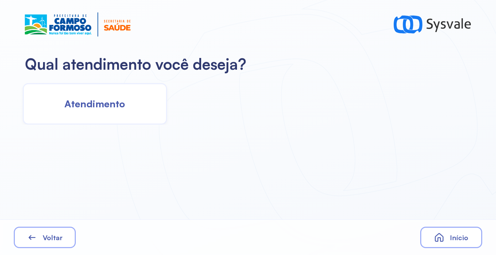
click at [125, 102] on span "Atendimento" at bounding box center [94, 104] width 61 height 12
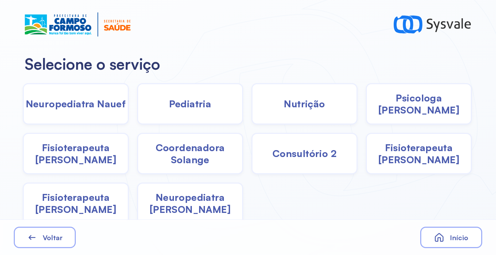
click at [415, 154] on span "Fisioterapeuta Francyne" at bounding box center [419, 153] width 104 height 24
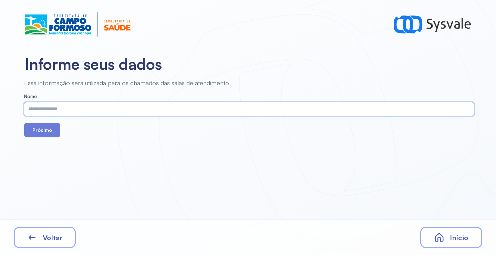
paste input "**********"
type input "**********"
click at [50, 129] on button "Próximo" at bounding box center [42, 130] width 36 height 14
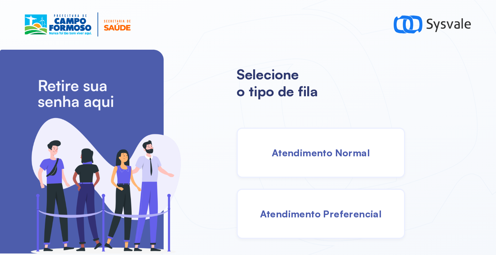
click at [314, 165] on div "Atendimento Normal" at bounding box center [321, 153] width 169 height 50
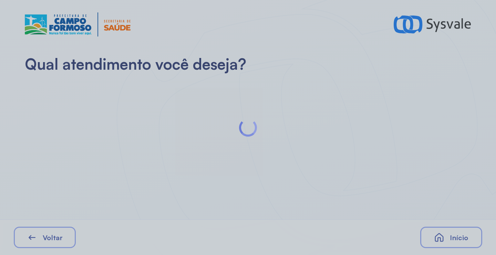
click at [117, 116] on div at bounding box center [248, 127] width 496 height 255
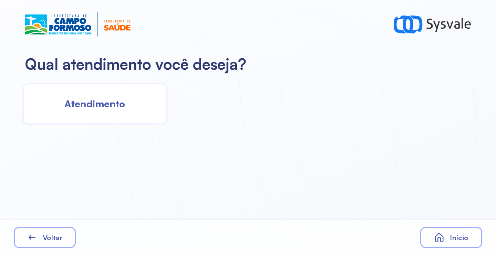
click at [107, 119] on div "Atendimento" at bounding box center [95, 103] width 144 height 41
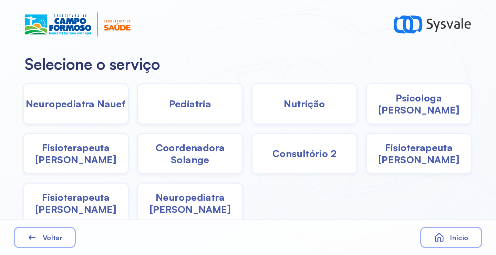
click at [203, 108] on span "Pediatria" at bounding box center [190, 104] width 42 height 12
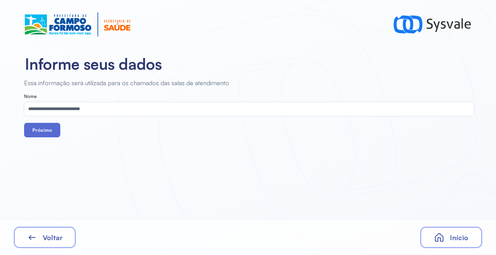
click at [51, 132] on button "Próximo" at bounding box center [42, 130] width 36 height 14
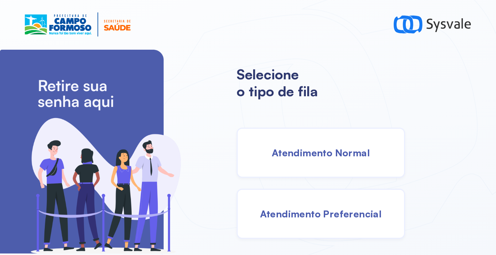
click at [325, 155] on span "Atendimento Normal" at bounding box center [321, 152] width 98 height 12
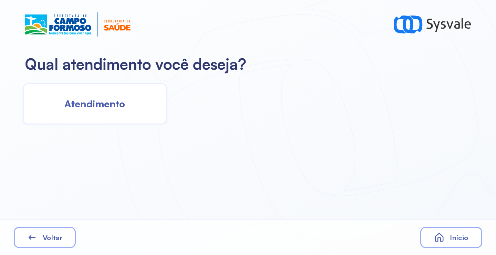
click at [74, 115] on div "Atendimento" at bounding box center [95, 103] width 144 height 41
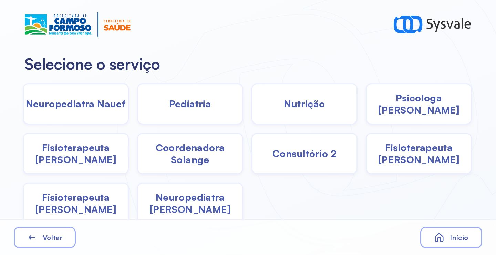
click at [311, 104] on span "Nutrição" at bounding box center [304, 104] width 41 height 12
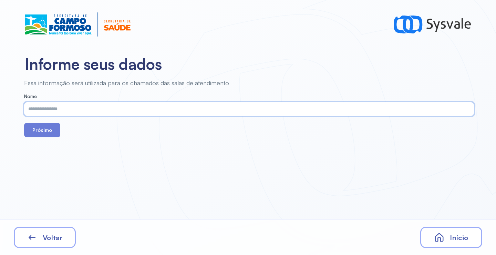
paste input "**********"
type input "**********"
click at [41, 133] on button "Próximo" at bounding box center [42, 130] width 36 height 14
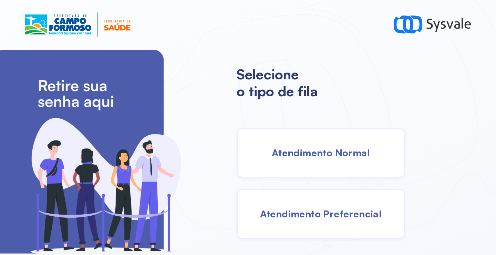
click at [314, 149] on span "Atendimento Normal" at bounding box center [321, 152] width 98 height 12
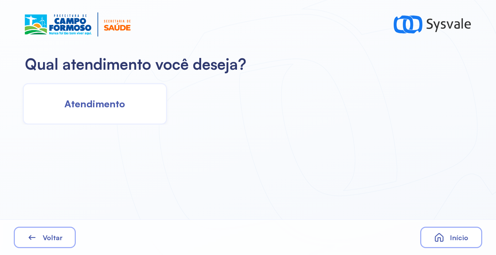
click at [125, 113] on div "Atendimento" at bounding box center [95, 103] width 144 height 41
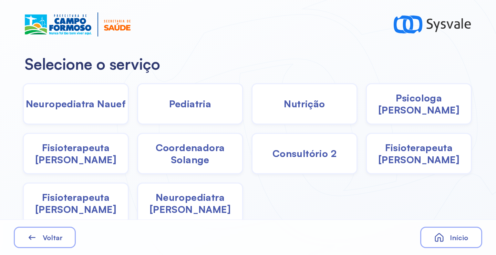
click at [186, 112] on div "Pediatria" at bounding box center [190, 103] width 106 height 41
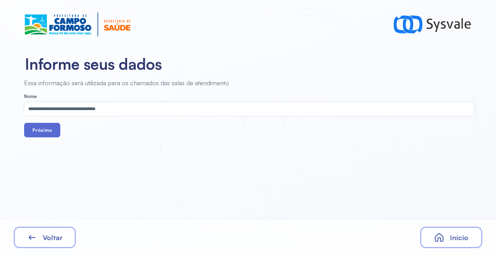
click at [51, 133] on button "Próximo" at bounding box center [42, 130] width 36 height 14
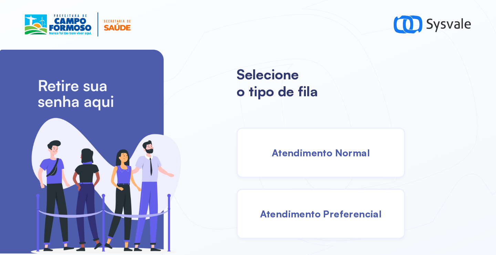
click at [339, 145] on div "Atendimento Normal" at bounding box center [321, 153] width 169 height 50
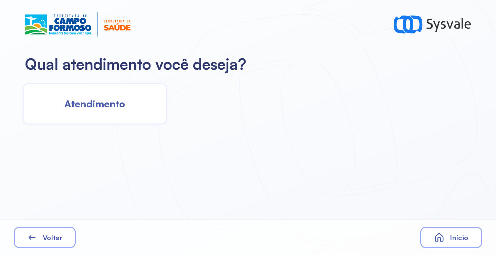
click at [129, 112] on div "Atendimento" at bounding box center [95, 103] width 144 height 41
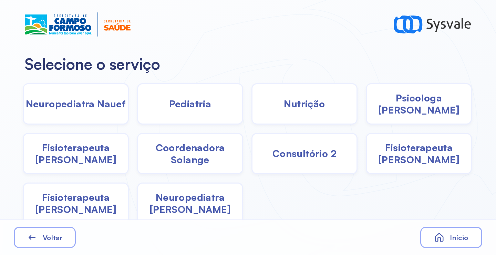
click at [407, 154] on span "Fisioterapeuta Francyne" at bounding box center [419, 153] width 104 height 24
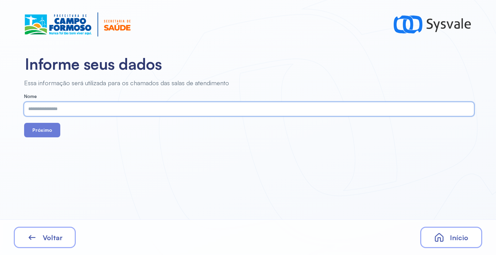
paste input "**********"
type input "**********"
click at [46, 131] on button "Próximo" at bounding box center [42, 130] width 36 height 14
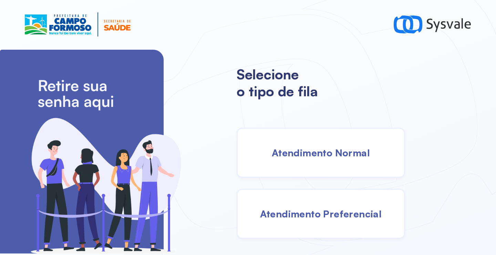
click at [314, 146] on div "Atendimento Normal" at bounding box center [321, 153] width 169 height 50
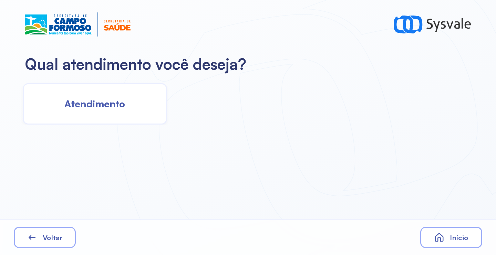
click at [99, 98] on span "Atendimento" at bounding box center [94, 104] width 61 height 12
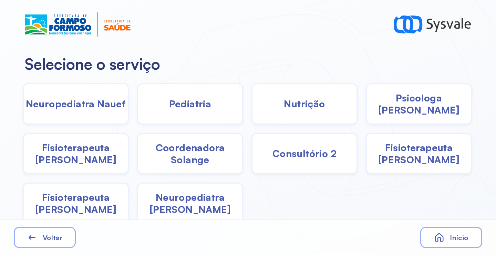
click at [85, 162] on span "Fisioterapeuta Janusia" at bounding box center [76, 153] width 104 height 24
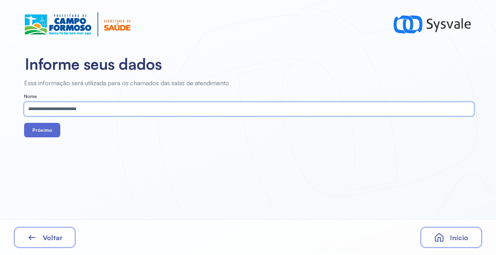
click at [43, 130] on button "Próximo" at bounding box center [42, 130] width 36 height 14
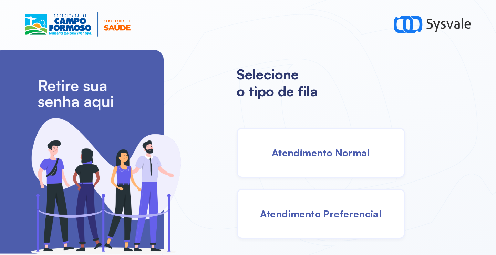
click at [351, 162] on div "Atendimento Normal" at bounding box center [321, 153] width 169 height 50
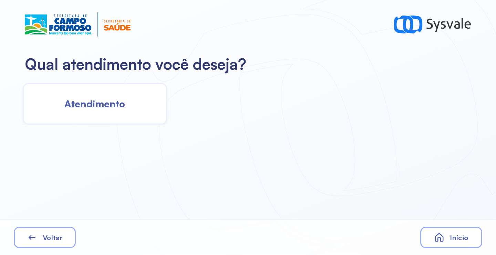
click at [146, 110] on div "Atendimento" at bounding box center [95, 103] width 144 height 41
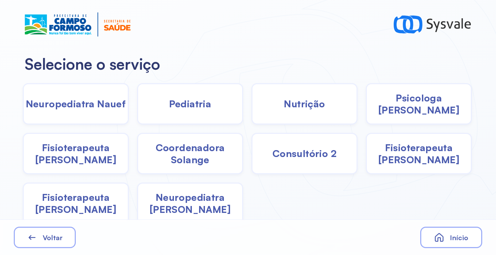
click at [201, 104] on span "Pediatria" at bounding box center [190, 104] width 42 height 12
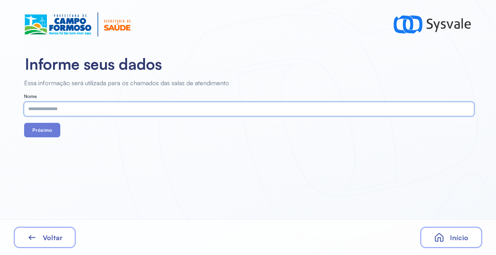
paste input "**********"
type input "**********"
click at [48, 133] on button "Próximo" at bounding box center [42, 130] width 36 height 14
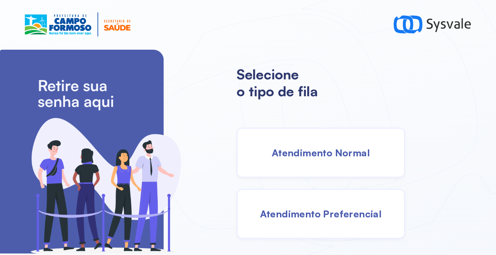
click at [310, 166] on div "Atendimento Normal" at bounding box center [321, 153] width 169 height 50
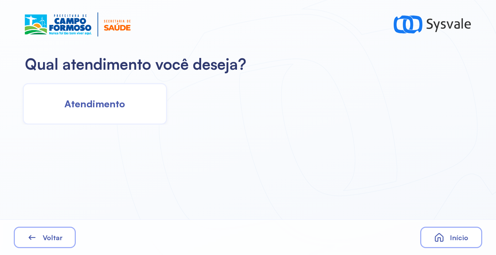
click at [101, 110] on div "Atendimento" at bounding box center [95, 103] width 144 height 41
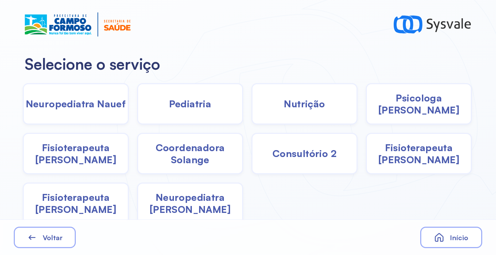
click at [81, 161] on span "Fisioterapeuta Janusia" at bounding box center [76, 153] width 104 height 24
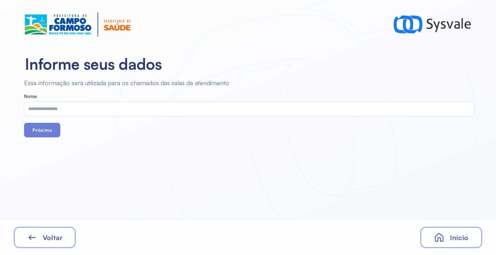
drag, startPoint x: 72, startPoint y: 97, endPoint x: 73, endPoint y: 100, distance: 3.5
drag, startPoint x: 73, startPoint y: 100, endPoint x: 62, endPoint y: 107, distance: 12.7
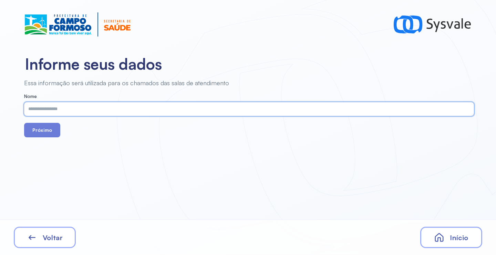
paste input "**********"
type input "**********"
click at [41, 128] on button "Próximo" at bounding box center [42, 130] width 36 height 14
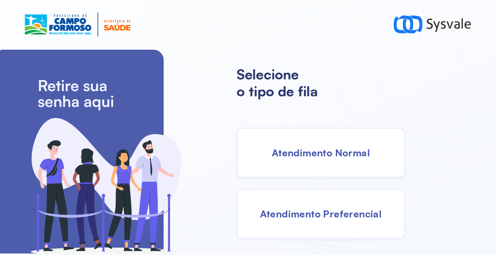
click at [332, 158] on span "Atendimento Normal" at bounding box center [321, 152] width 98 height 12
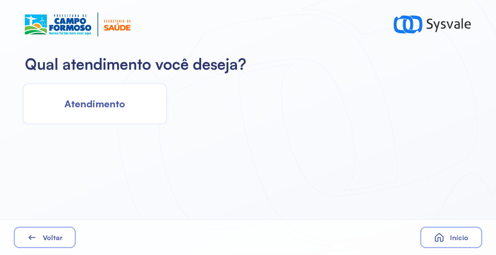
click at [108, 115] on div "Atendimento" at bounding box center [95, 103] width 144 height 41
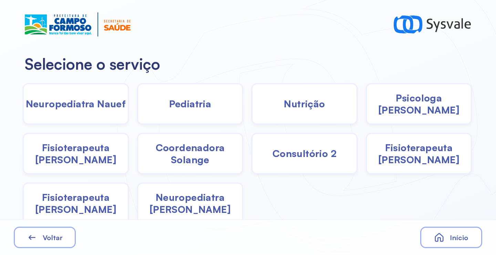
click at [413, 107] on span "Psicologa Alana" at bounding box center [419, 104] width 104 height 24
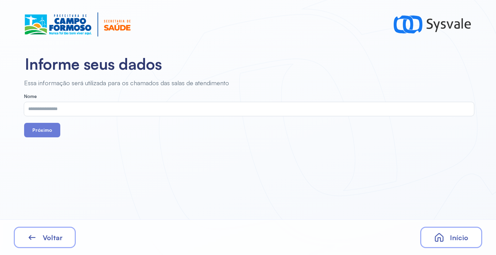
drag, startPoint x: 278, startPoint y: 124, endPoint x: 267, endPoint y: 122, distance: 10.9
drag, startPoint x: 267, startPoint y: 122, endPoint x: 199, endPoint y: 113, distance: 68.8
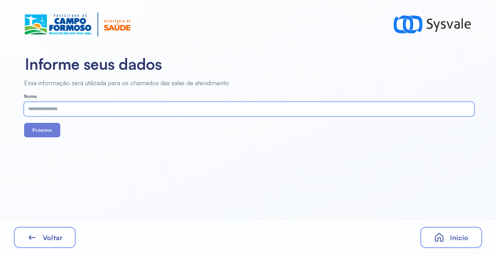
paste input "**********"
type input "**********"
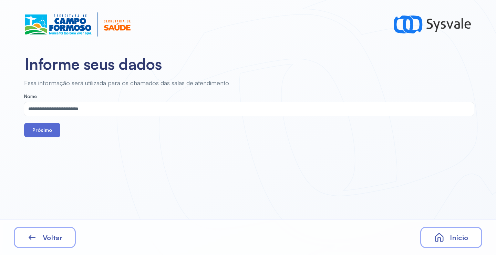
click at [49, 127] on button "Próximo" at bounding box center [42, 130] width 36 height 14
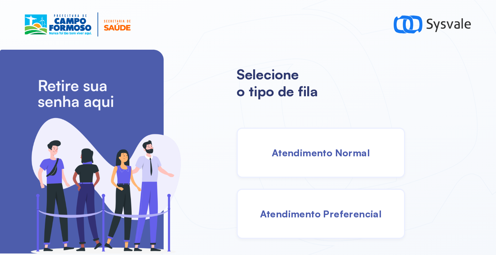
click at [322, 145] on div "Atendimento Normal" at bounding box center [321, 153] width 169 height 50
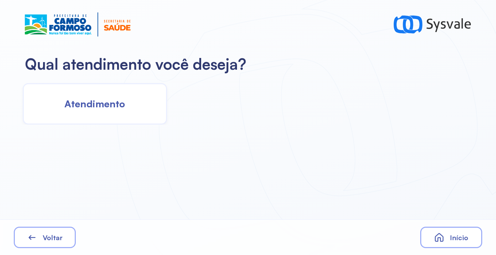
click at [114, 101] on span "Atendimento" at bounding box center [94, 104] width 61 height 12
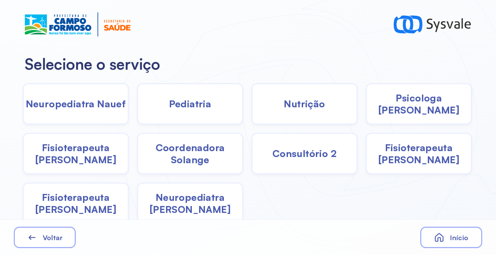
click at [201, 109] on div "Pediatria" at bounding box center [190, 103] width 106 height 41
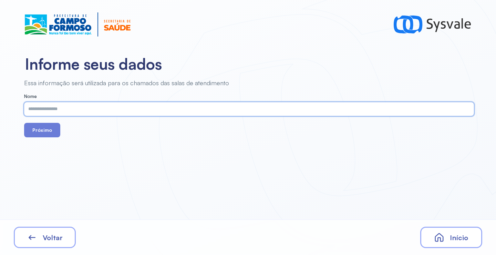
paste input "**********"
type input "**********"
click at [44, 133] on button "Próximo" at bounding box center [42, 130] width 36 height 14
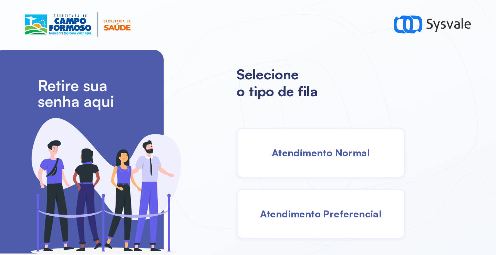
click at [316, 160] on div "Atendimento Normal" at bounding box center [321, 153] width 169 height 50
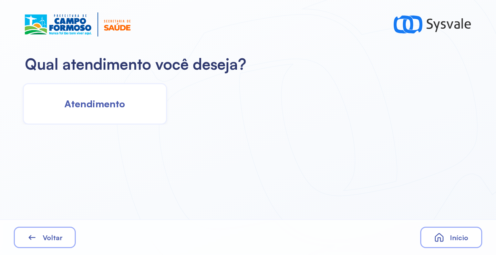
click at [117, 105] on span "Atendimento" at bounding box center [94, 104] width 61 height 12
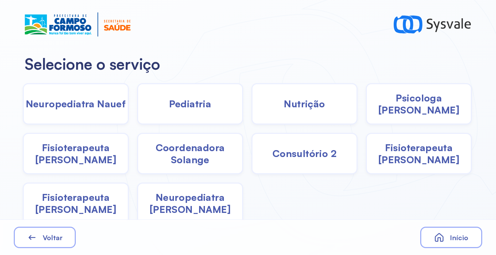
click at [277, 113] on div "Nutrição" at bounding box center [305, 103] width 106 height 41
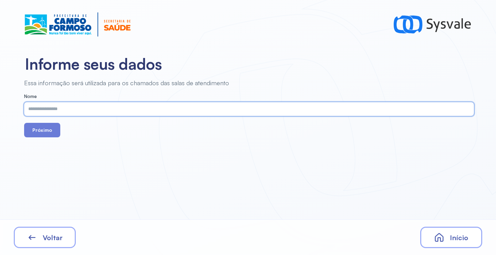
paste input "**********"
type input "**********"
click at [49, 129] on button "Próximo" at bounding box center [42, 130] width 36 height 14
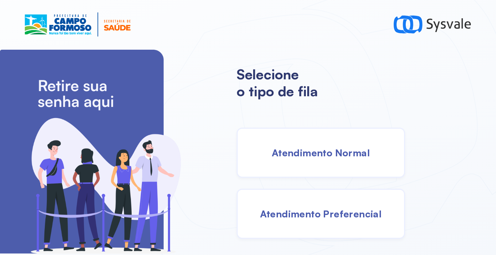
click at [324, 145] on div "Atendimento Normal" at bounding box center [321, 153] width 169 height 50
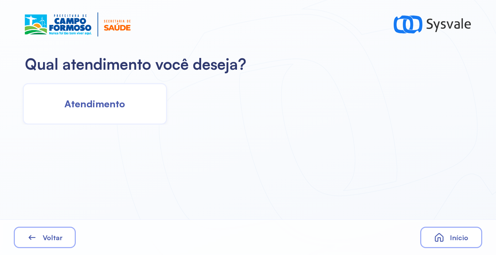
click at [112, 109] on span "Atendimento" at bounding box center [94, 104] width 61 height 12
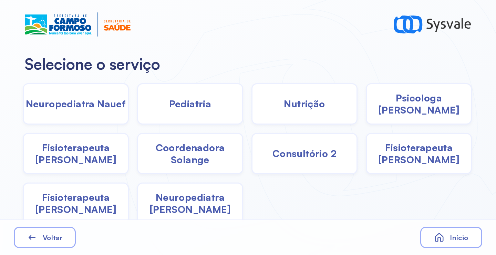
drag, startPoint x: 405, startPoint y: 113, endPoint x: 402, endPoint y: 111, distance: 3.9
click at [402, 111] on div "Psicologa Alana" at bounding box center [419, 103] width 106 height 41
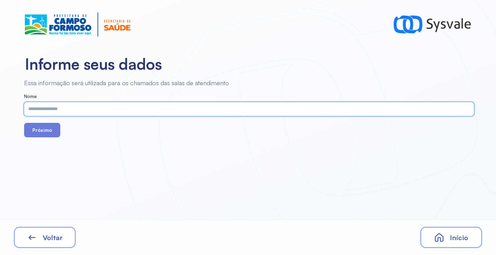
paste input "**********"
type input "**********"
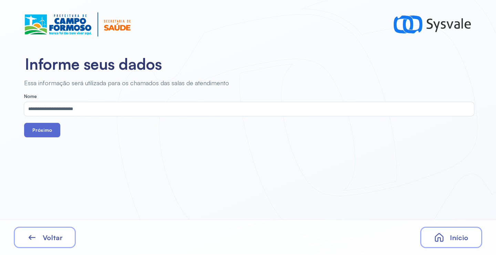
click at [59, 129] on button "Próximo" at bounding box center [42, 130] width 36 height 14
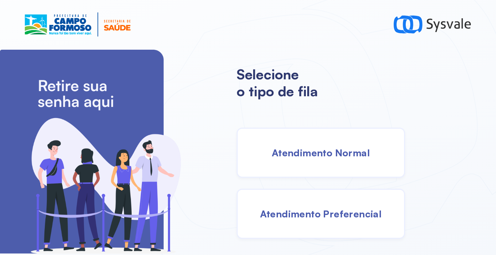
click at [319, 149] on span "Atendimento Normal" at bounding box center [321, 152] width 98 height 12
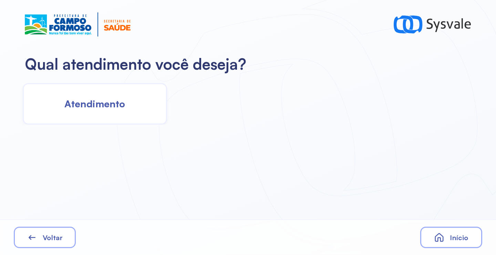
click at [120, 110] on div "Atendimento" at bounding box center [95, 103] width 144 height 41
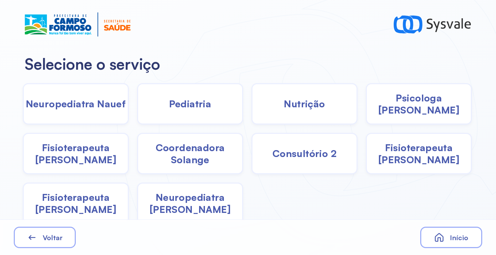
click at [388, 106] on span "Psicologa Alana" at bounding box center [419, 104] width 104 height 24
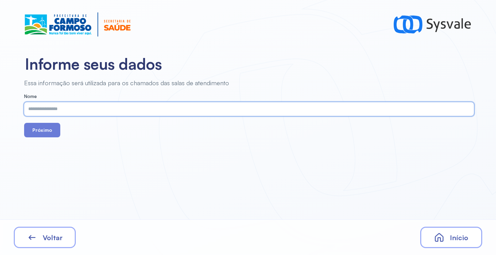
paste input "**********"
type input "**********"
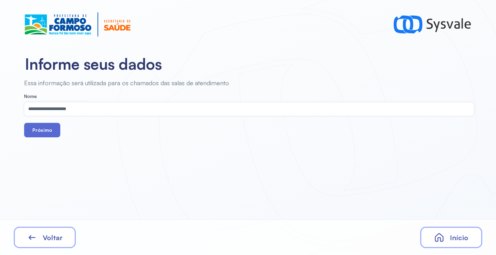
click at [42, 129] on button "Próximo" at bounding box center [42, 130] width 36 height 14
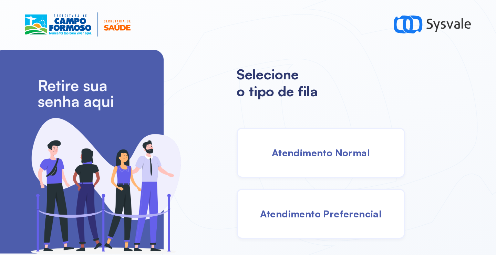
click at [319, 160] on div "Atendimento Normal" at bounding box center [321, 153] width 169 height 50
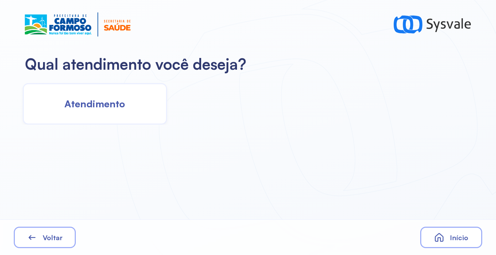
click at [119, 121] on div "Atendimento" at bounding box center [95, 103] width 144 height 41
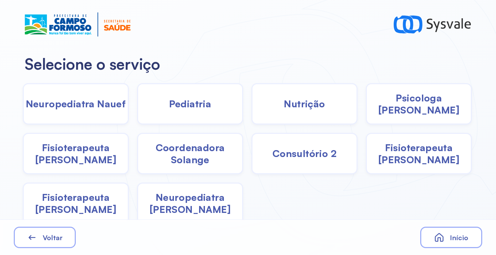
click at [412, 149] on span "Fisioterapeuta Francyne" at bounding box center [419, 153] width 104 height 24
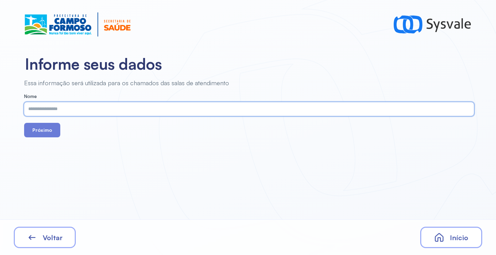
paste input "**********"
type input "**********"
click at [41, 127] on button "Próximo" at bounding box center [42, 130] width 36 height 14
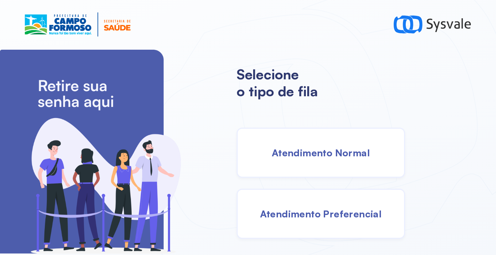
click at [296, 144] on div "Atendimento Normal" at bounding box center [321, 153] width 169 height 50
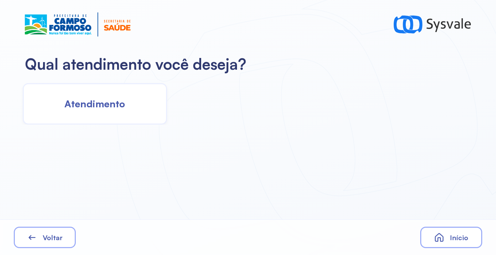
click at [97, 107] on span "Atendimento" at bounding box center [94, 104] width 61 height 12
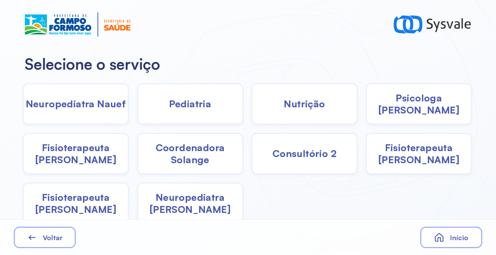
click at [289, 111] on div "Nutrição" at bounding box center [305, 103] width 106 height 41
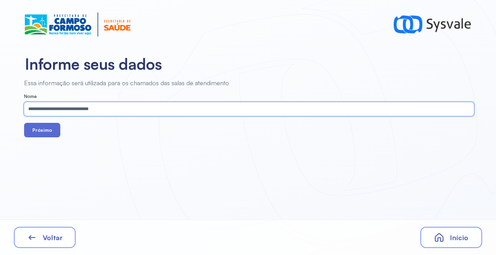
type input "**********"
click at [42, 133] on button "Próximo" at bounding box center [42, 130] width 36 height 14
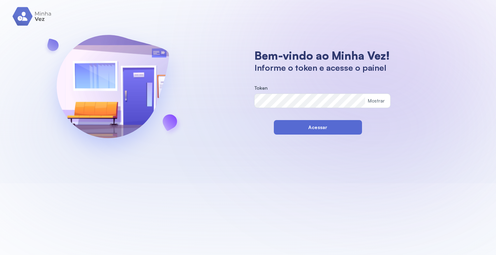
click at [284, 131] on button "Acessar" at bounding box center [318, 127] width 88 height 14
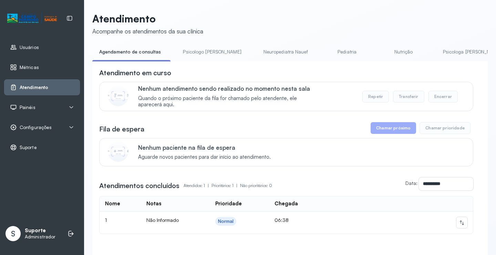
click at [380, 52] on link "Nutrição" at bounding box center [404, 51] width 48 height 11
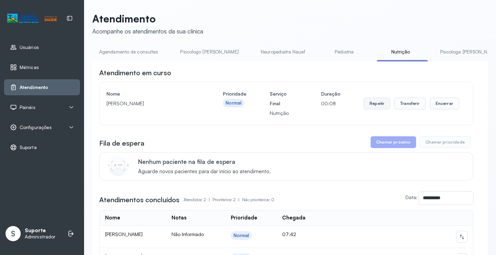
click at [375, 109] on button "Repetir" at bounding box center [377, 104] width 27 height 12
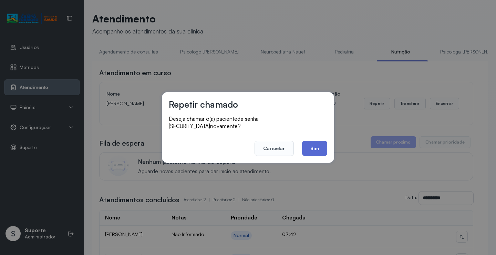
click at [317, 147] on button "Sim" at bounding box center [314, 148] width 25 height 15
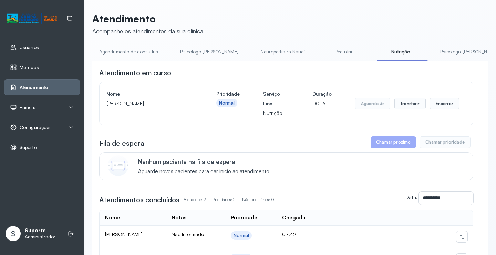
click at [48, 125] on span "Configurações" at bounding box center [36, 127] width 32 height 6
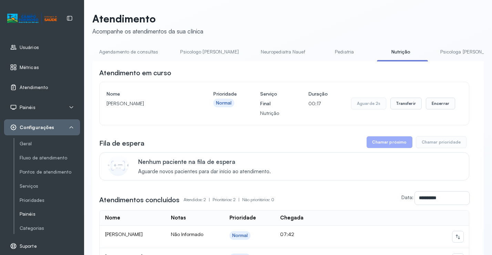
click at [31, 214] on link "Painéis" at bounding box center [50, 214] width 60 height 6
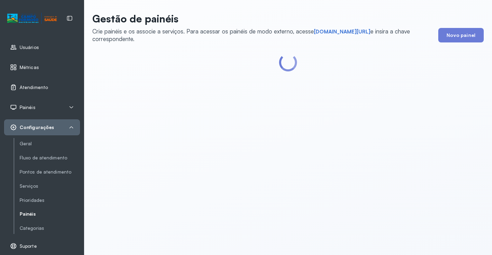
click at [337, 28] on div "short.sysvale.com/tv" at bounding box center [342, 31] width 57 height 7
click at [337, 29] on link "short.sysvale.com/tv" at bounding box center [342, 31] width 57 height 7
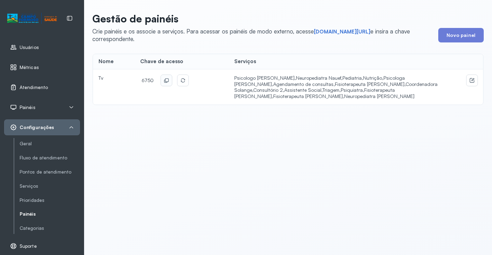
click at [169, 81] on button at bounding box center [166, 80] width 11 height 11
click at [40, 88] on span "Atendimento" at bounding box center [34, 87] width 28 height 6
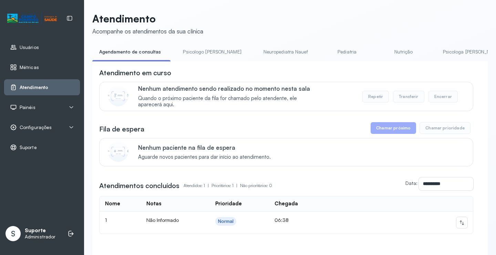
click at [323, 50] on link "Pediatria" at bounding box center [347, 51] width 48 height 11
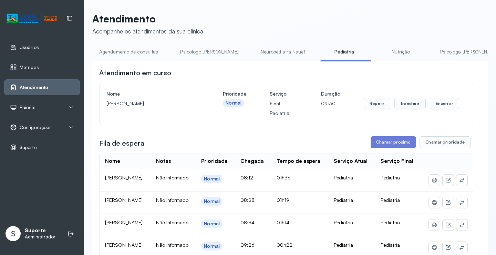
click at [138, 51] on link "Agendamento de consultas" at bounding box center [128, 51] width 73 height 11
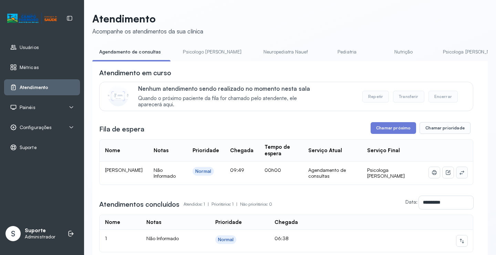
click at [457, 173] on button at bounding box center [462, 172] width 11 height 11
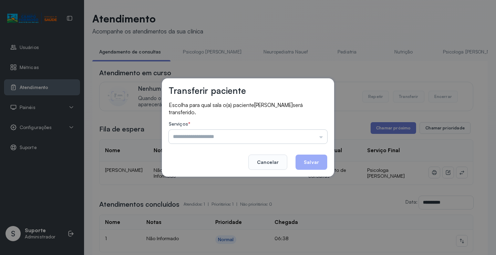
click at [296, 138] on input "text" at bounding box center [248, 137] width 159 height 14
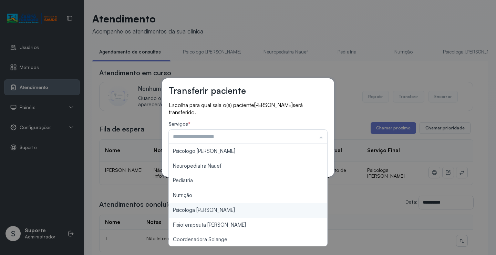
type input "**********"
click at [204, 213] on div "**********" at bounding box center [248, 127] width 496 height 255
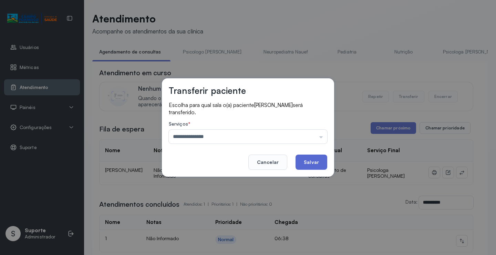
click at [310, 158] on button "Salvar" at bounding box center [312, 161] width 32 height 15
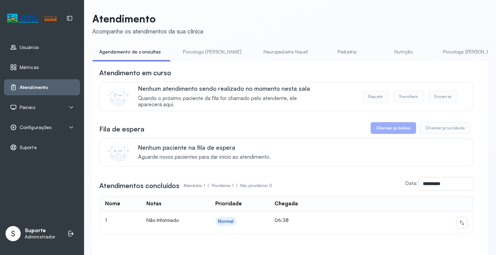
click at [189, 52] on link "Psicologo Pedro" at bounding box center [212, 51] width 72 height 11
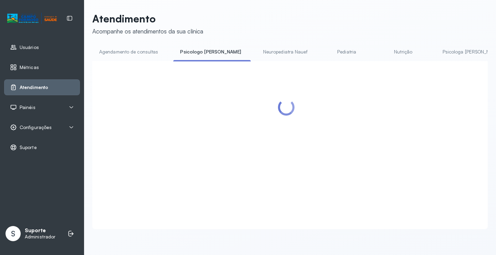
click at [147, 53] on link "Agendamento de consultas" at bounding box center [128, 51] width 73 height 11
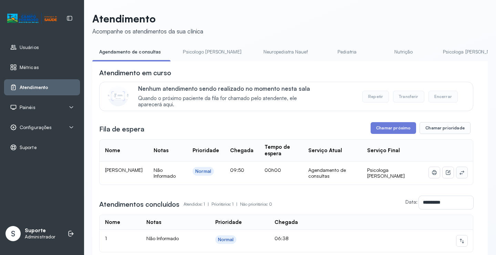
click at [462, 172] on button at bounding box center [462, 172] width 11 height 11
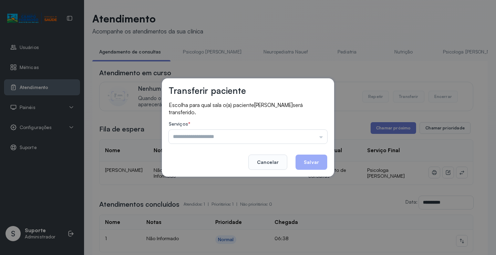
click at [304, 138] on input "text" at bounding box center [248, 137] width 159 height 14
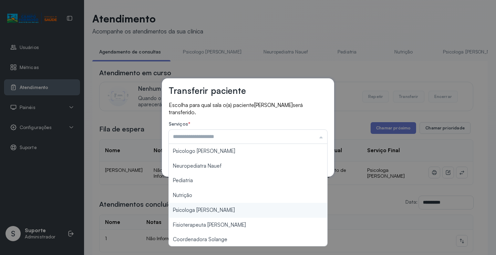
type input "**********"
click at [215, 210] on div "**********" at bounding box center [248, 127] width 496 height 255
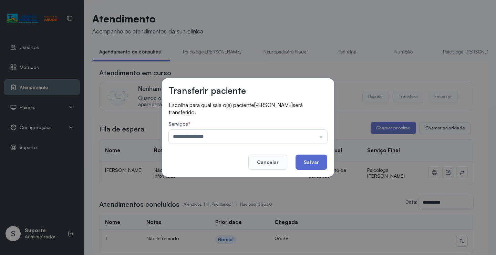
click at [306, 162] on button "Salvar" at bounding box center [312, 161] width 32 height 15
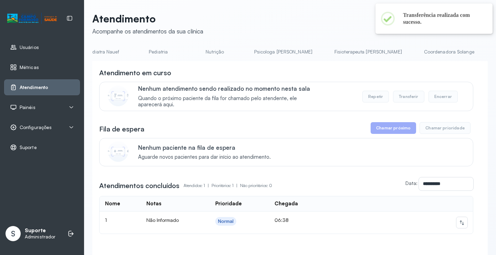
scroll to position [0, 192]
click at [255, 50] on link "Psicologa Alana" at bounding box center [281, 51] width 72 height 11
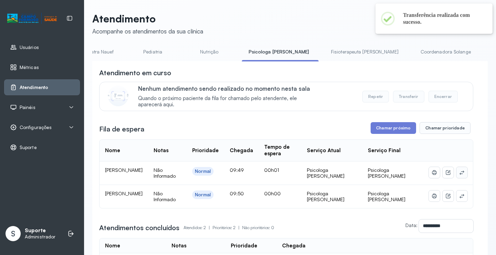
click at [460, 174] on icon at bounding box center [462, 172] width 4 height 4
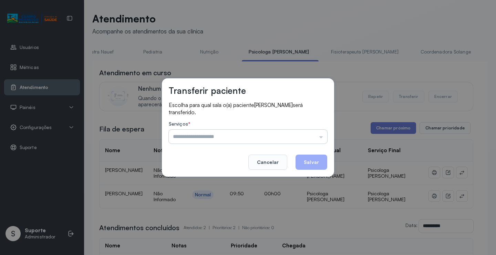
click at [310, 139] on input "text" at bounding box center [248, 137] width 159 height 14
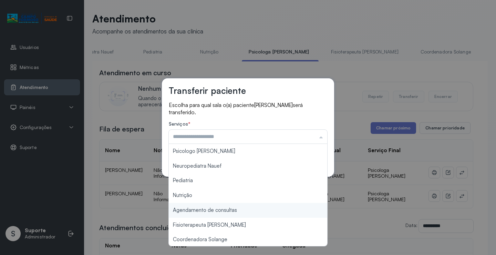
type input "**********"
drag, startPoint x: 232, startPoint y: 211, endPoint x: 242, endPoint y: 199, distance: 15.4
click at [232, 209] on div "**********" at bounding box center [248, 127] width 496 height 255
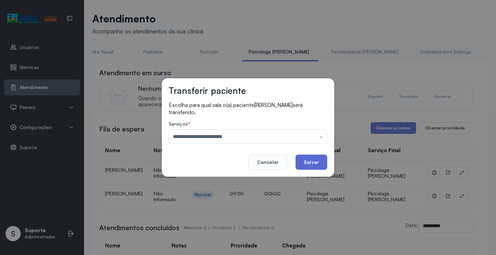
click at [307, 164] on button "Salvar" at bounding box center [312, 161] width 32 height 15
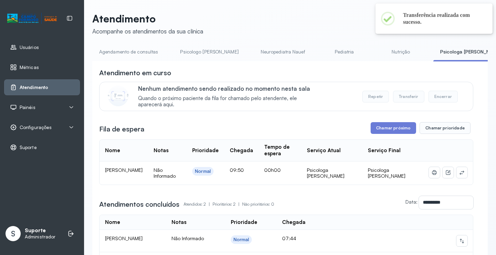
click at [463, 170] on td at bounding box center [449, 172] width 50 height 23
click at [460, 170] on icon at bounding box center [462, 172] width 4 height 4
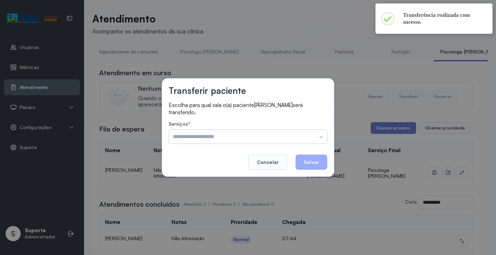
click at [304, 133] on input "text" at bounding box center [248, 137] width 159 height 14
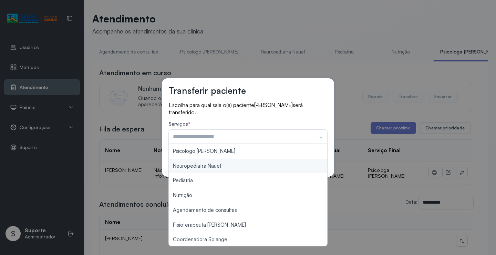
type input "**********"
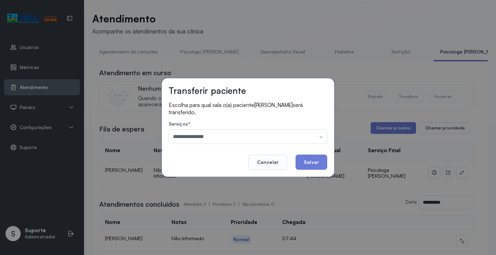
drag, startPoint x: 225, startPoint y: 153, endPoint x: 296, endPoint y: 159, distance: 71.2
click at [226, 153] on div "**********" at bounding box center [248, 127] width 172 height 98
click at [310, 161] on button "Salvar" at bounding box center [312, 161] width 32 height 15
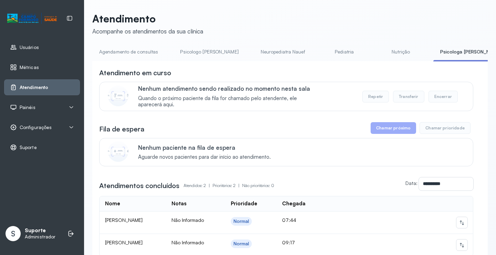
click at [377, 55] on link "Nutrição" at bounding box center [401, 51] width 48 height 11
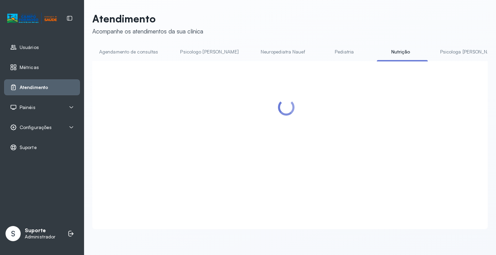
click at [434, 54] on link "Psicologa Alana" at bounding box center [470, 51] width 72 height 11
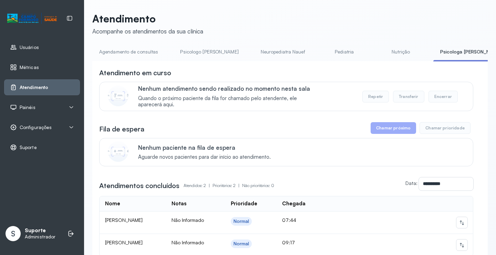
click at [149, 55] on link "Agendamento de consultas" at bounding box center [128, 51] width 73 height 11
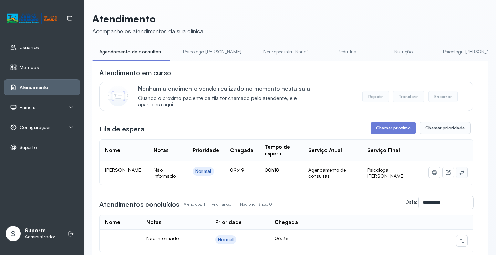
click at [459, 172] on icon at bounding box center [462, 173] width 6 height 6
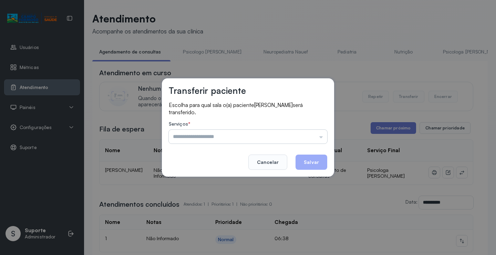
click at [303, 134] on input "text" at bounding box center [248, 137] width 159 height 14
drag, startPoint x: 274, startPoint y: 115, endPoint x: 280, endPoint y: 158, distance: 42.8
click at [275, 115] on p "Escolha para qual sala o(a) paciente Enzo Levy dos Santos Souza será transferid…" at bounding box center [248, 108] width 159 height 14
drag, startPoint x: 272, startPoint y: 164, endPoint x: 283, endPoint y: 121, distance: 44.5
click at [272, 164] on button "Cancelar" at bounding box center [268, 161] width 39 height 15
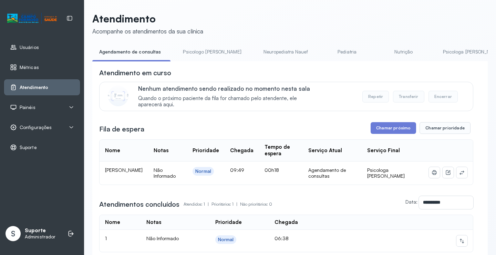
click at [200, 50] on link "Psicologo Pedro" at bounding box center [212, 51] width 72 height 11
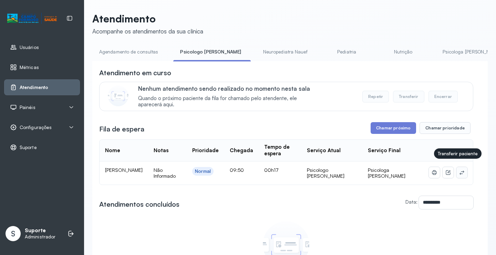
click at [459, 170] on icon at bounding box center [462, 173] width 6 height 6
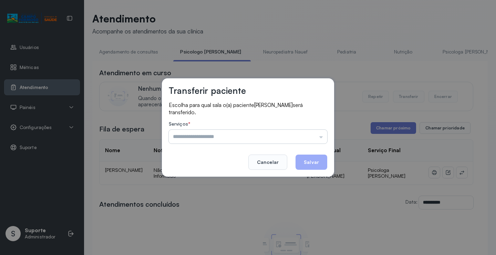
click at [297, 130] on input "text" at bounding box center [248, 137] width 159 height 14
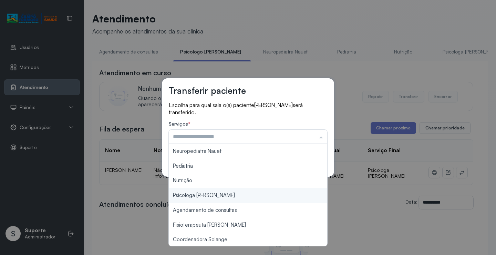
type input "**********"
drag, startPoint x: 223, startPoint y: 195, endPoint x: 294, endPoint y: 168, distance: 76.1
click at [228, 194] on div "**********" at bounding box center [248, 127] width 496 height 255
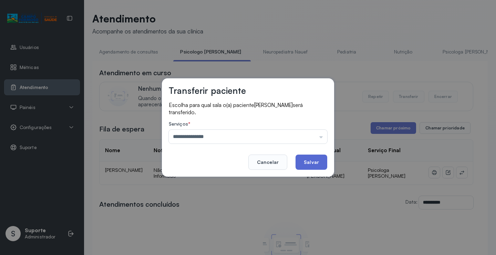
click at [301, 162] on button "Salvar" at bounding box center [312, 161] width 32 height 15
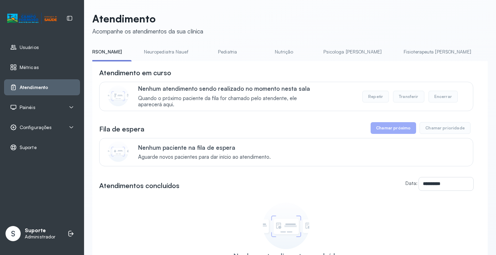
scroll to position [0, 138]
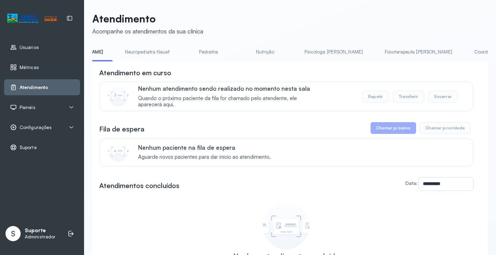
click at [299, 52] on link "Psicologa Alana" at bounding box center [334, 51] width 72 height 11
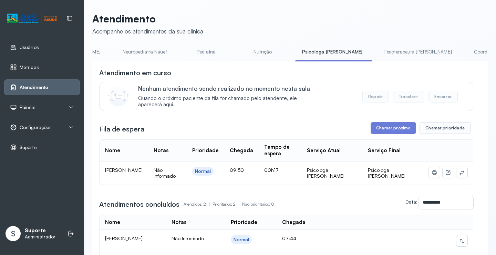
click at [239, 52] on link "Nutrição" at bounding box center [263, 51] width 48 height 11
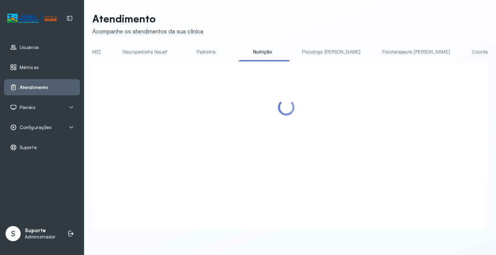
click at [182, 49] on link "Pediatria" at bounding box center [206, 51] width 48 height 11
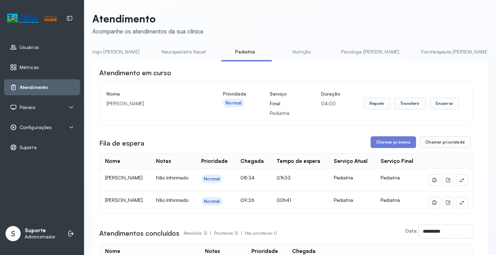
scroll to position [0, 0]
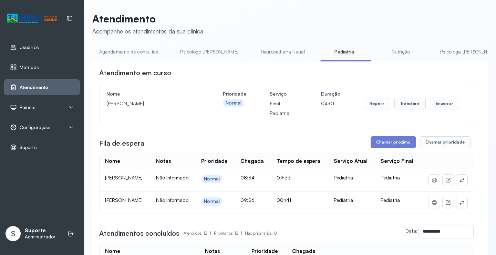
click at [147, 51] on link "Agendamento de consultas" at bounding box center [128, 51] width 73 height 11
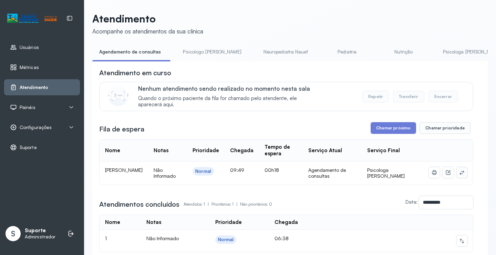
click at [459, 173] on icon at bounding box center [462, 173] width 6 height 6
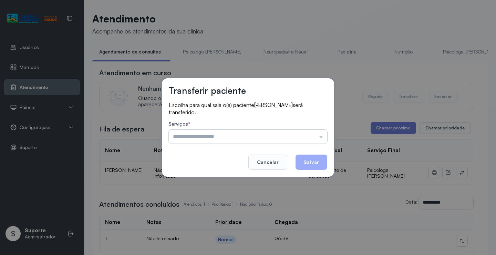
click at [304, 140] on input "text" at bounding box center [248, 137] width 159 height 14
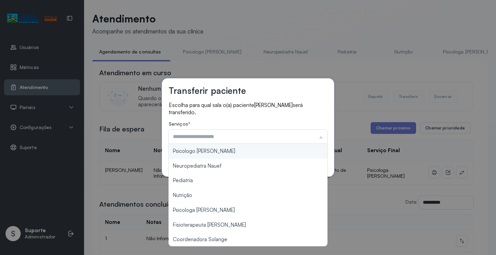
type input "**********"
click at [221, 151] on div "**********" at bounding box center [248, 127] width 172 height 98
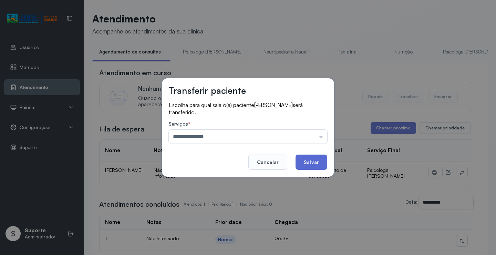
click at [313, 158] on button "Salvar" at bounding box center [312, 161] width 32 height 15
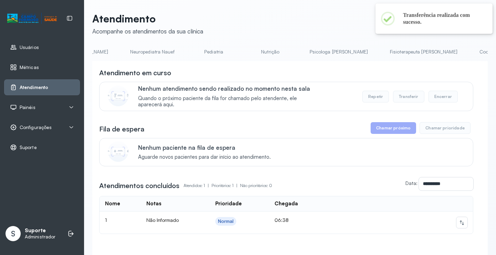
scroll to position [0, 148]
click at [288, 49] on link "Psicologa Alana" at bounding box center [324, 51] width 72 height 11
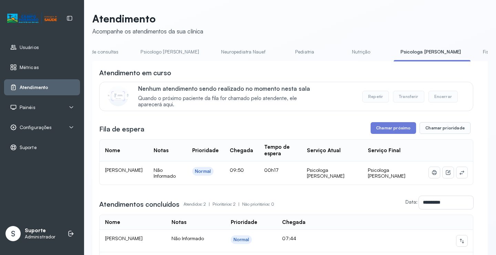
scroll to position [0, 0]
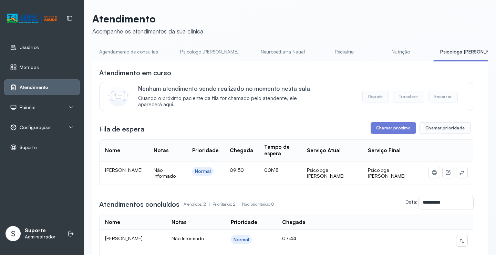
click at [128, 48] on link "Agendamento de consultas" at bounding box center [128, 51] width 73 height 11
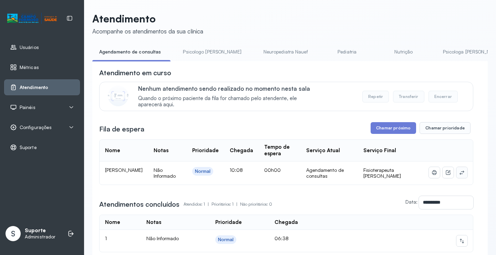
click at [459, 175] on icon at bounding box center [462, 173] width 6 height 6
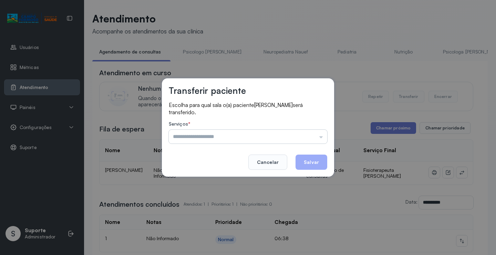
click at [317, 138] on input "text" at bounding box center [248, 137] width 159 height 14
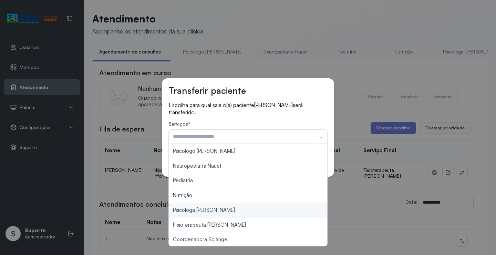
type input "**********"
drag, startPoint x: 230, startPoint y: 208, endPoint x: 243, endPoint y: 201, distance: 14.5
click at [230, 208] on div "**********" at bounding box center [248, 127] width 496 height 255
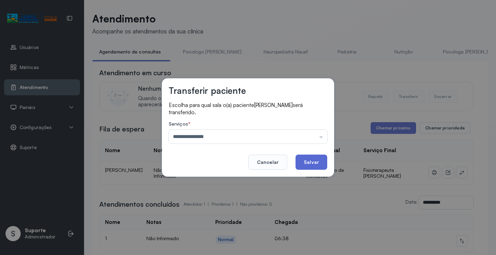
click at [306, 169] on button "Salvar" at bounding box center [312, 161] width 32 height 15
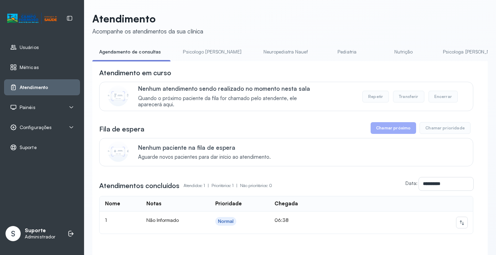
click at [436, 52] on link "Psicologa Alana" at bounding box center [472, 51] width 72 height 11
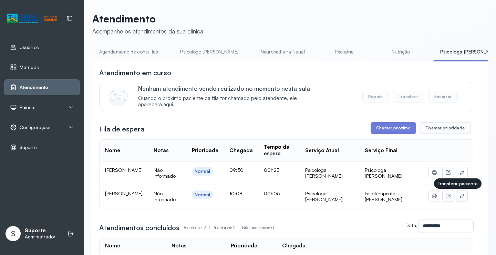
click at [460, 197] on icon at bounding box center [462, 196] width 4 height 4
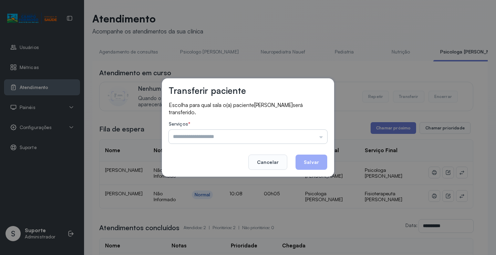
click at [293, 137] on input "text" at bounding box center [248, 137] width 159 height 14
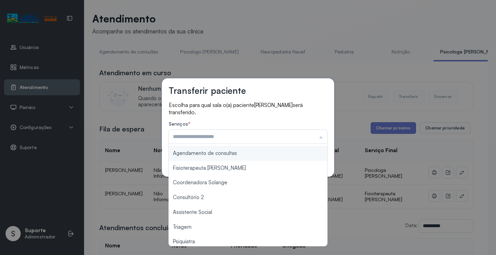
scroll to position [104, 0]
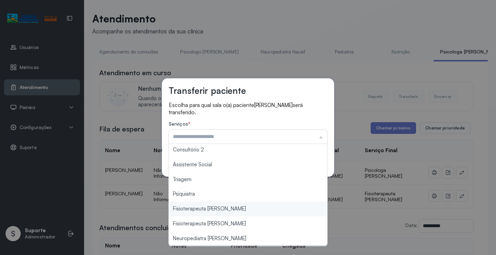
type input "**********"
drag, startPoint x: 239, startPoint y: 209, endPoint x: 268, endPoint y: 197, distance: 31.6
click at [240, 208] on div "**********" at bounding box center [248, 127] width 496 height 255
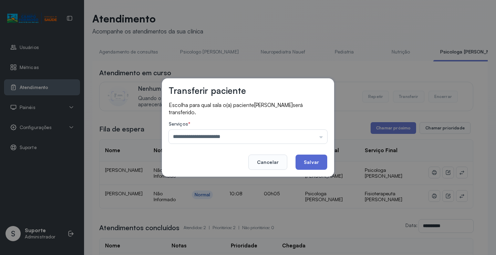
click at [311, 166] on button "Salvar" at bounding box center [312, 161] width 32 height 15
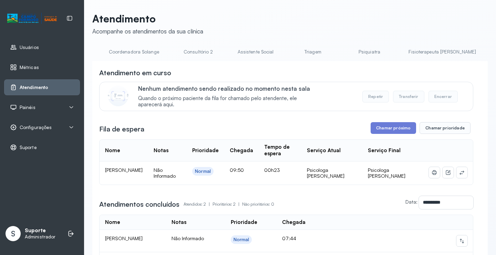
scroll to position [0, 506]
click at [400, 53] on link "Fisioterapeuta Francyne" at bounding box center [440, 51] width 81 height 11
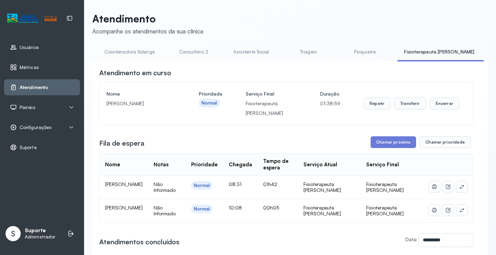
drag, startPoint x: 426, startPoint y: 61, endPoint x: 400, endPoint y: 61, distance: 25.5
click at [407, 68] on div "**********" at bounding box center [290, 216] width 396 height 311
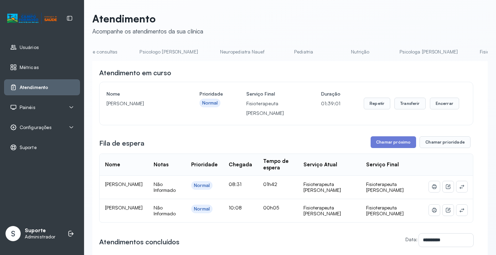
scroll to position [0, 0]
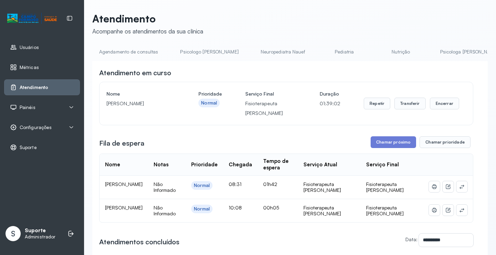
click at [126, 53] on link "Agendamento de consultas" at bounding box center [128, 51] width 73 height 11
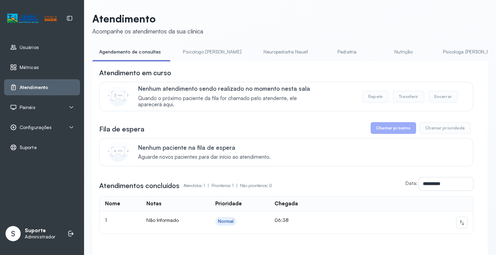
click at [199, 52] on link "Psicologo Pedro" at bounding box center [212, 51] width 72 height 11
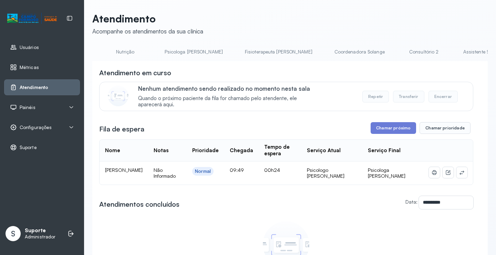
scroll to position [0, 262]
click at [174, 49] on link "Psicologa Alana" at bounding box center [210, 51] width 72 height 11
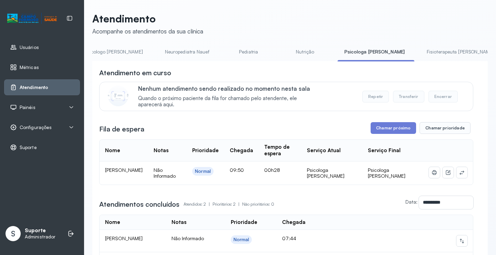
scroll to position [0, 0]
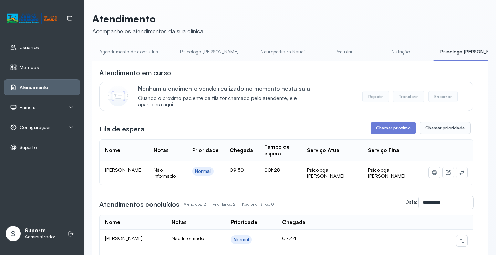
click at [112, 50] on link "Agendamento de consultas" at bounding box center [128, 51] width 73 height 11
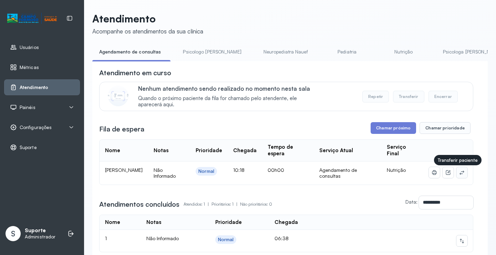
click at [457, 169] on button at bounding box center [462, 172] width 11 height 11
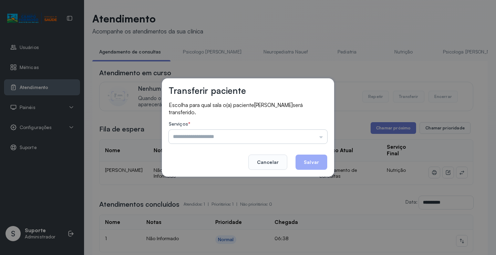
drag, startPoint x: 310, startPoint y: 131, endPoint x: 286, endPoint y: 145, distance: 28.1
click at [310, 131] on input "text" at bounding box center [248, 137] width 159 height 14
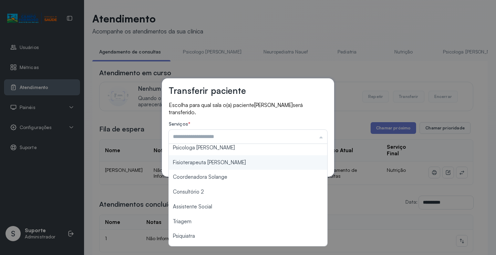
scroll to position [104, 0]
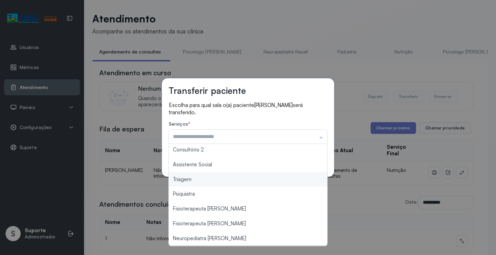
type input "*******"
drag, startPoint x: 235, startPoint y: 182, endPoint x: 266, endPoint y: 163, distance: 36.2
click at [235, 181] on div "Transferir paciente Escolha para qual sala o(a) paciente Laura Valentina Ferrei…" at bounding box center [248, 127] width 496 height 255
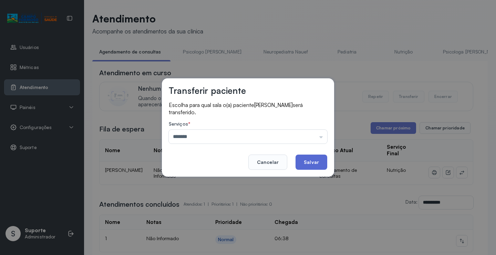
click at [306, 162] on button "Salvar" at bounding box center [312, 161] width 32 height 15
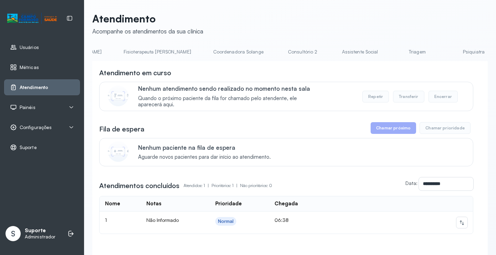
scroll to position [0, 413]
click at [381, 49] on link "Triagem" at bounding box center [405, 51] width 48 height 11
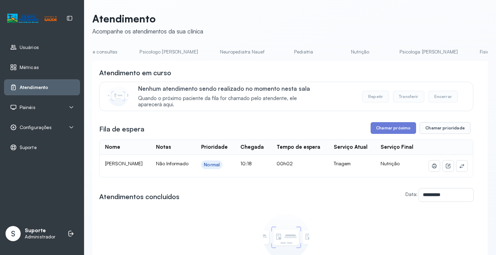
scroll to position [0, 0]
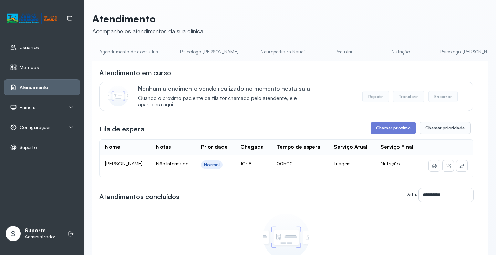
click at [321, 50] on link "Pediatria" at bounding box center [345, 51] width 48 height 11
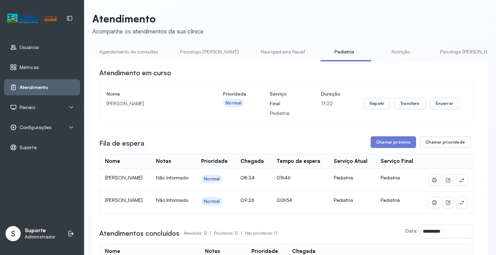
click at [133, 47] on link "Agendamento de consultas" at bounding box center [128, 51] width 73 height 11
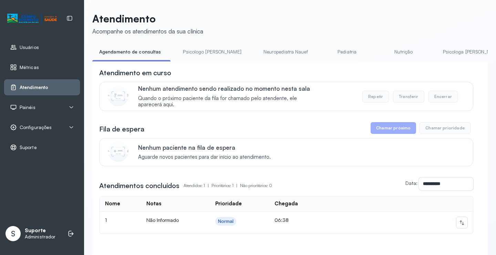
click at [257, 61] on li "Neuropediatra Nauef" at bounding box center [287, 54] width 61 height 16
click at [440, 52] on link "Psicologa Alana" at bounding box center [472, 51] width 72 height 11
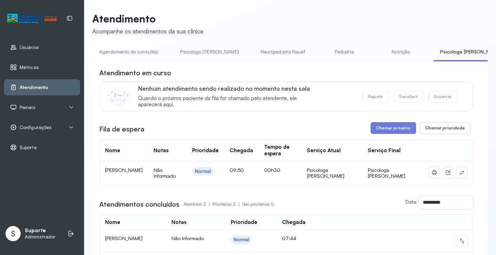
click at [322, 52] on link "Pediatria" at bounding box center [345, 51] width 48 height 11
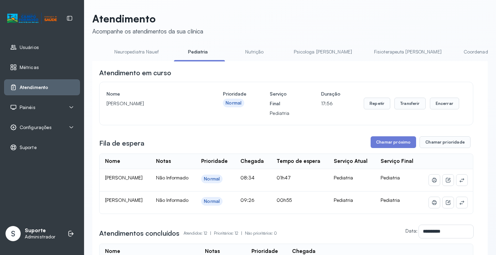
scroll to position [0, 153]
click at [226, 49] on link "Nutrição" at bounding box center [248, 51] width 48 height 11
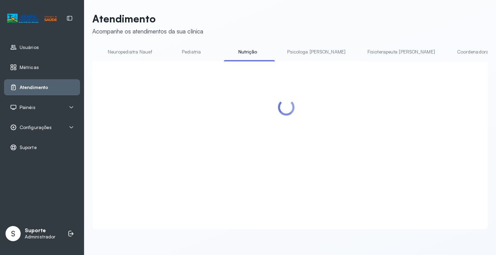
click at [168, 47] on link "Pediatria" at bounding box center [192, 51] width 48 height 11
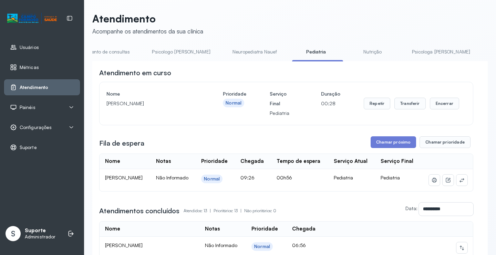
scroll to position [0, 0]
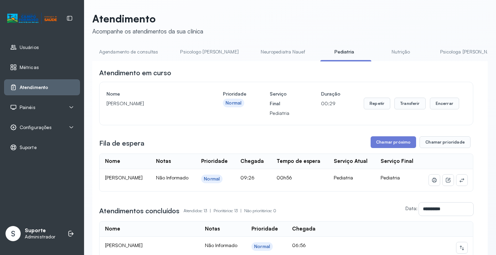
click at [112, 54] on link "Agendamento de consultas" at bounding box center [128, 51] width 73 height 11
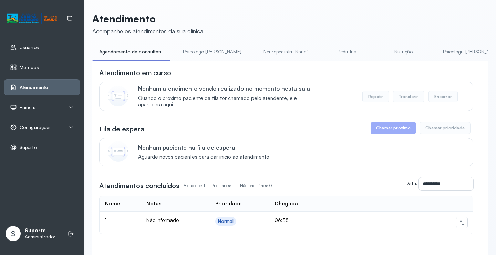
click at [380, 53] on link "Nutrição" at bounding box center [404, 51] width 48 height 11
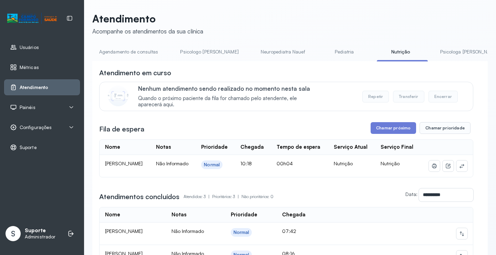
click at [329, 50] on link "Pediatria" at bounding box center [345, 51] width 48 height 11
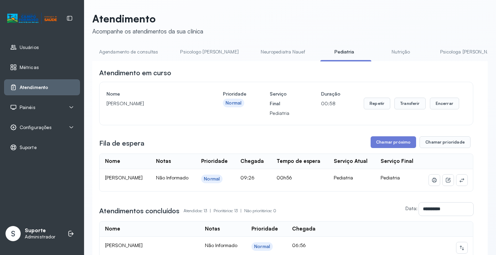
click at [143, 57] on link "Agendamento de consultas" at bounding box center [128, 51] width 73 height 11
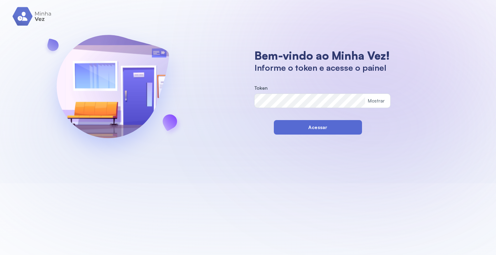
click at [280, 128] on button "Acessar" at bounding box center [318, 127] width 88 height 14
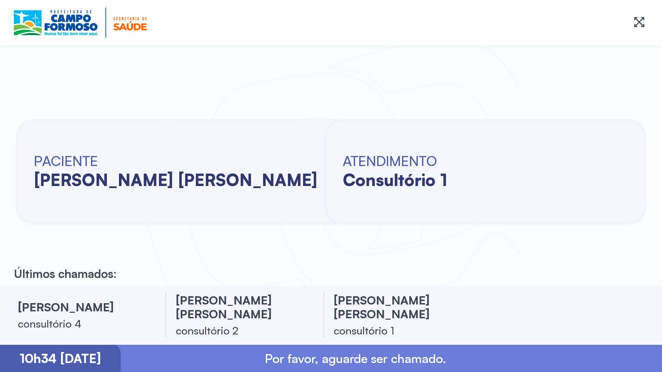
drag, startPoint x: 7, startPoint y: 6, endPoint x: 2, endPoint y: 4, distance: 4.9
click at [6, 6] on div at bounding box center [331, 23] width 662 height 46
drag, startPoint x: 1, startPoint y: 153, endPoint x: 1, endPoint y: 158, distance: 4.8
click at [1, 158] on div "PACIENTE [PERSON_NAME] [PERSON_NAME] ATENDIMENTO consultório 1" at bounding box center [331, 171] width 662 height 229
